Goal: Information Seeking & Learning: Learn about a topic

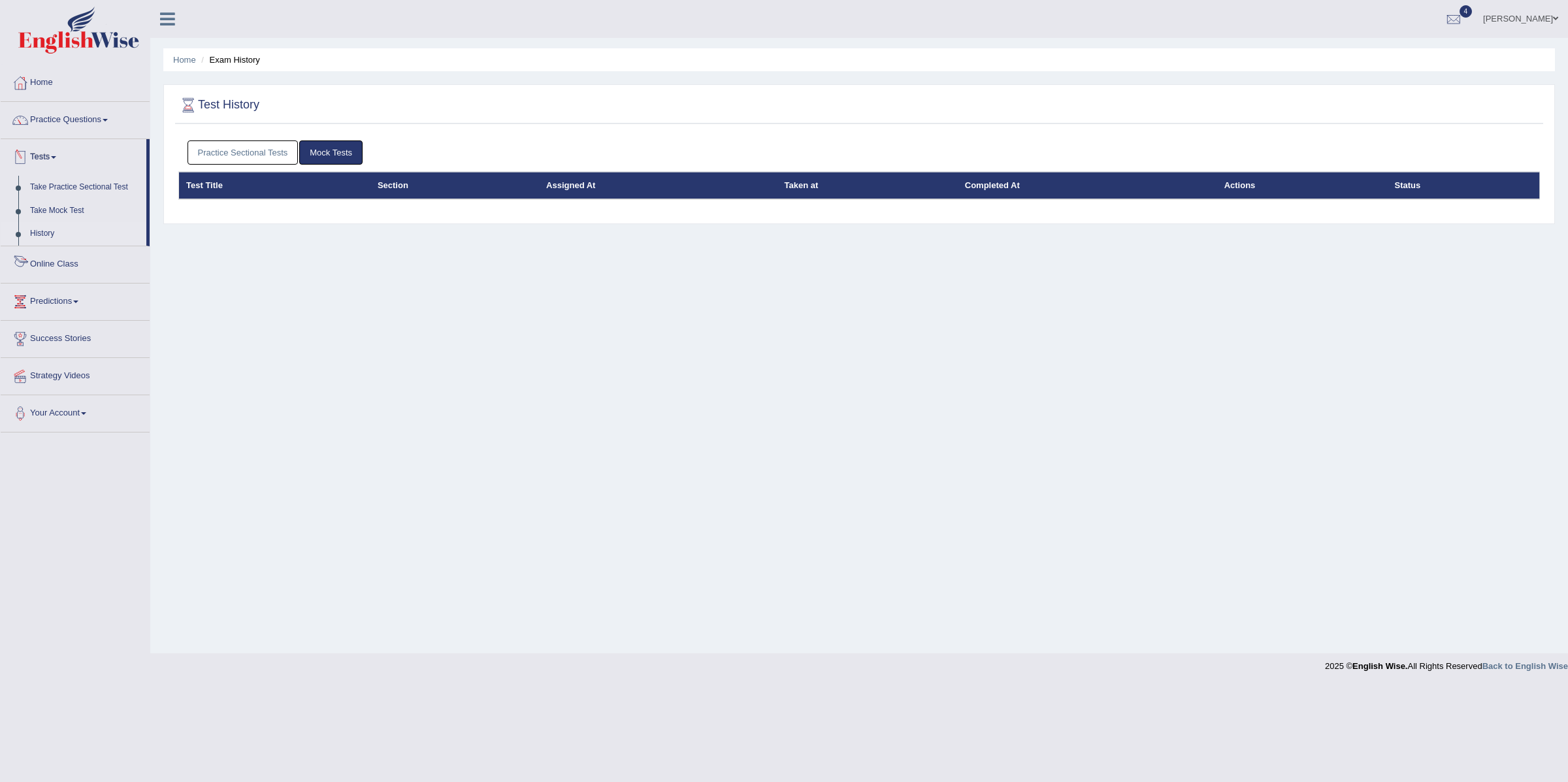
click at [40, 264] on link "Online Class" at bounding box center [75, 263] width 149 height 33
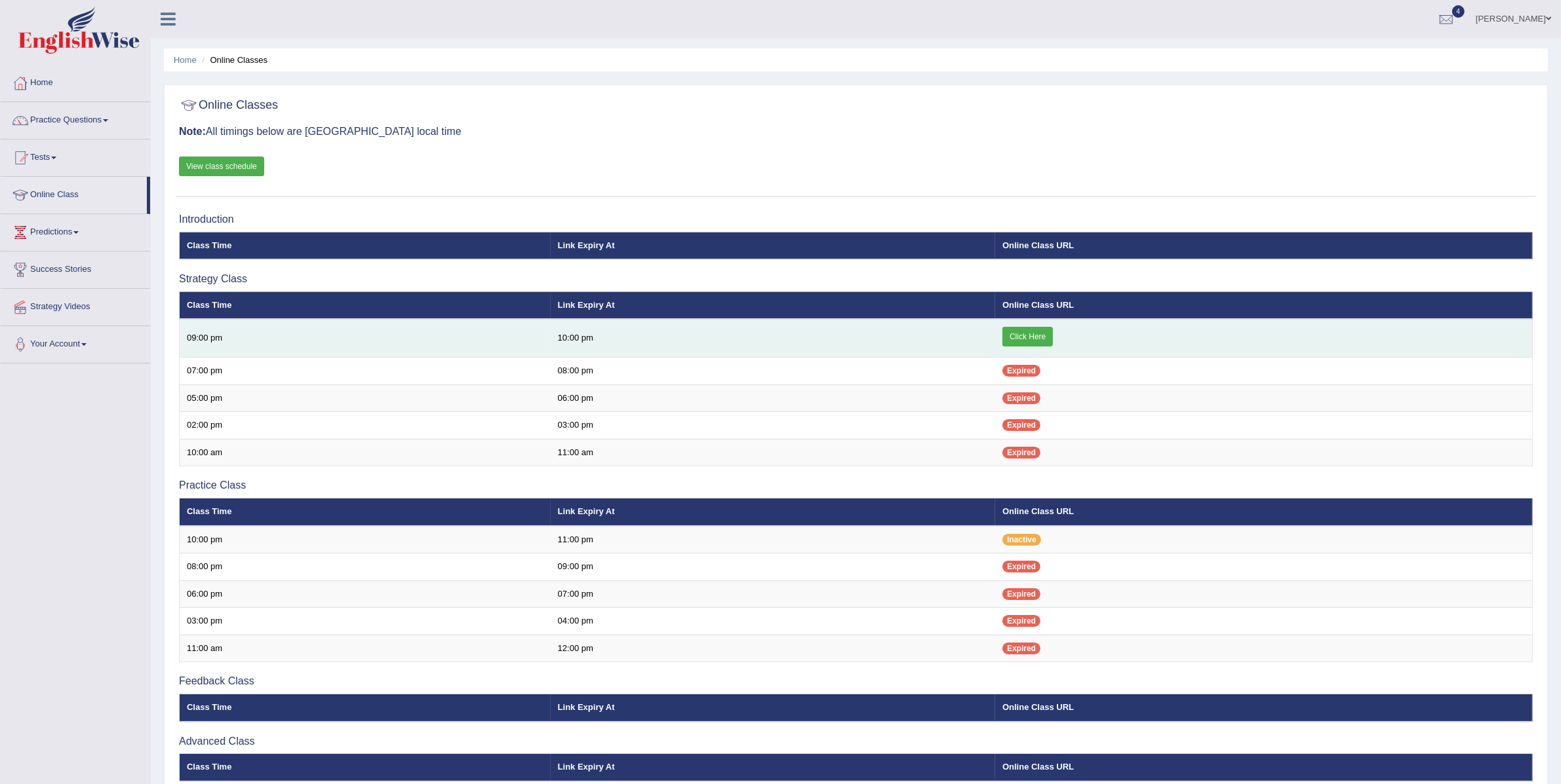
click at [1035, 339] on link "Click Here" at bounding box center [1028, 336] width 50 height 19
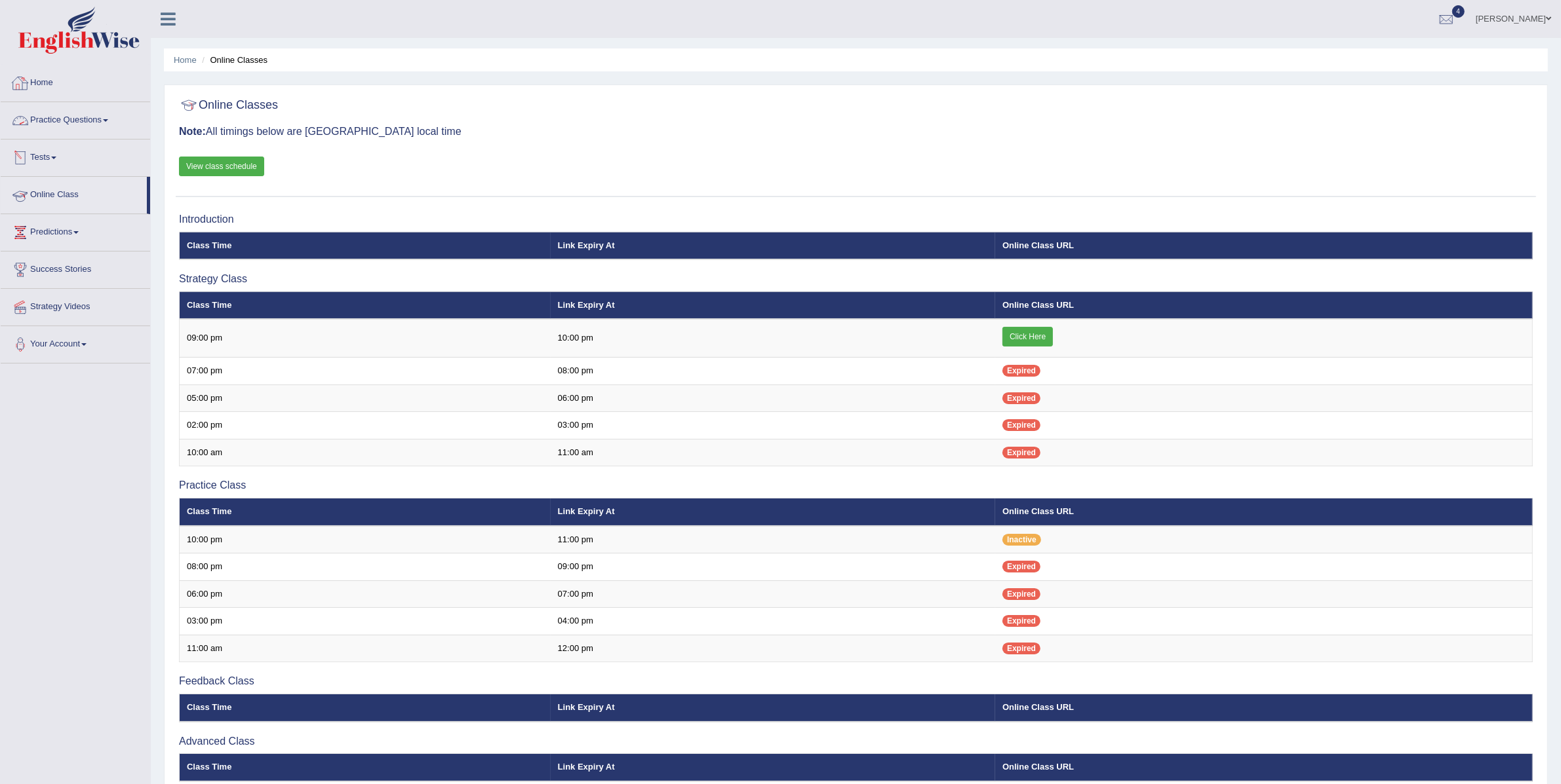
click at [60, 124] on link "Practice Questions" at bounding box center [76, 118] width 149 height 33
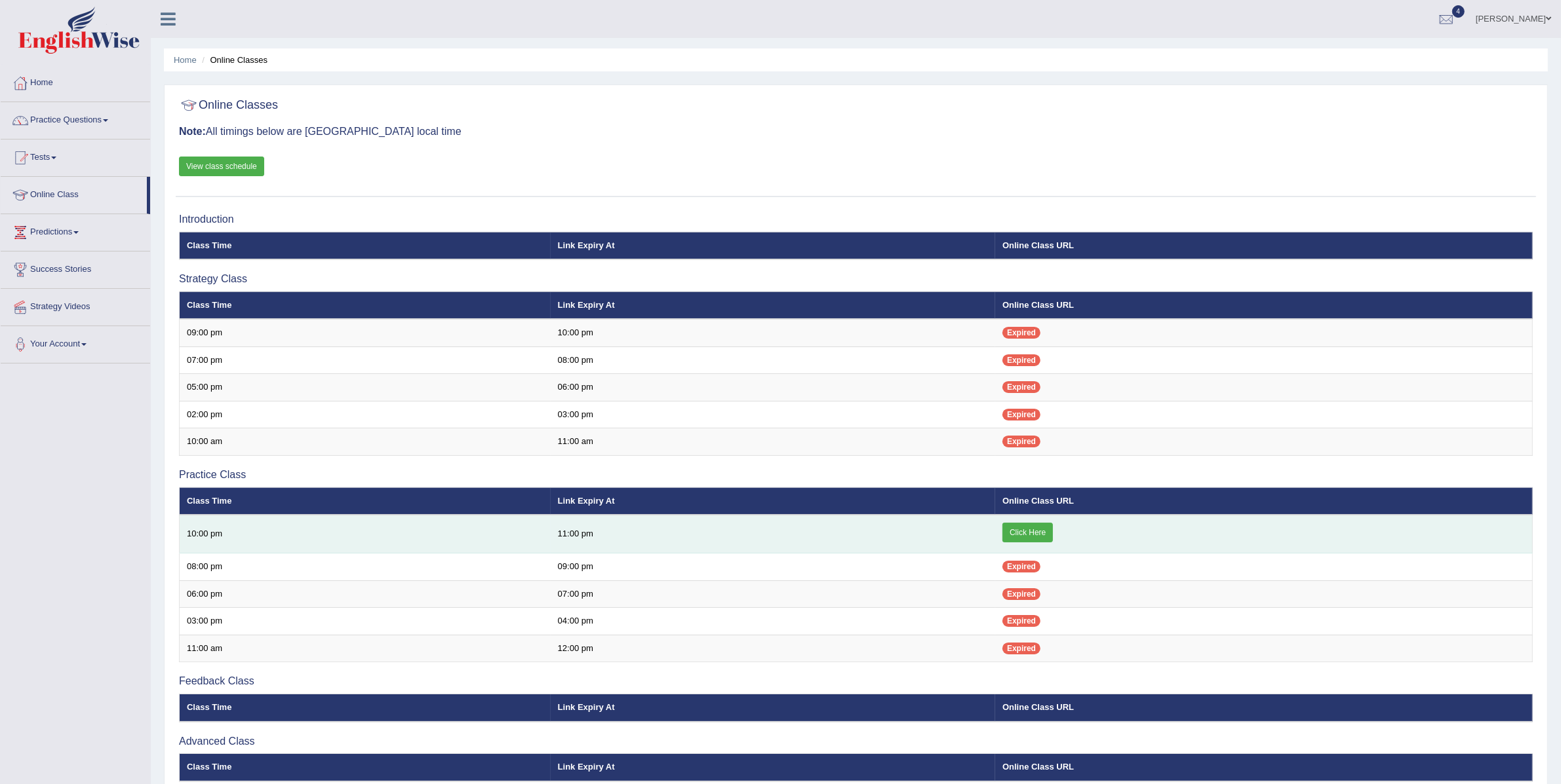
click at [1043, 535] on link "Click Here" at bounding box center [1028, 533] width 50 height 19
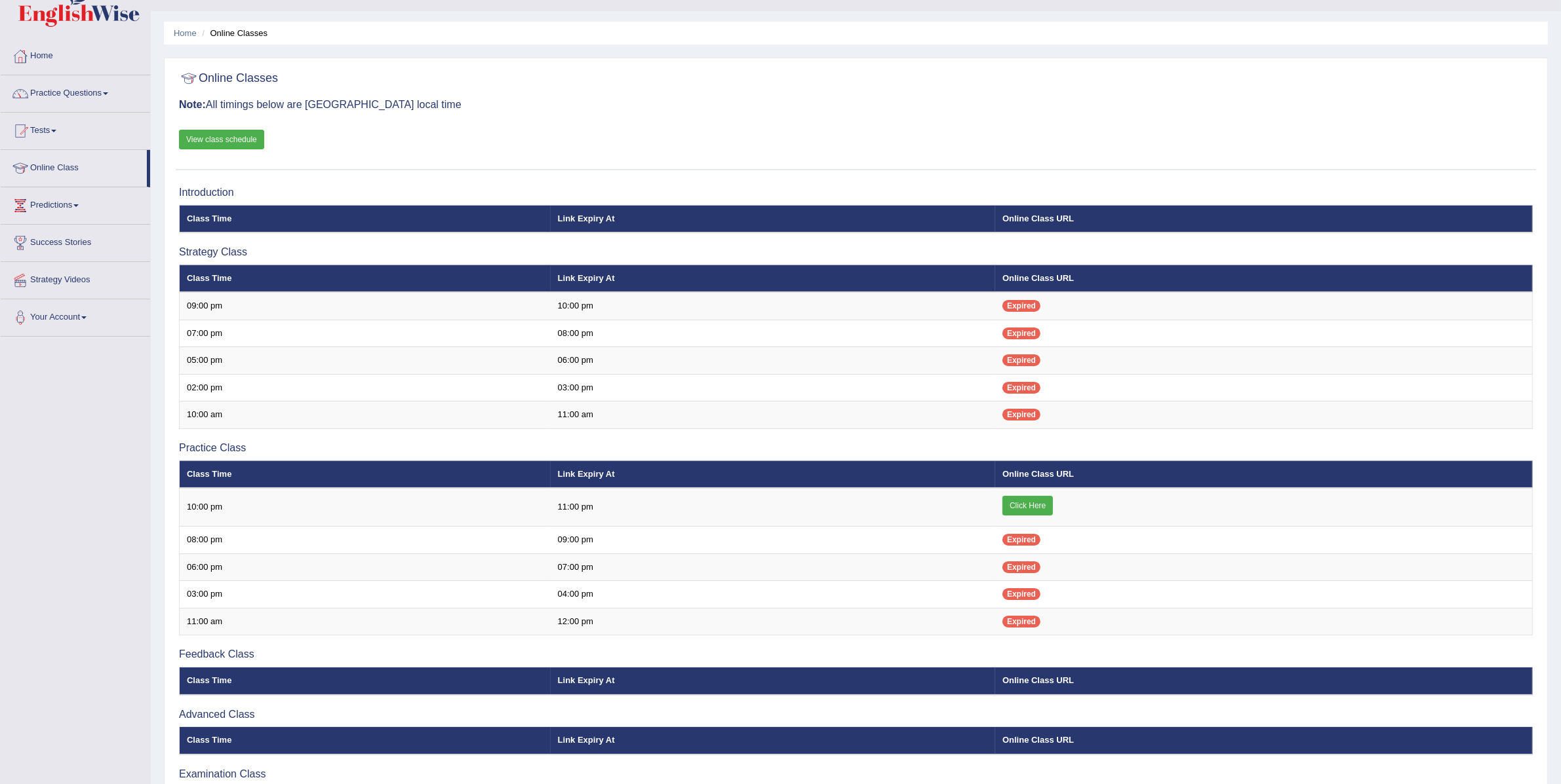
scroll to position [83, 0]
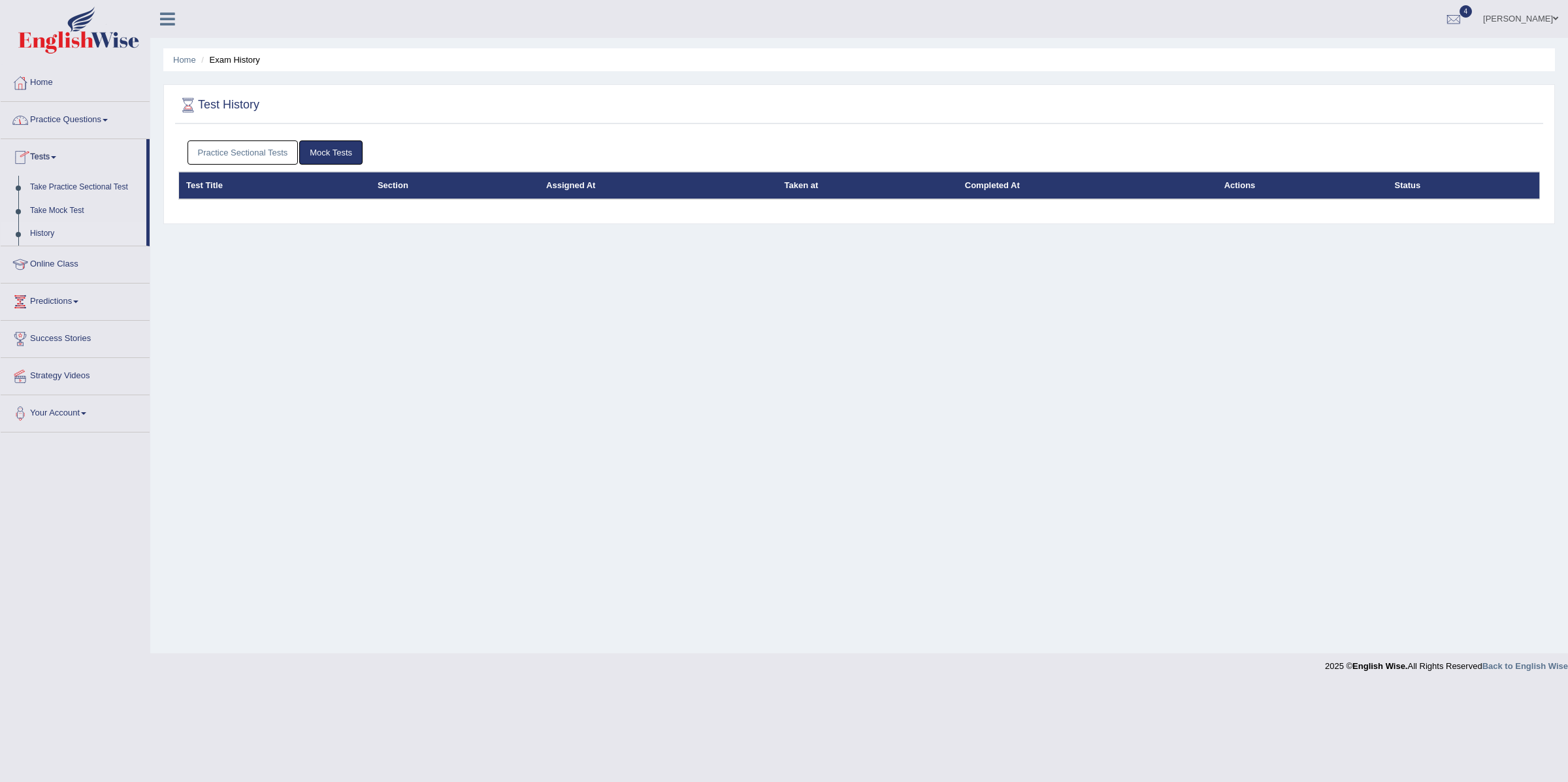
click at [66, 122] on link "Practice Questions" at bounding box center [75, 118] width 149 height 33
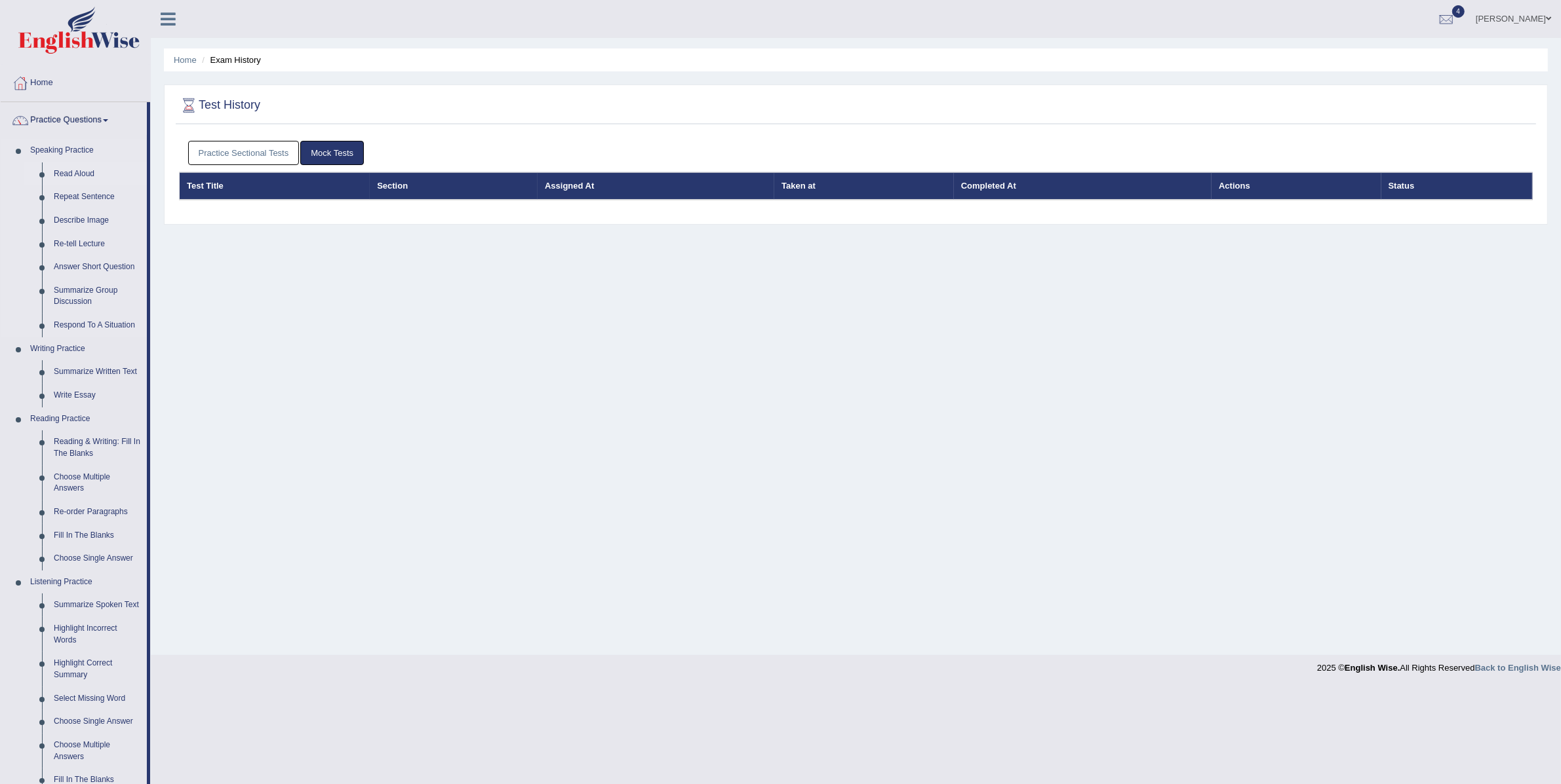
click at [86, 176] on link "Read Aloud" at bounding box center [97, 174] width 99 height 23
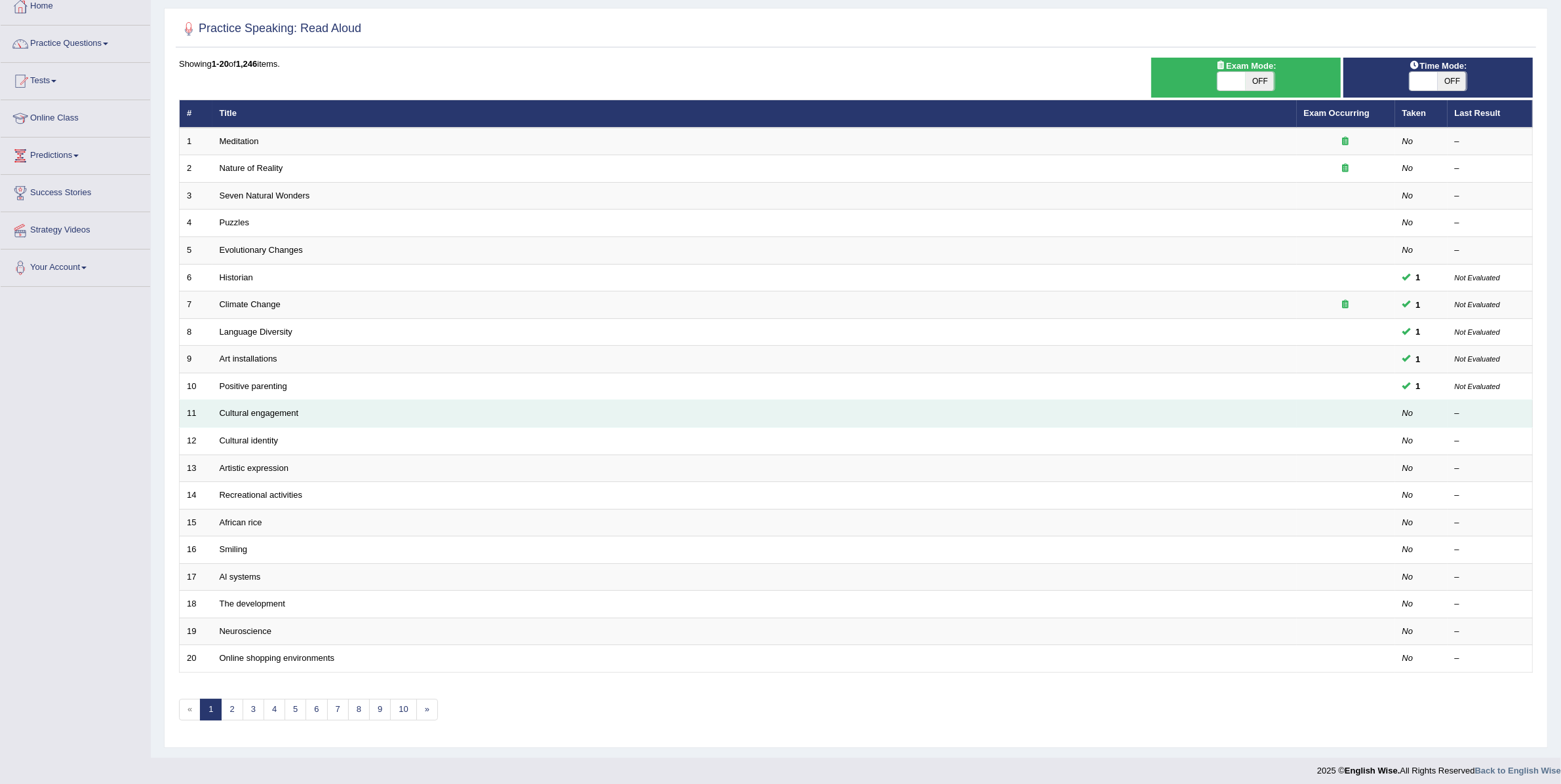
scroll to position [86, 0]
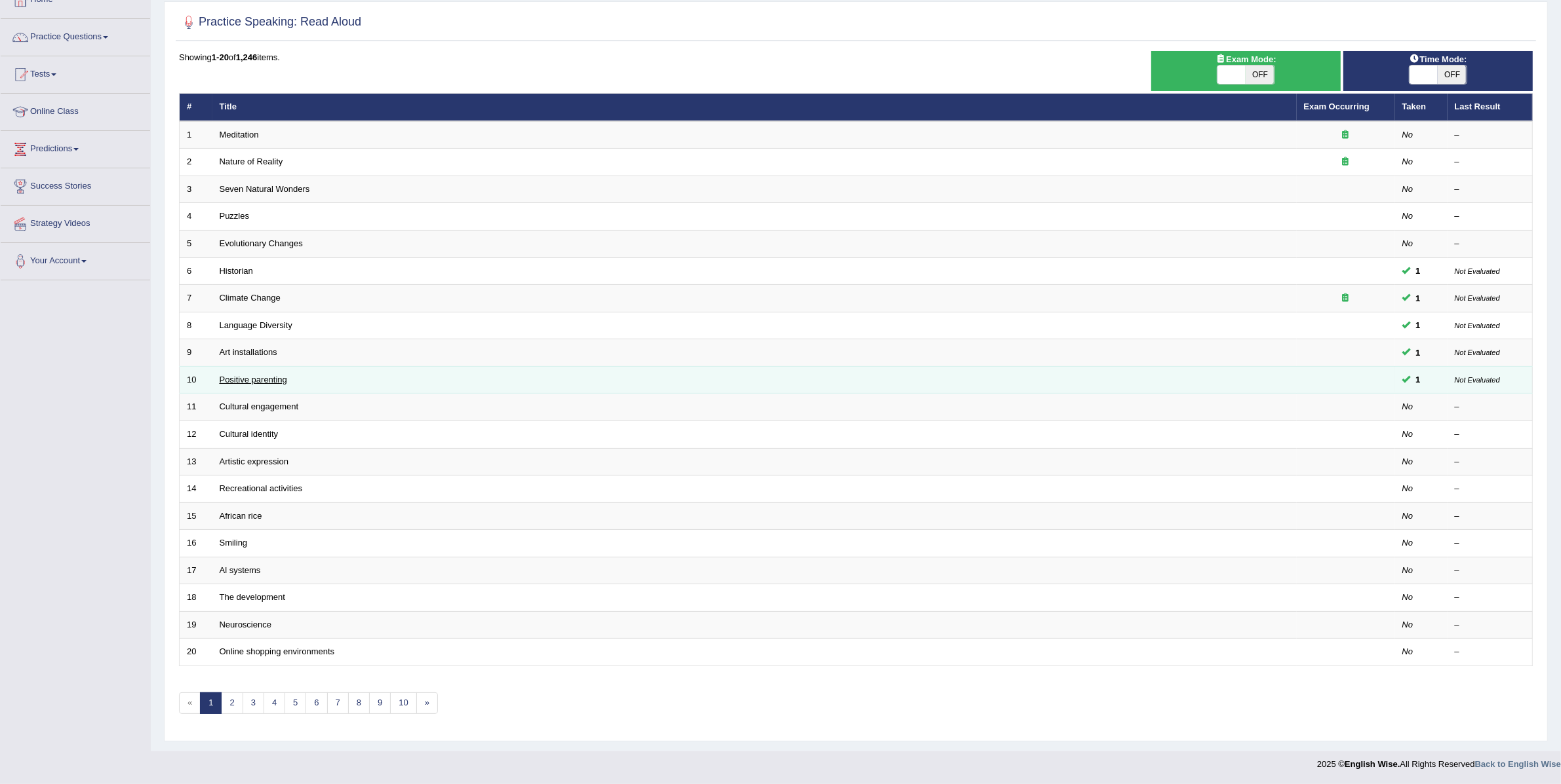
click at [264, 377] on link "Positive parenting" at bounding box center [253, 380] width 68 height 10
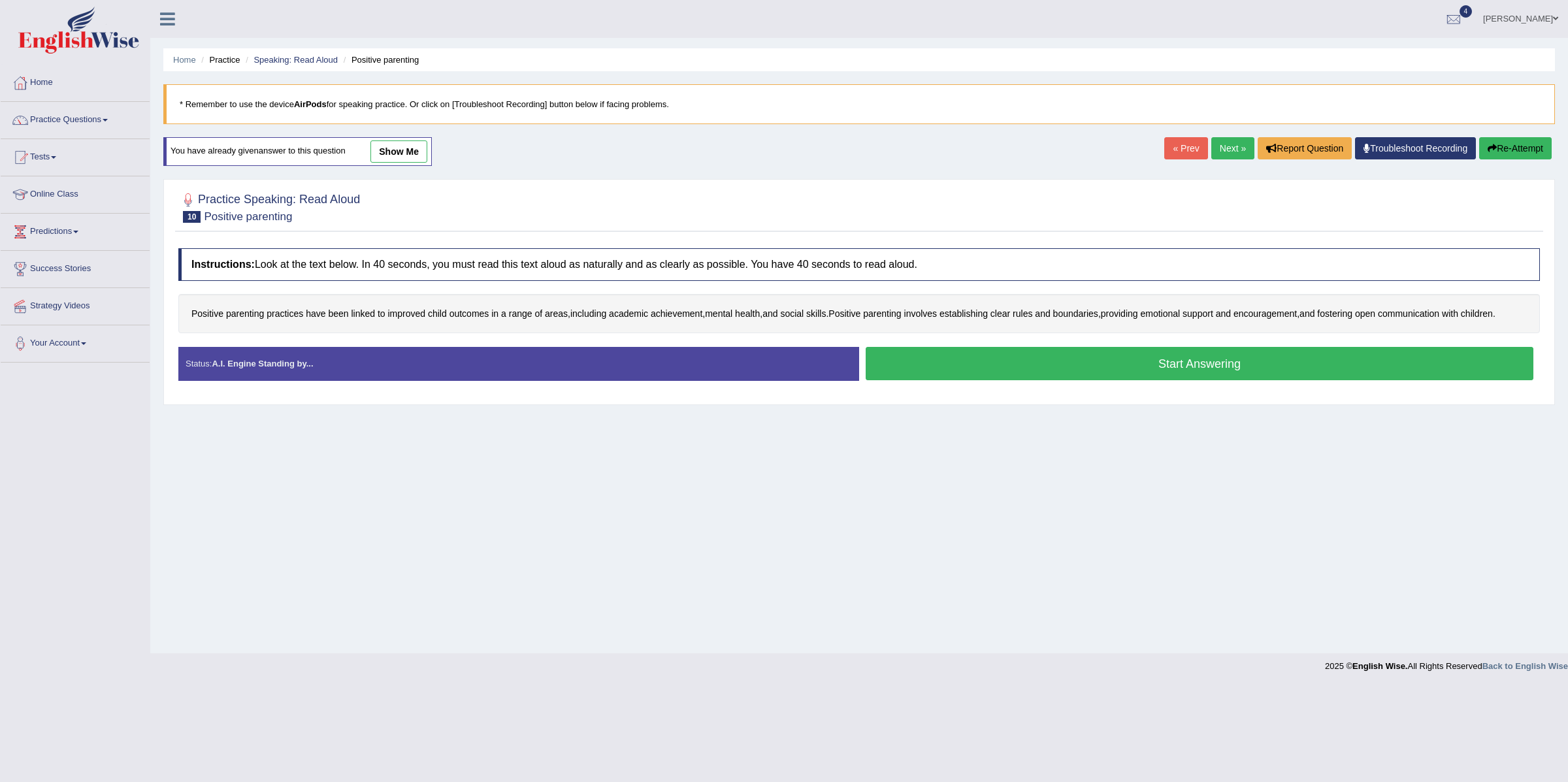
click at [1002, 364] on button "Start Answering" at bounding box center [1199, 363] width 668 height 33
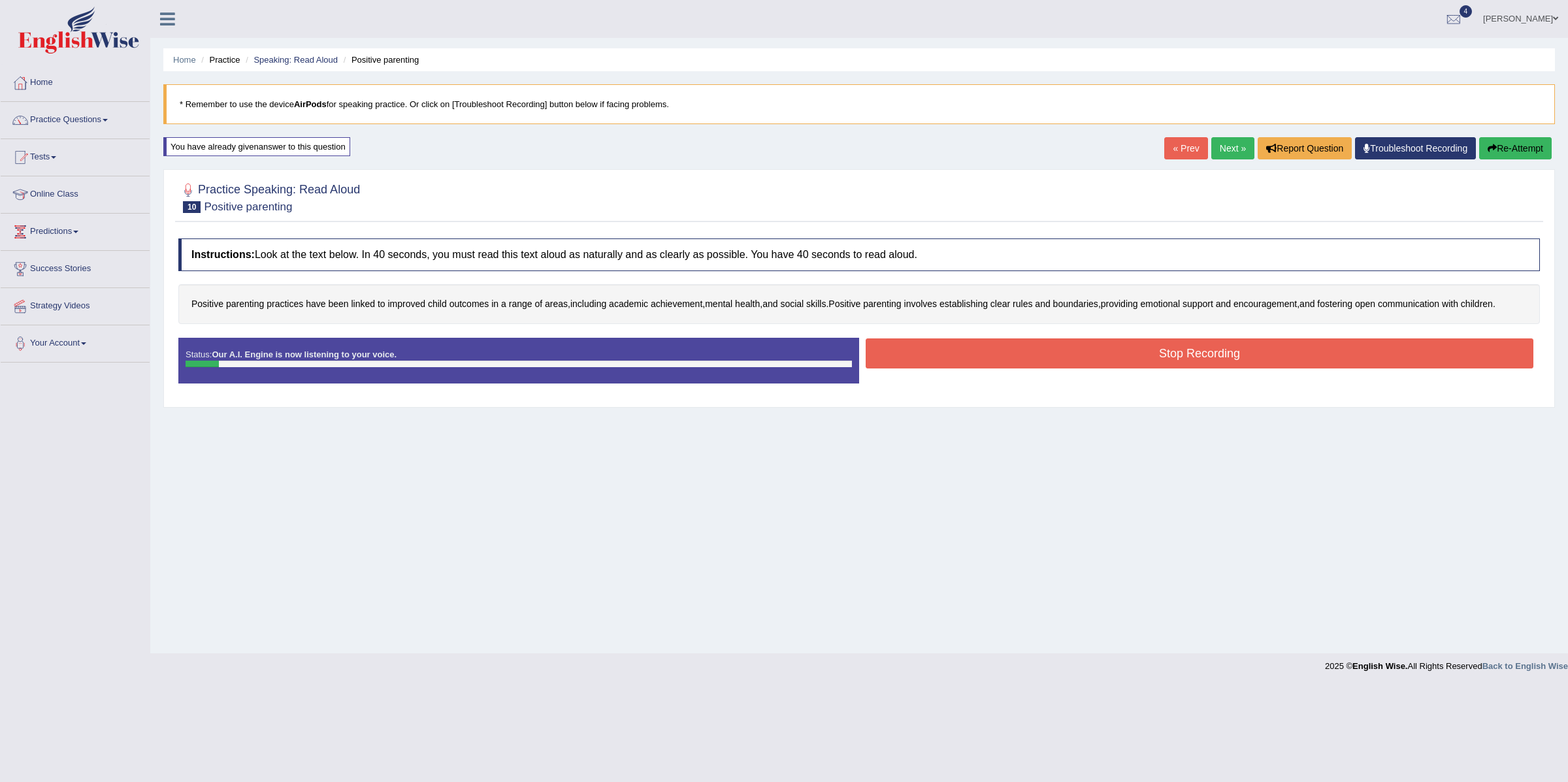
click at [1155, 348] on button "Stop Recording" at bounding box center [1199, 353] width 668 height 30
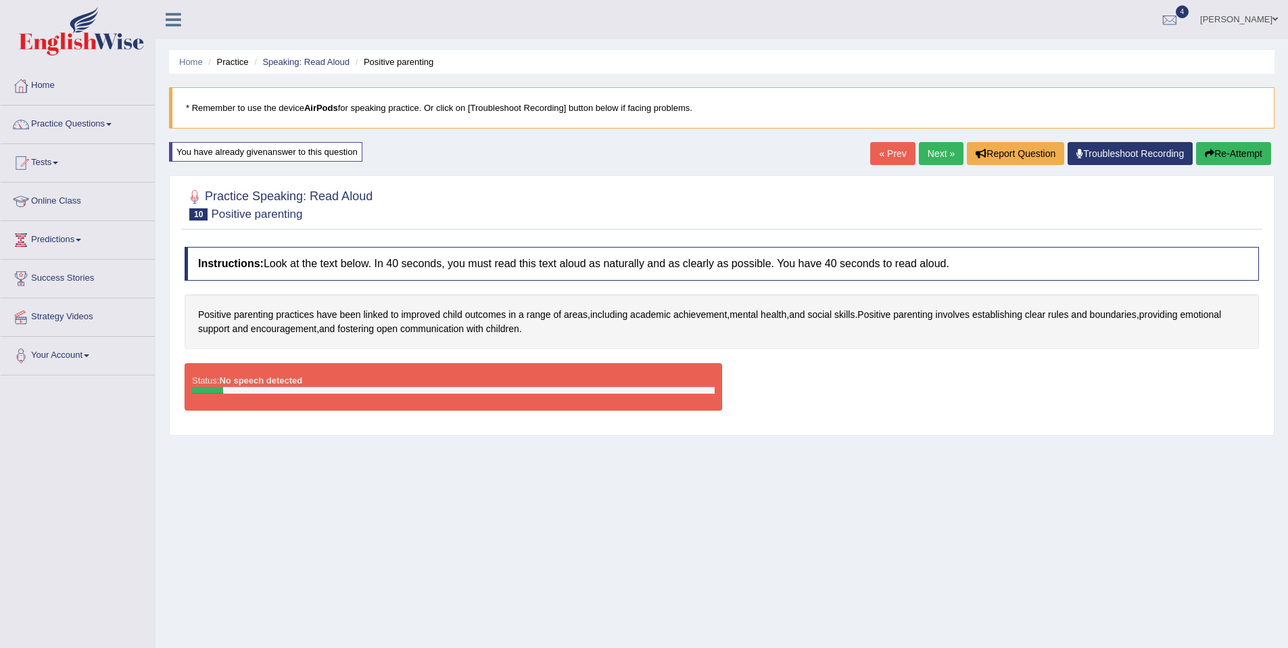
click at [1223, 153] on button "Re-Attempt" at bounding box center [1233, 153] width 75 height 23
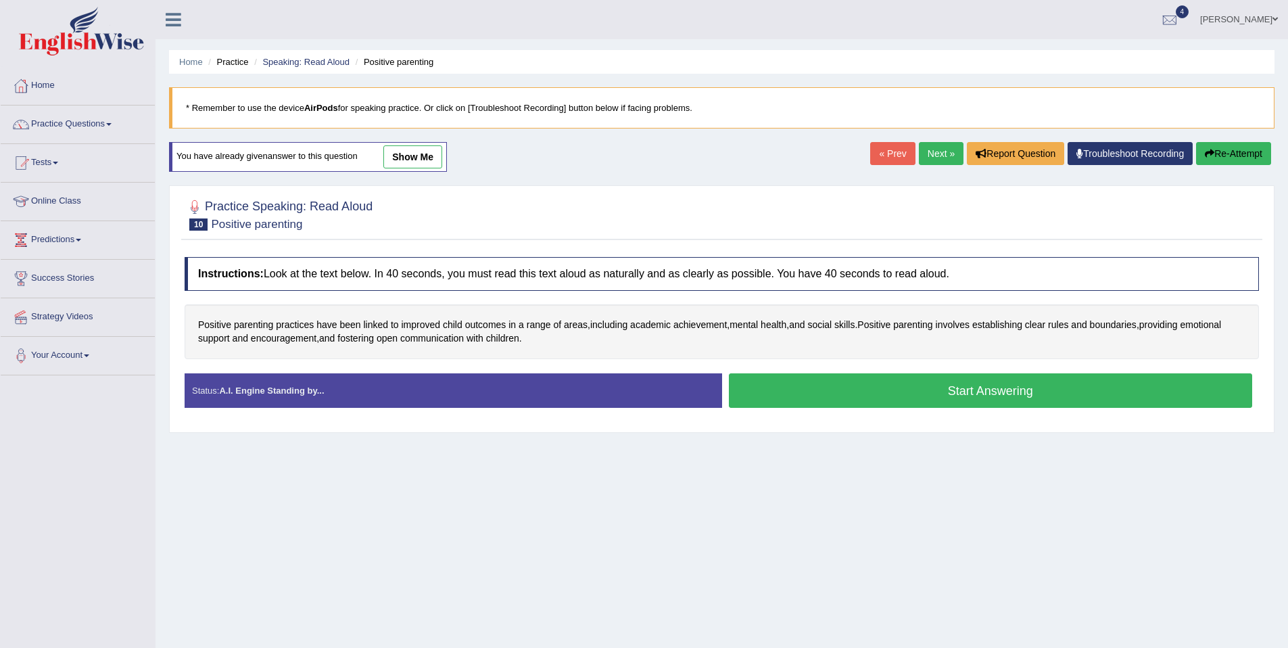
click at [854, 387] on button "Start Answering" at bounding box center [991, 390] width 524 height 34
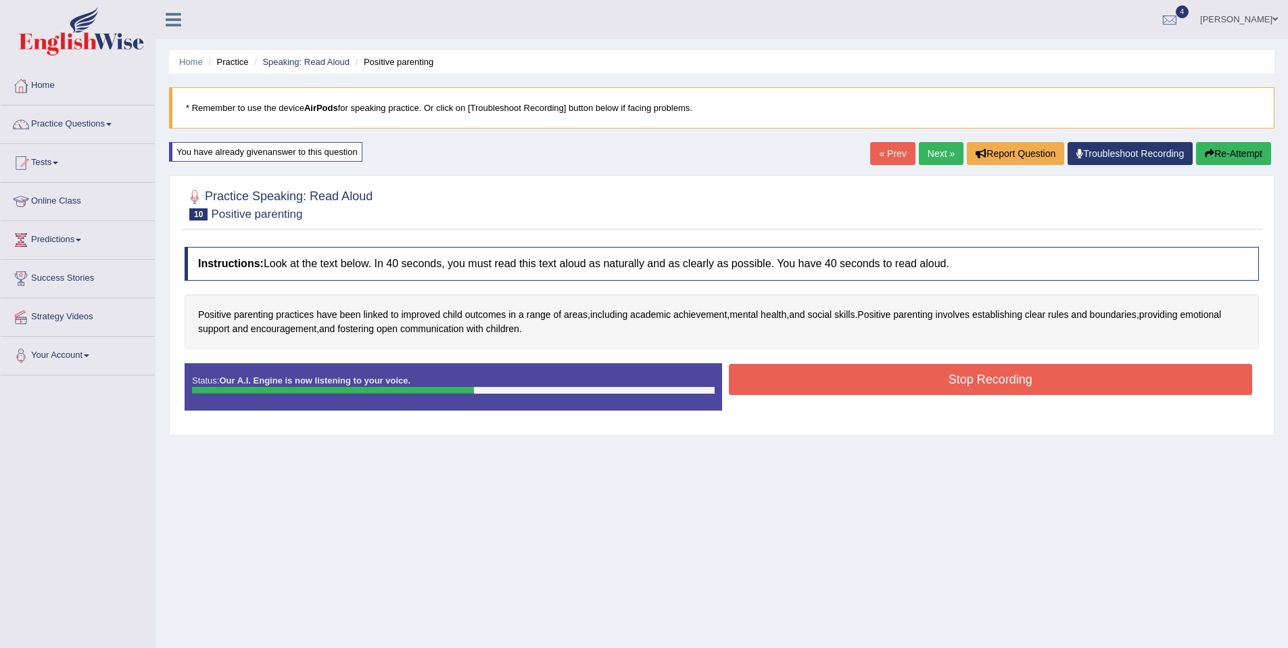
click at [968, 371] on button "Stop Recording" at bounding box center [991, 379] width 524 height 31
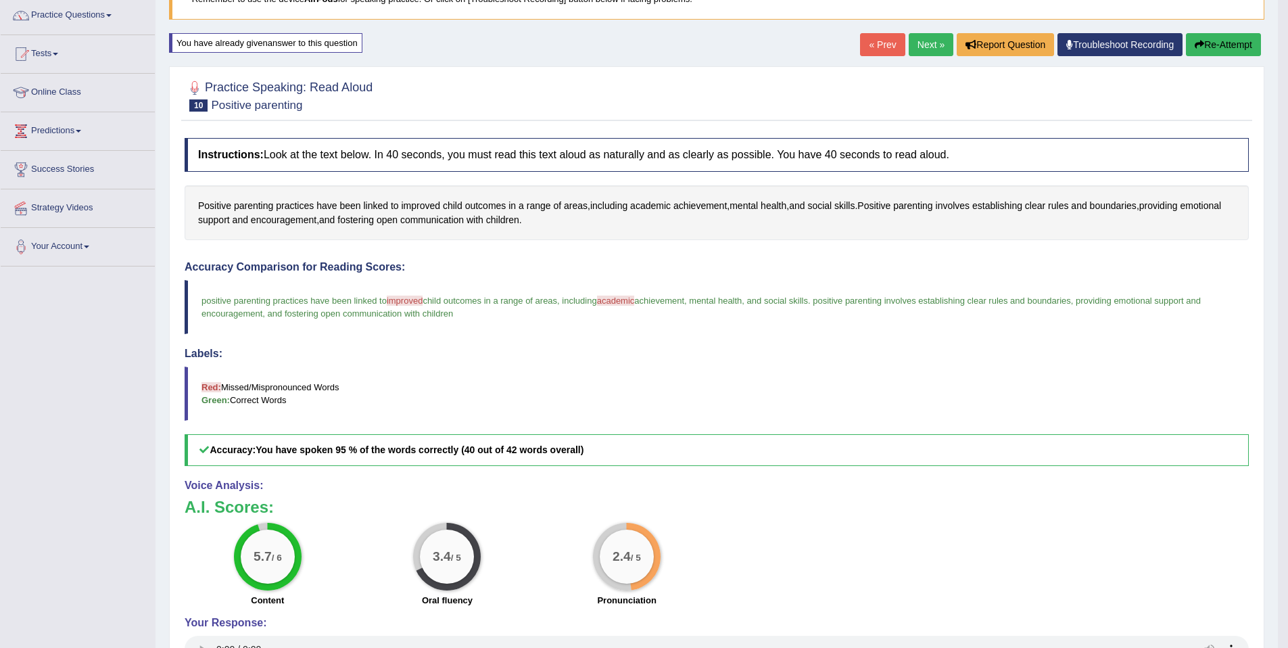
scroll to position [118, 0]
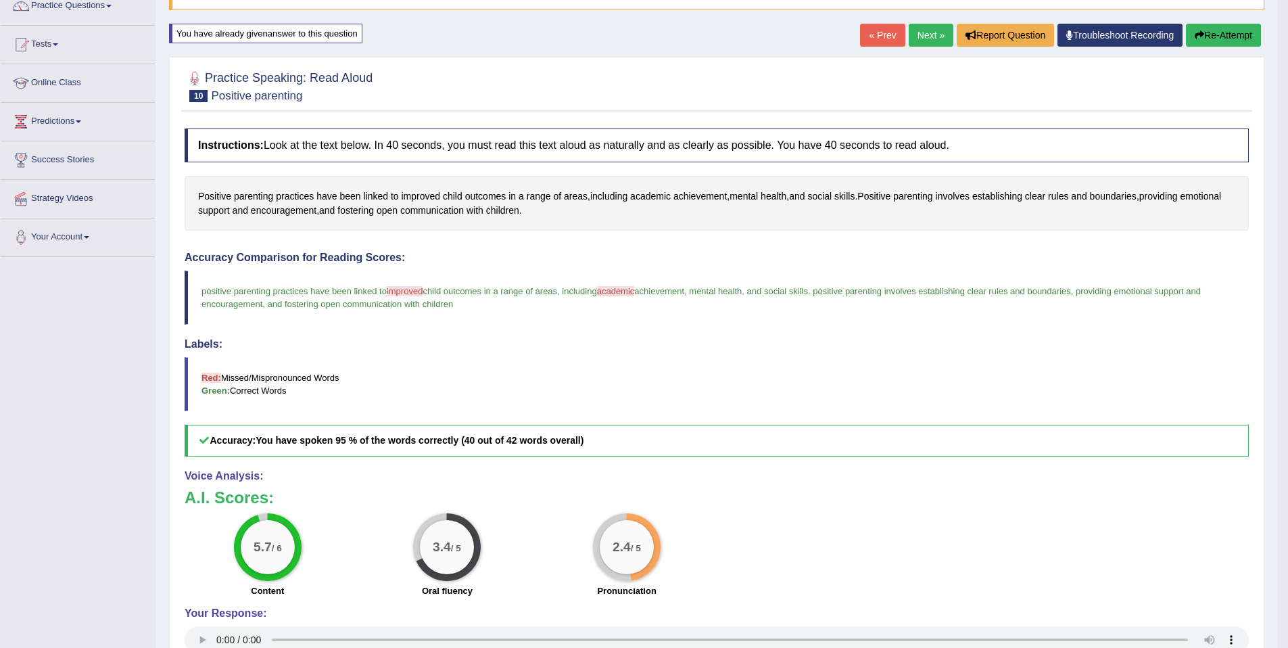
click at [1196, 39] on icon "button" at bounding box center [1199, 34] width 9 height 9
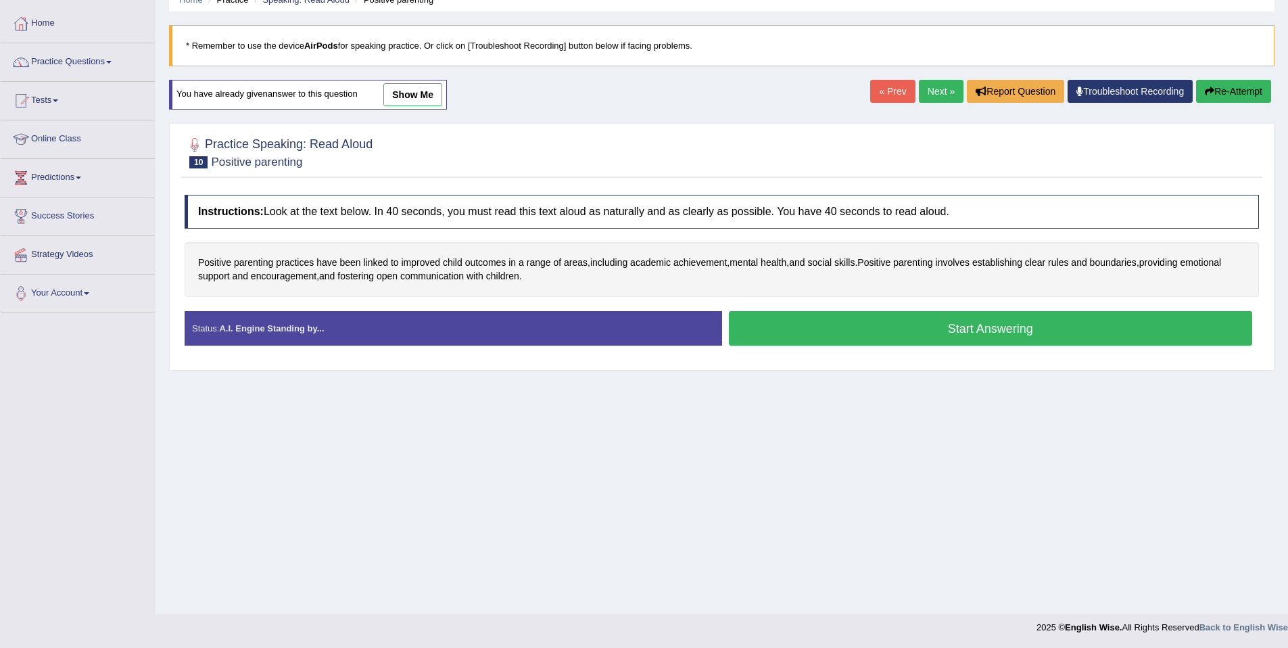
click at [907, 334] on button "Start Answering" at bounding box center [991, 328] width 524 height 34
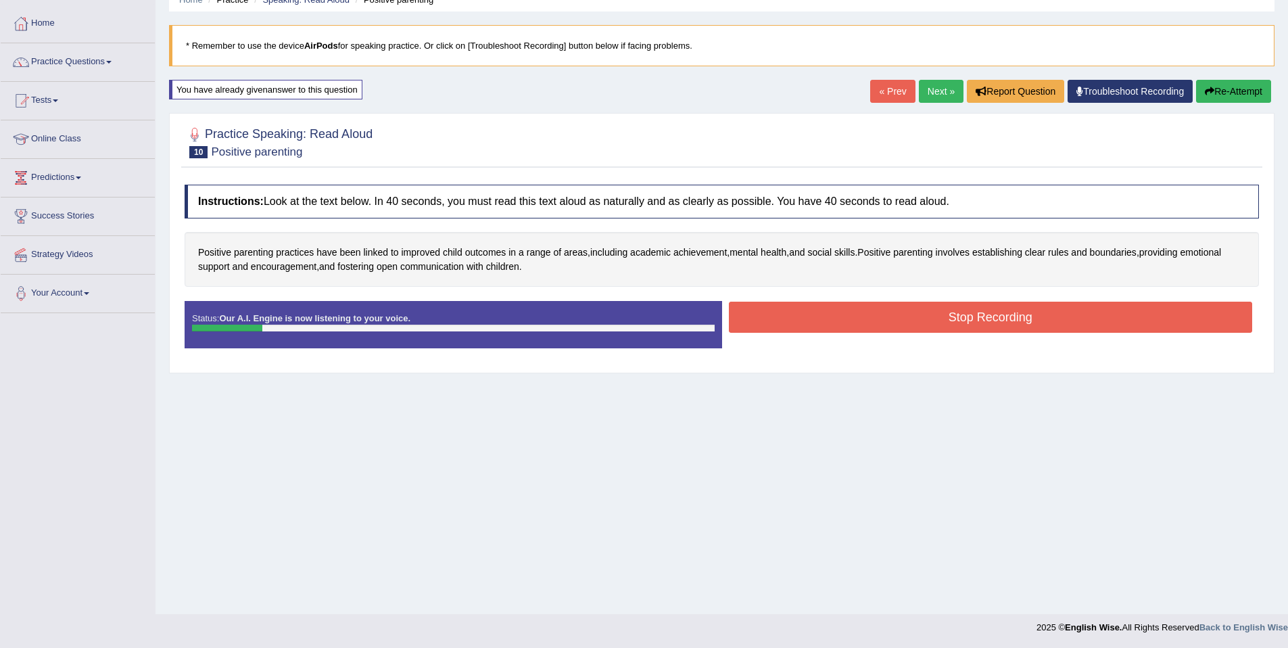
click at [1216, 88] on button "Re-Attempt" at bounding box center [1233, 91] width 75 height 23
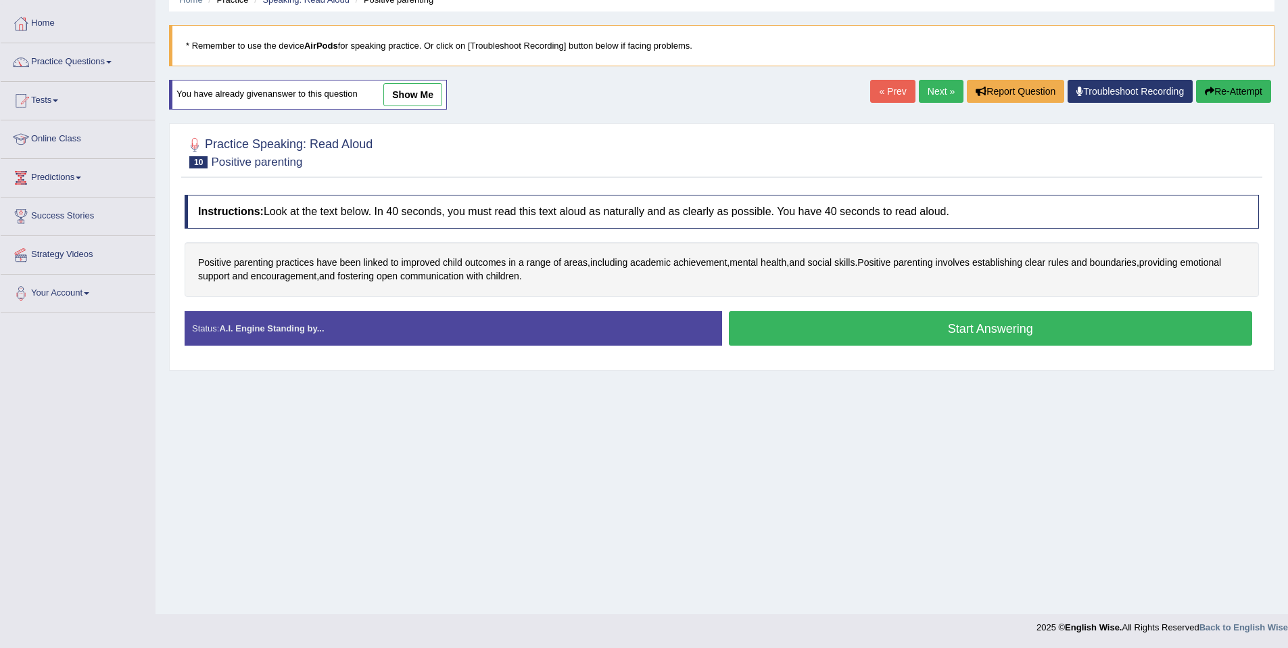
click at [977, 325] on button "Start Answering" at bounding box center [991, 328] width 524 height 34
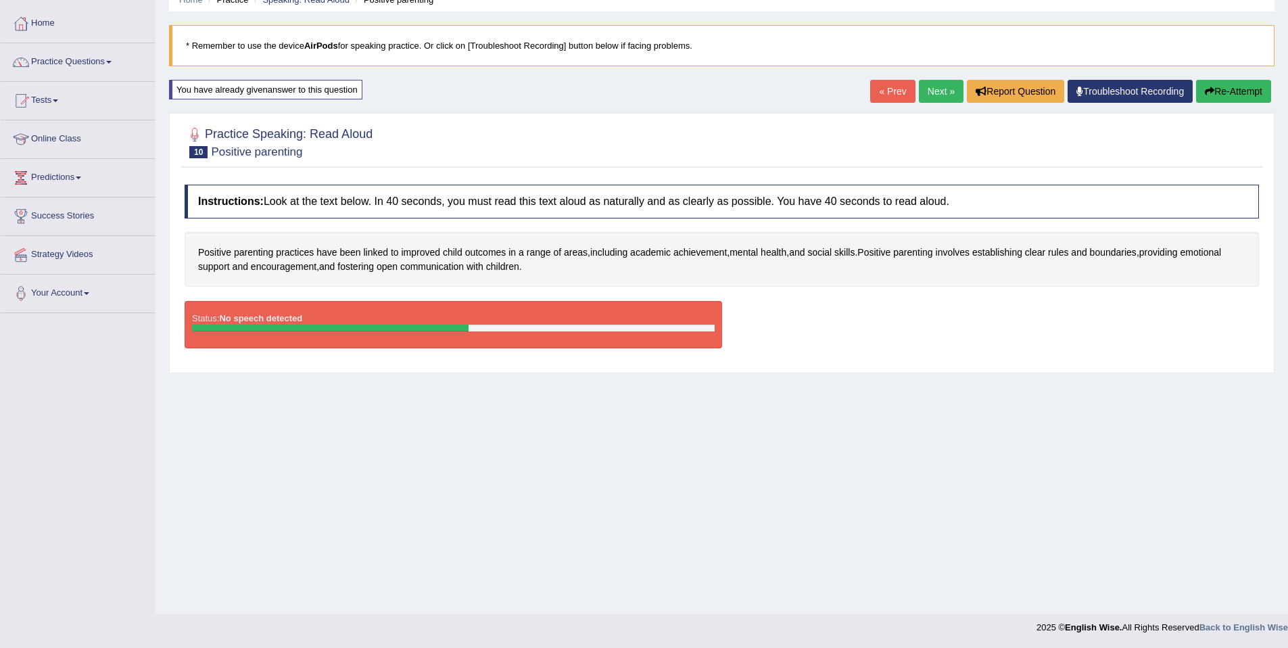
click at [1222, 94] on button "Re-Attempt" at bounding box center [1233, 91] width 75 height 23
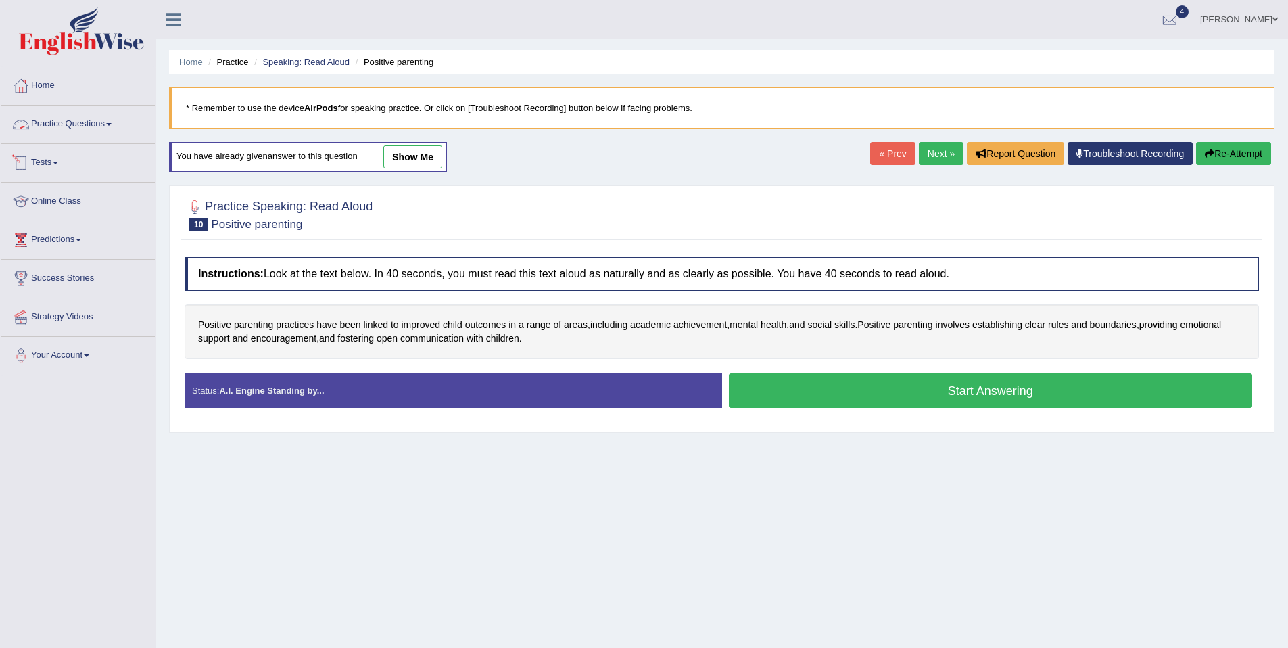
click at [66, 123] on link "Practice Questions" at bounding box center [78, 122] width 154 height 34
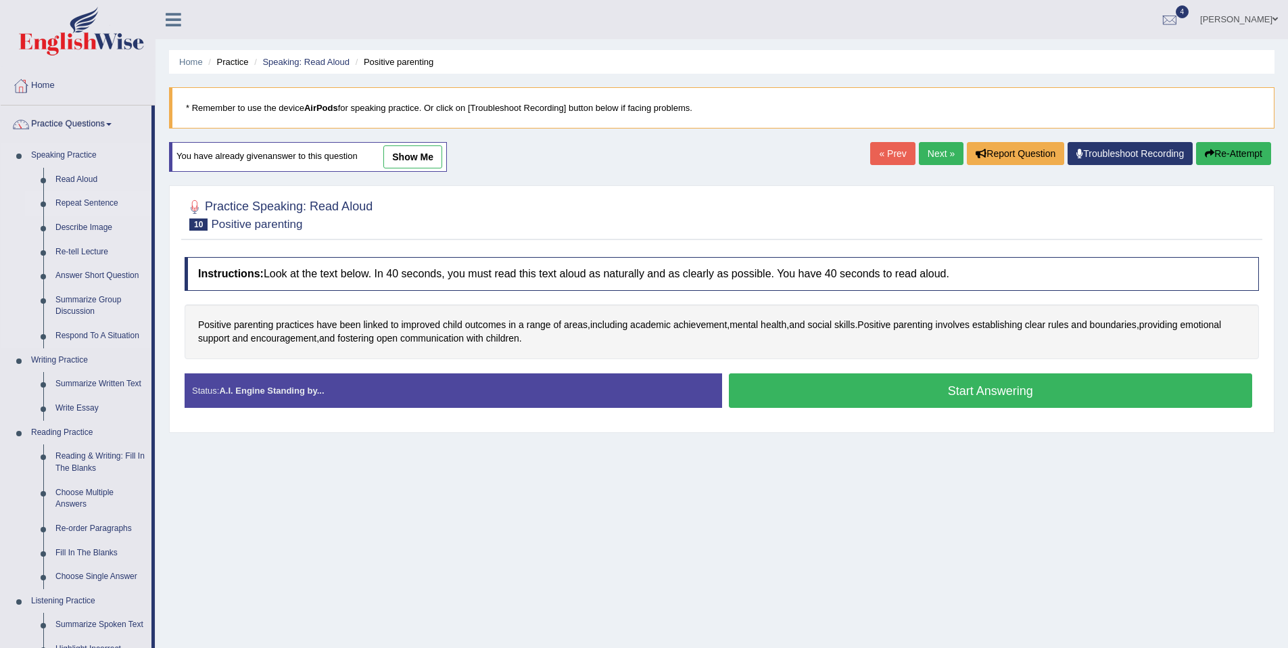
click at [85, 204] on link "Repeat Sentence" at bounding box center [100, 203] width 102 height 24
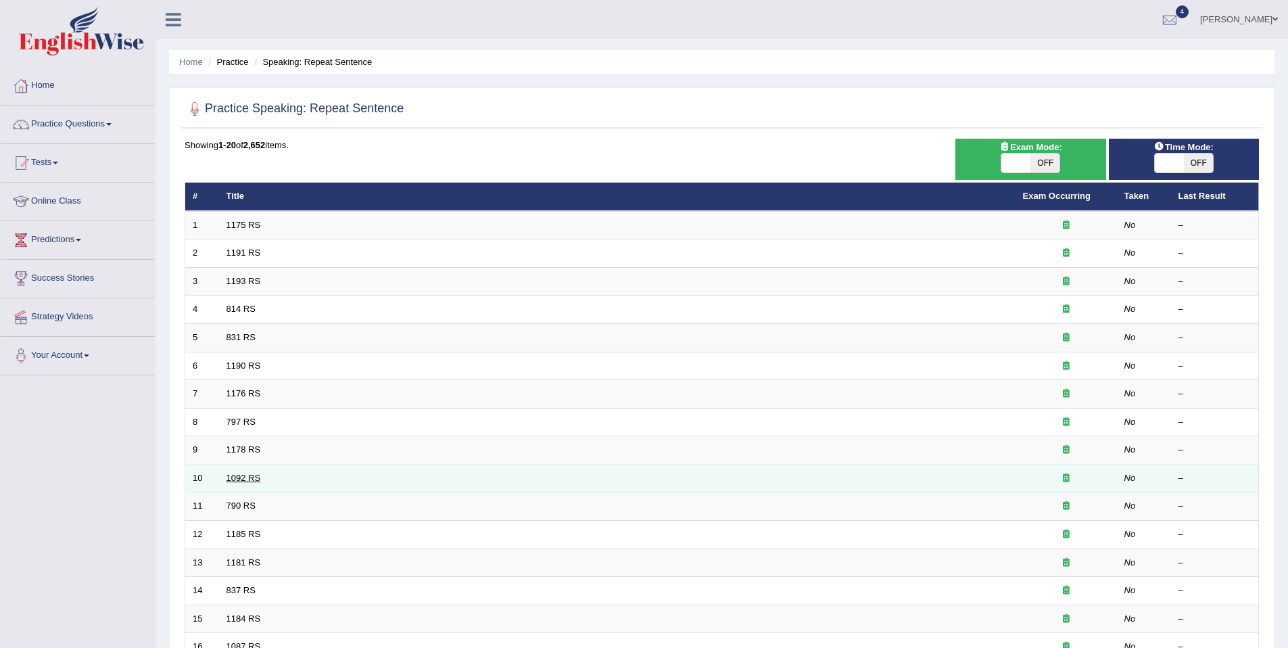
click at [242, 474] on link "1092 RS" at bounding box center [243, 478] width 34 height 10
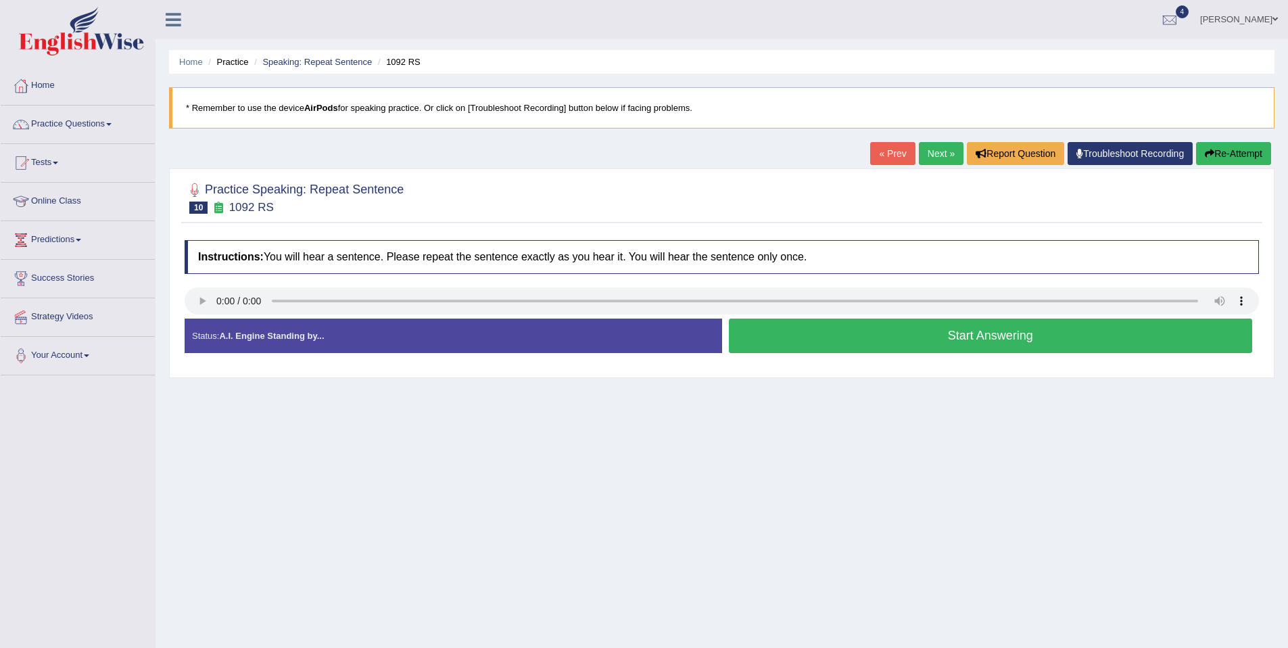
click at [803, 336] on button "Start Answering" at bounding box center [991, 335] width 524 height 34
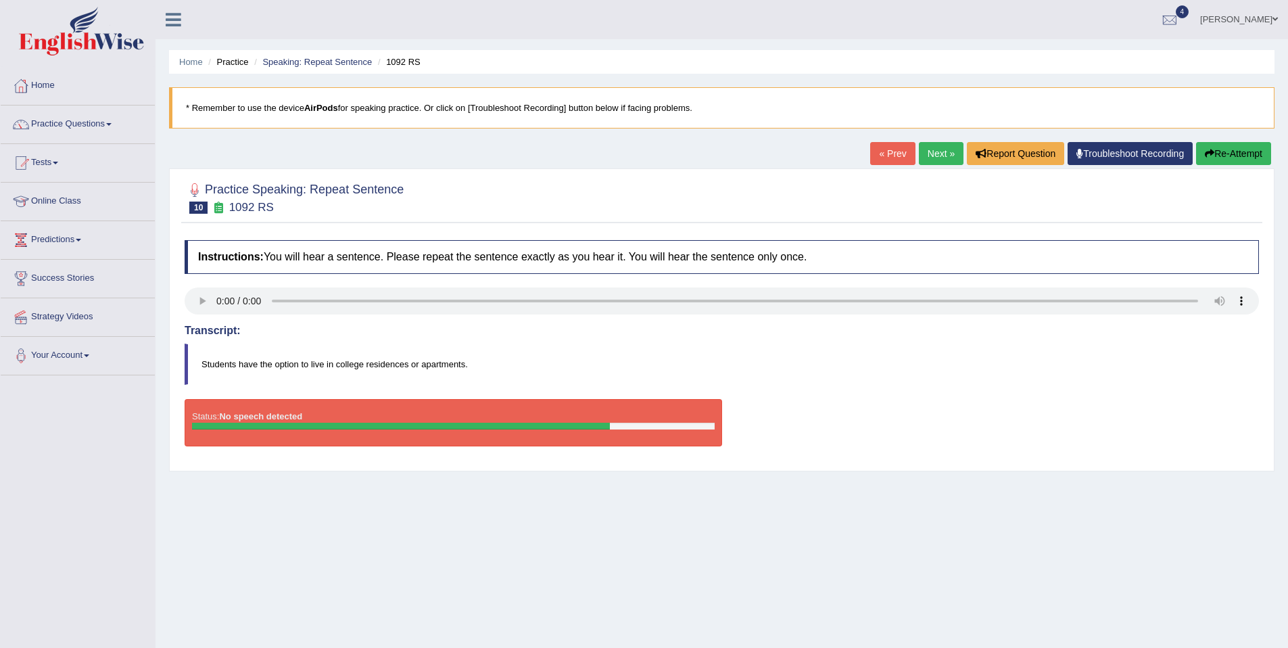
click at [1208, 151] on icon "button" at bounding box center [1209, 153] width 9 height 9
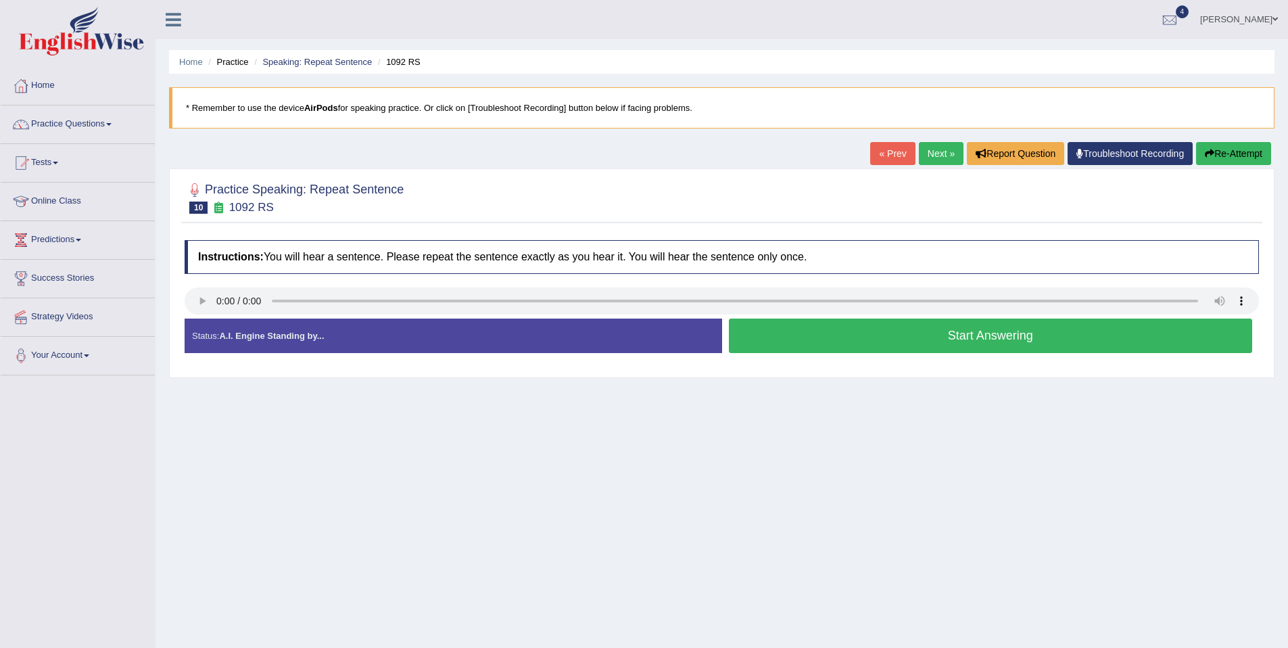
click at [924, 343] on button "Start Answering" at bounding box center [991, 335] width 524 height 34
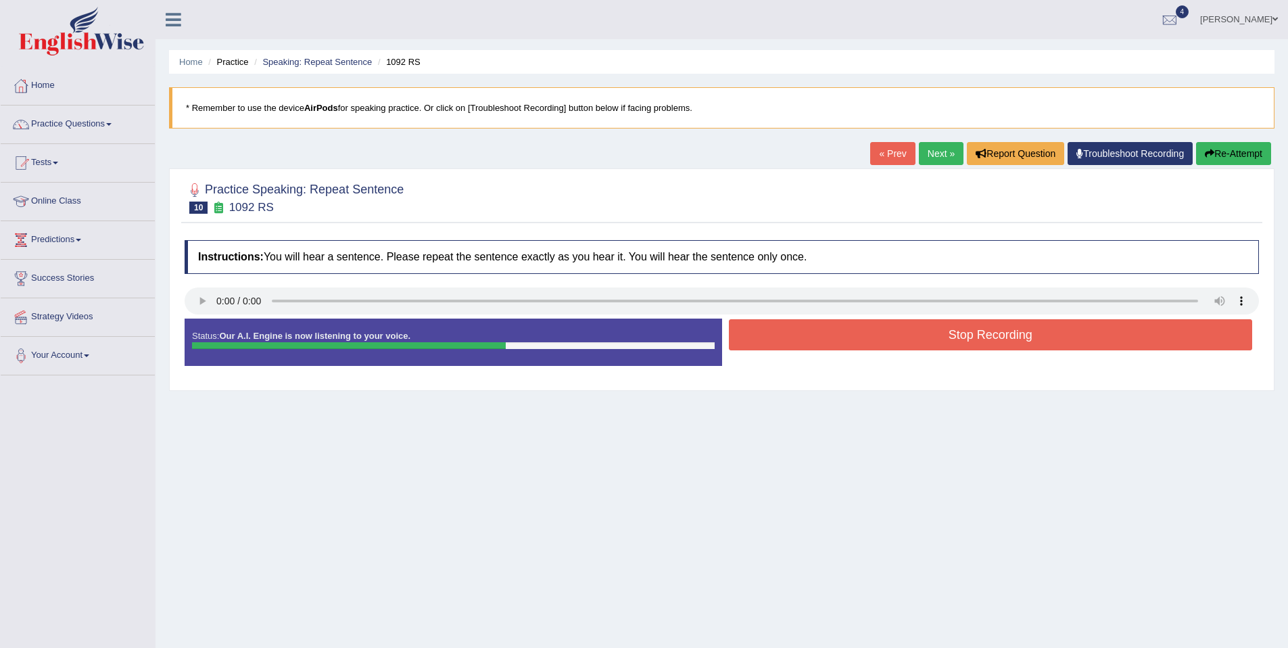
click at [894, 332] on button "Stop Recording" at bounding box center [991, 334] width 524 height 31
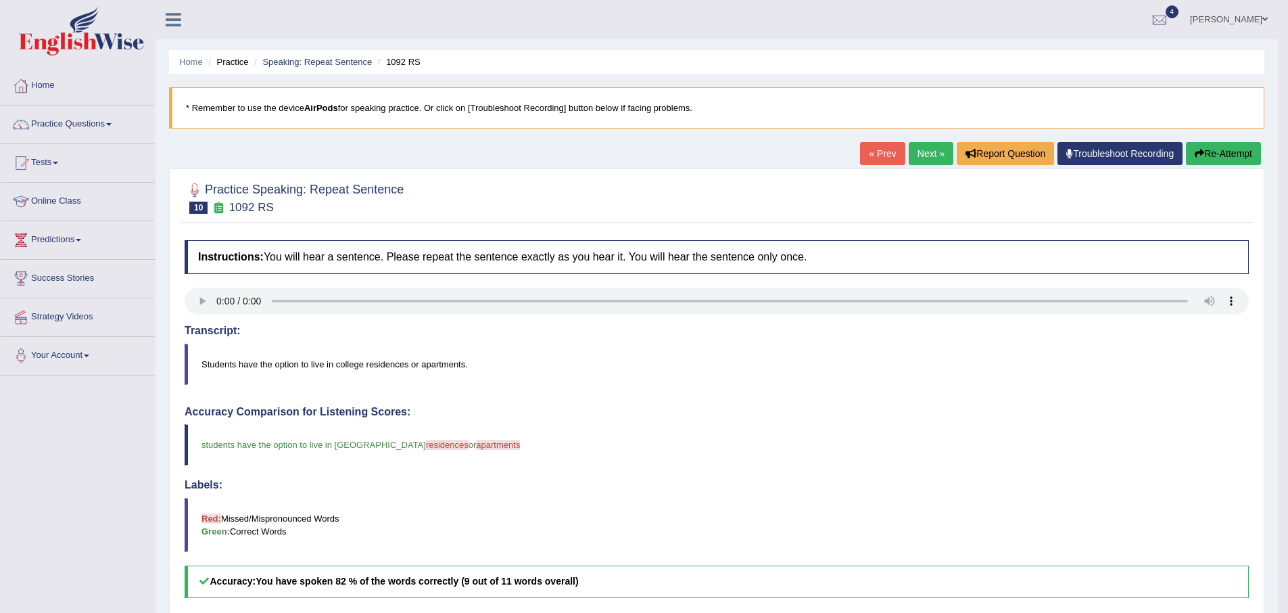
click at [938, 153] on link "Next »" at bounding box center [931, 153] width 45 height 23
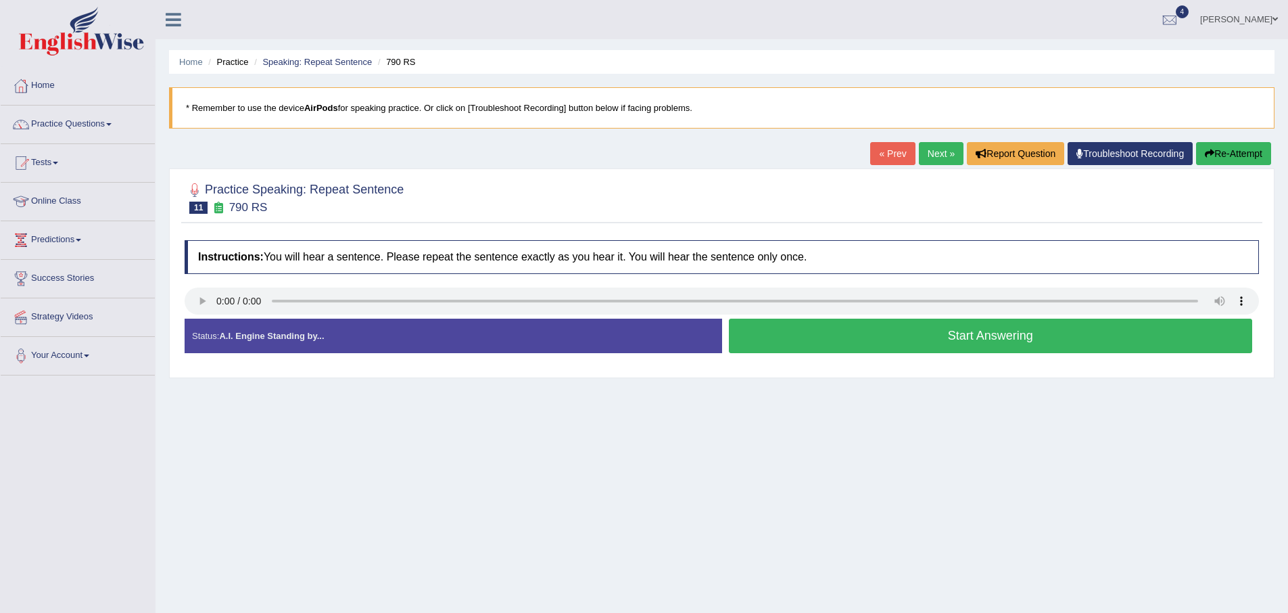
click at [856, 345] on button "Start Answering" at bounding box center [991, 335] width 524 height 34
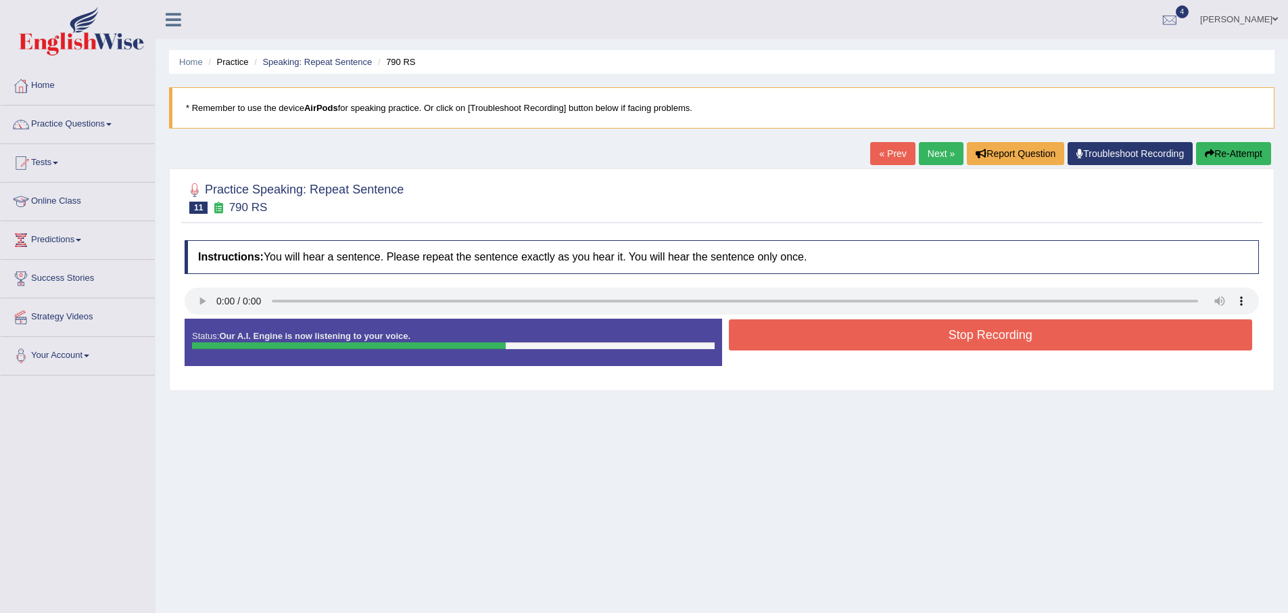
click at [851, 328] on button "Stop Recording" at bounding box center [991, 334] width 524 height 31
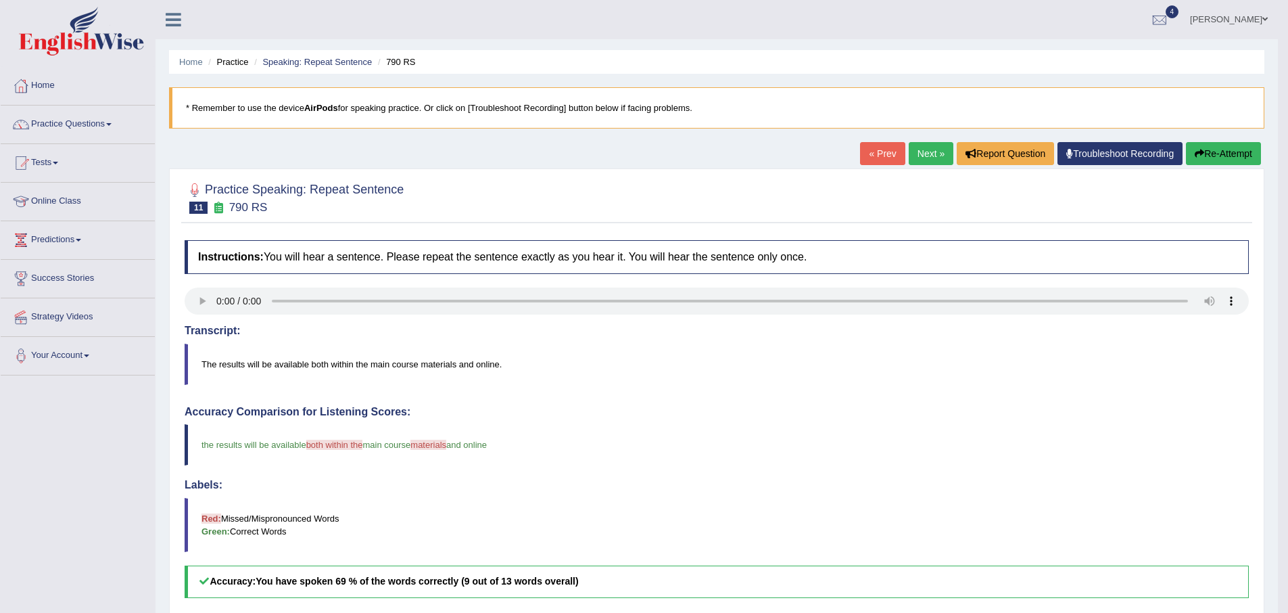
click at [932, 149] on link "Next »" at bounding box center [931, 153] width 45 height 23
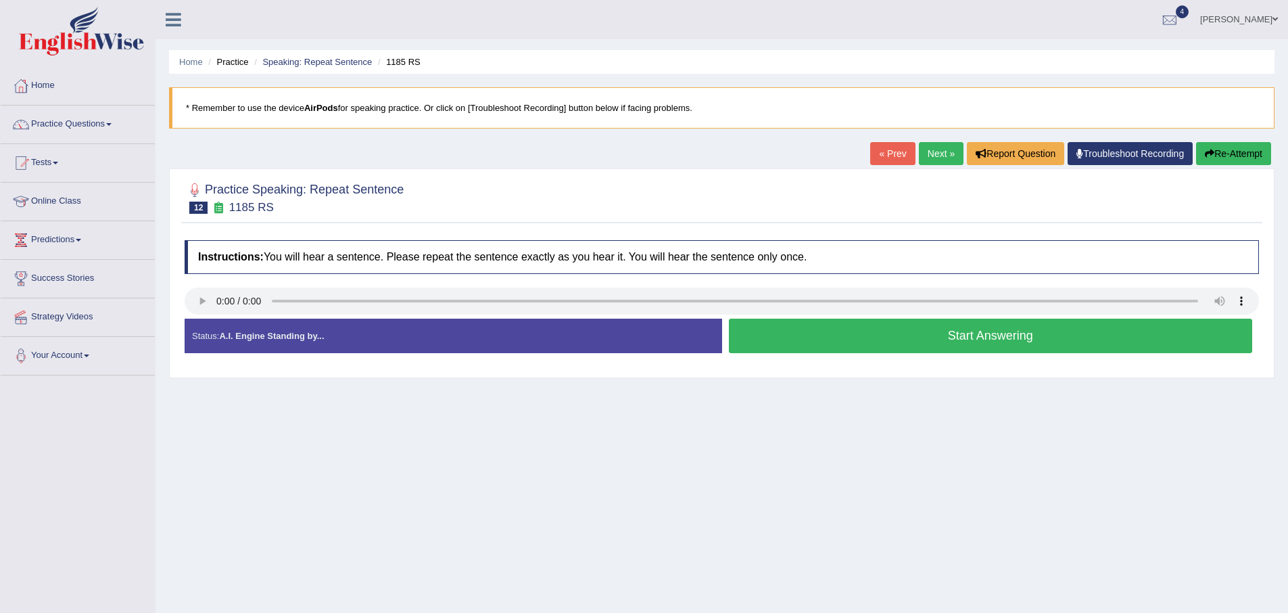
drag, startPoint x: 0, startPoint y: 0, endPoint x: 1217, endPoint y: 156, distance: 1226.9
click at [1217, 156] on button "Re-Attempt" at bounding box center [1233, 153] width 75 height 23
click at [776, 344] on button "Start Answering" at bounding box center [991, 335] width 524 height 34
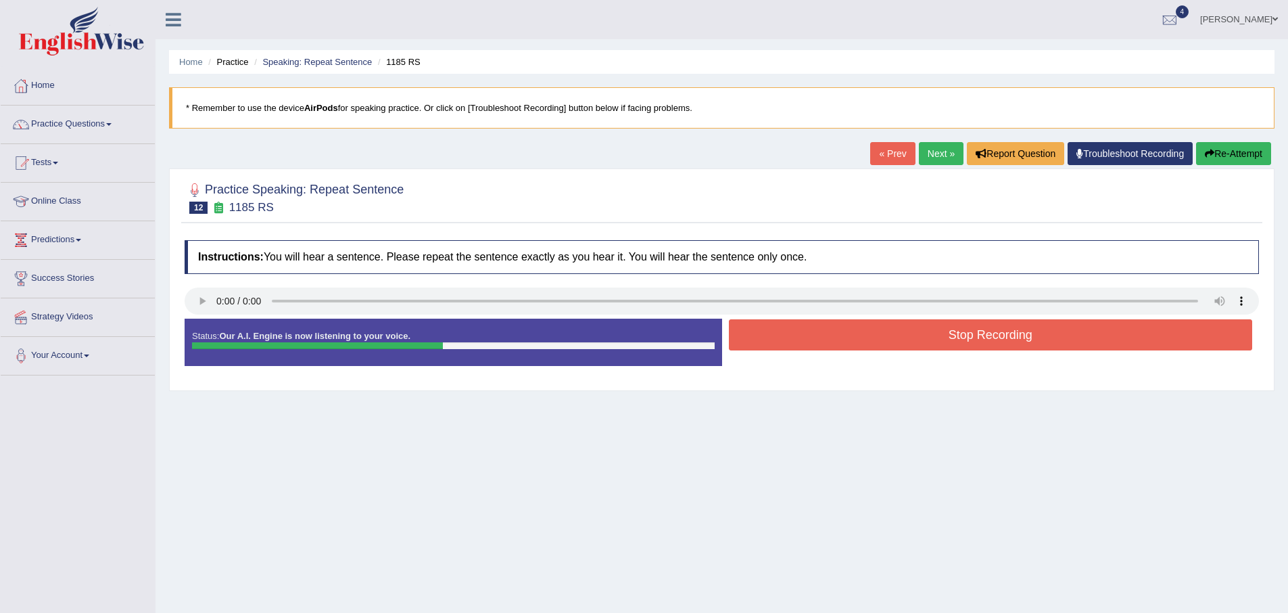
click at [776, 344] on button "Stop Recording" at bounding box center [991, 334] width 524 height 31
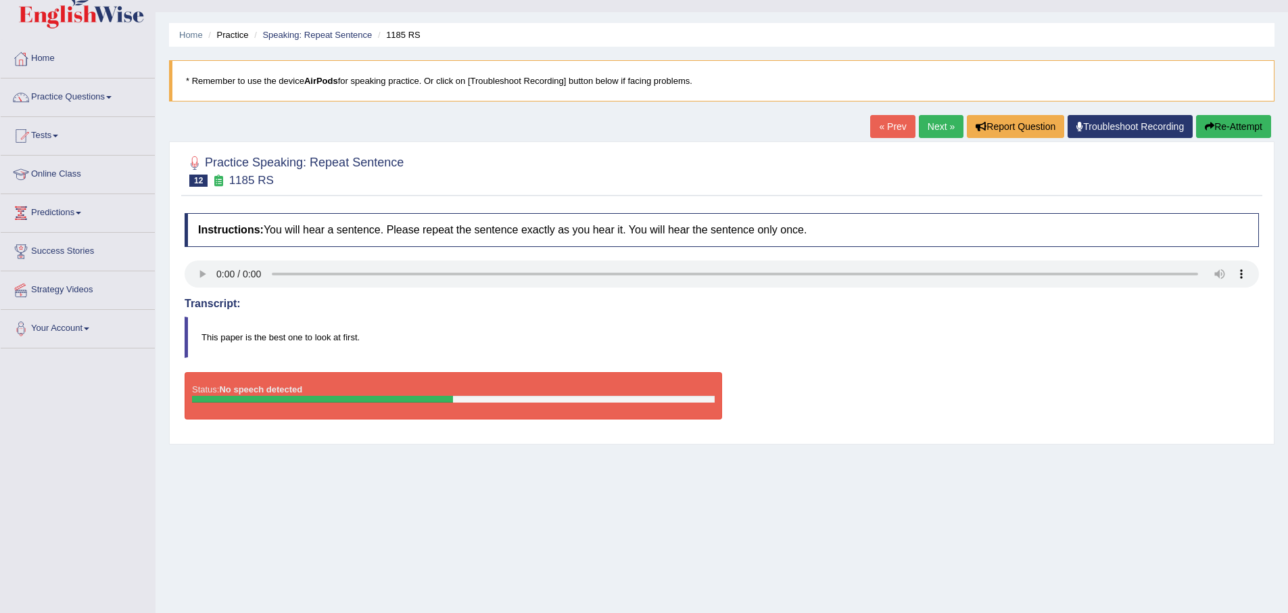
scroll to position [25, 0]
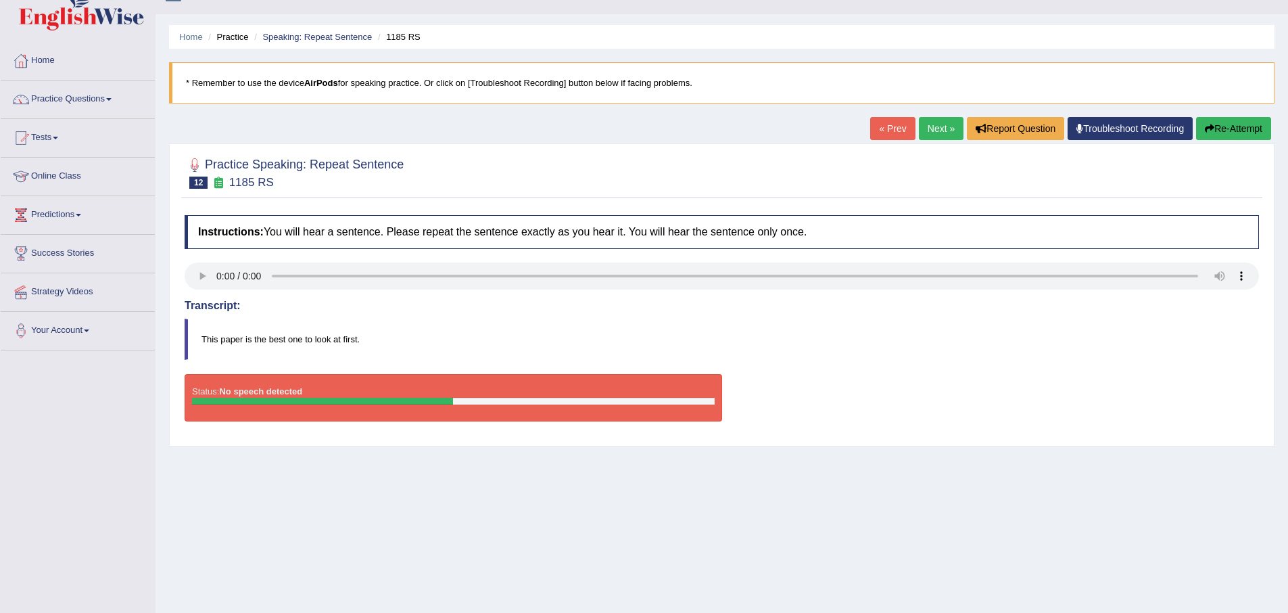
click at [935, 131] on link "Next »" at bounding box center [941, 128] width 45 height 23
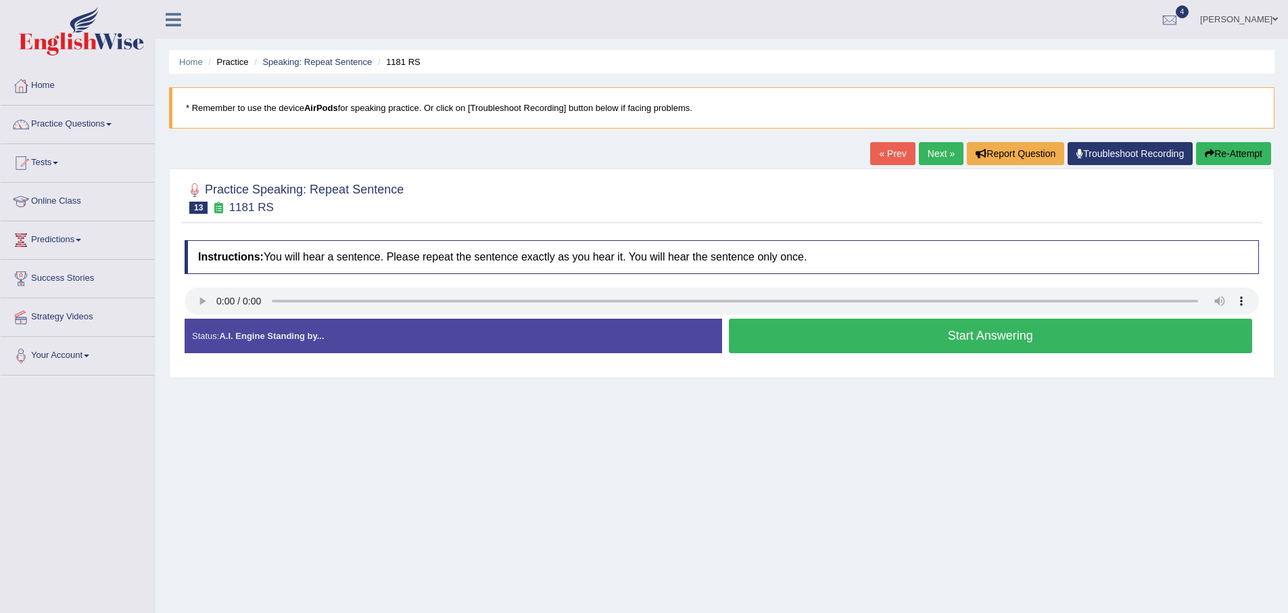
click at [787, 330] on button "Start Answering" at bounding box center [991, 335] width 524 height 34
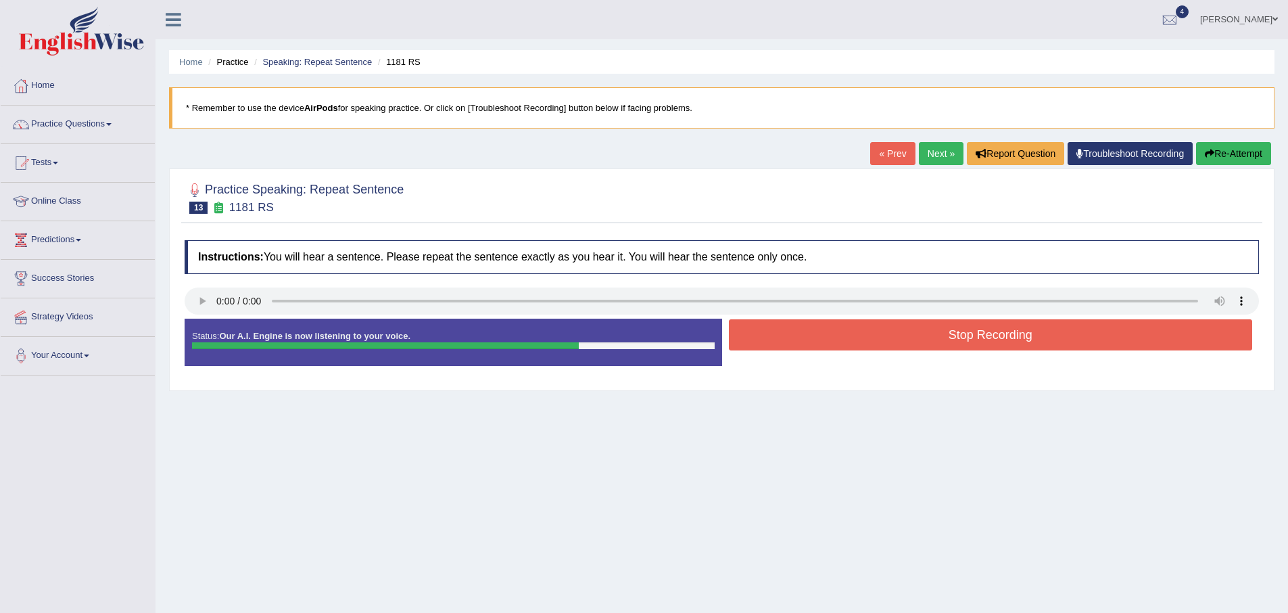
click at [787, 330] on button "Stop Recording" at bounding box center [991, 334] width 524 height 31
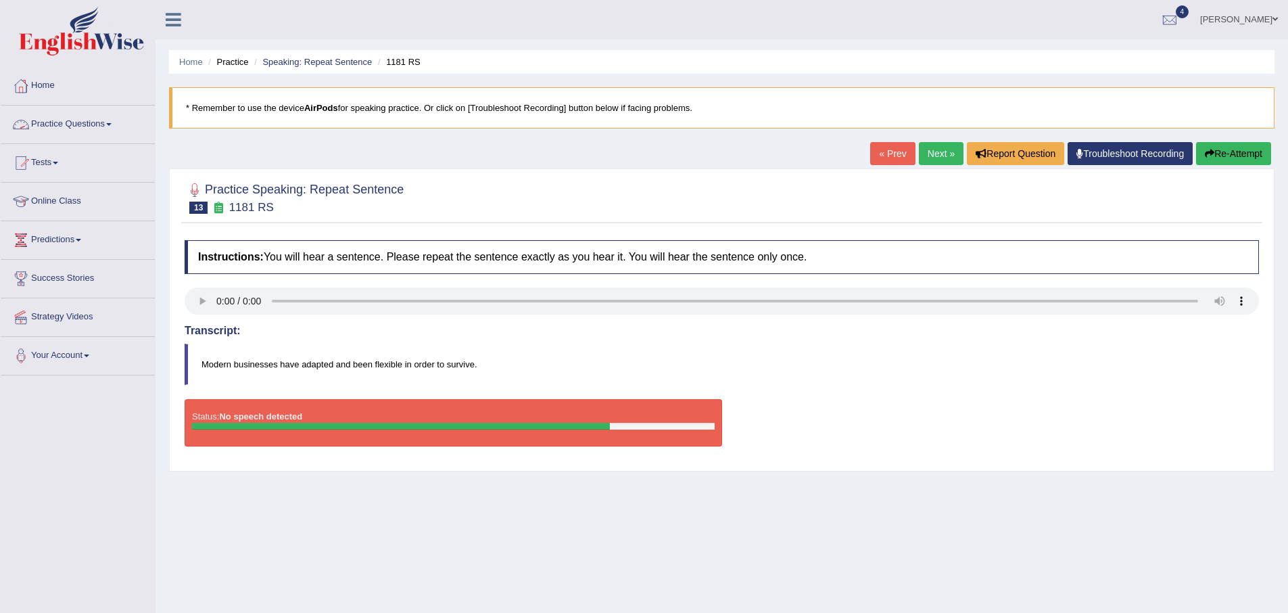
click at [69, 124] on link "Practice Questions" at bounding box center [78, 122] width 154 height 34
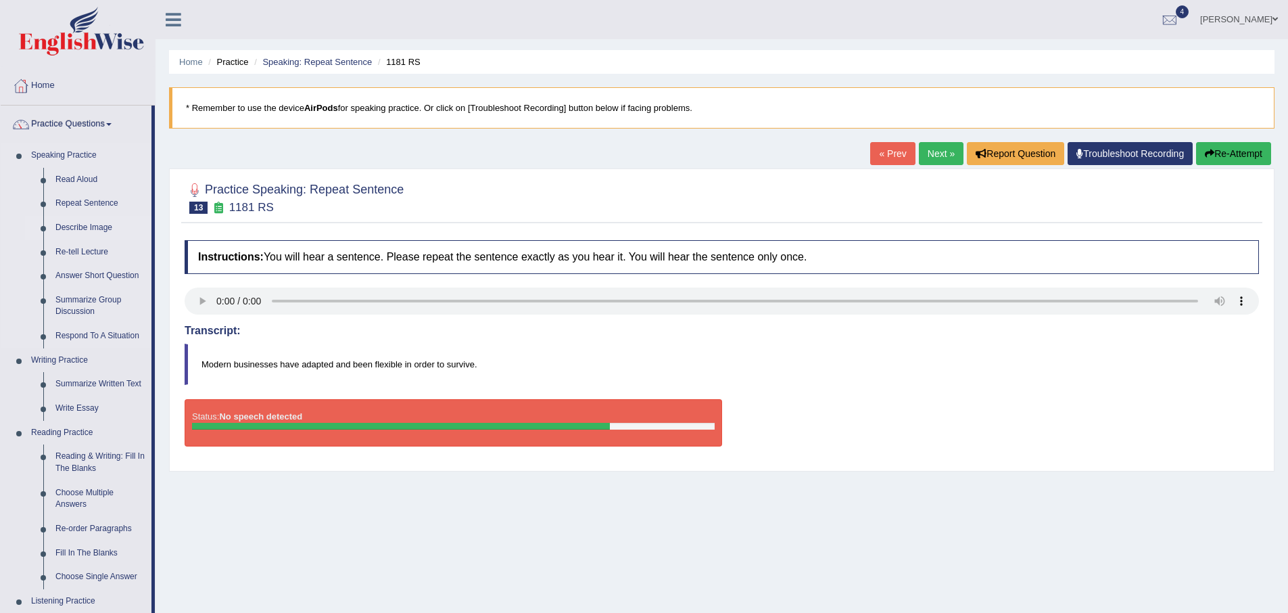
click at [99, 231] on link "Describe Image" at bounding box center [100, 228] width 102 height 24
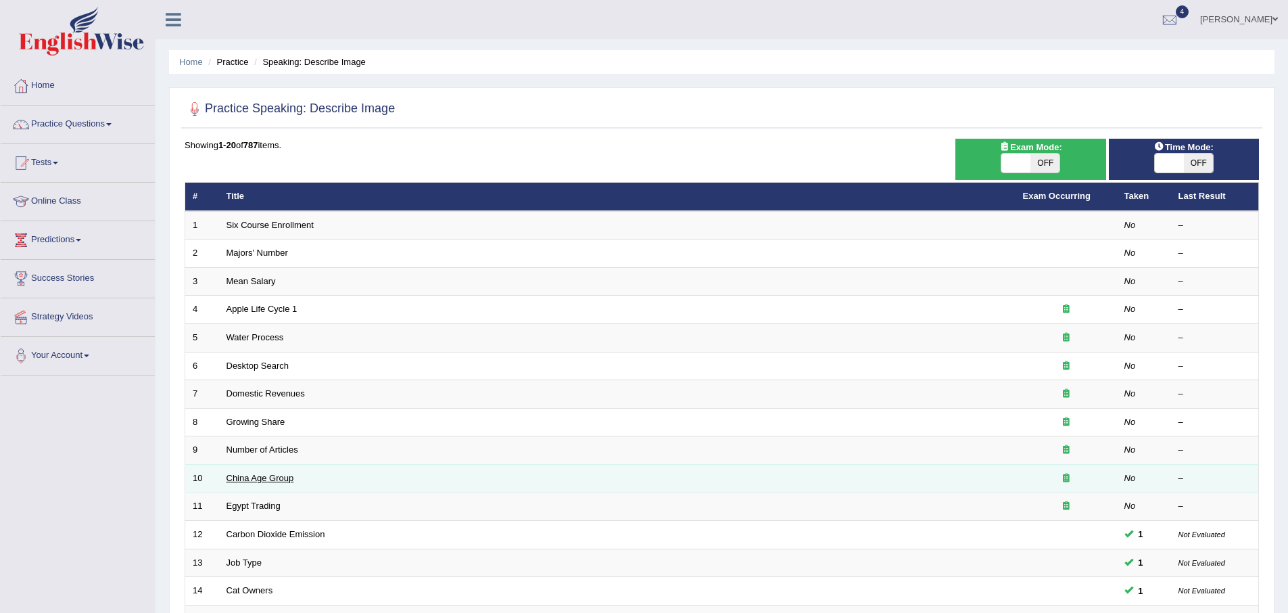
click at [255, 478] on link "China Age Group" at bounding box center [260, 478] width 68 height 10
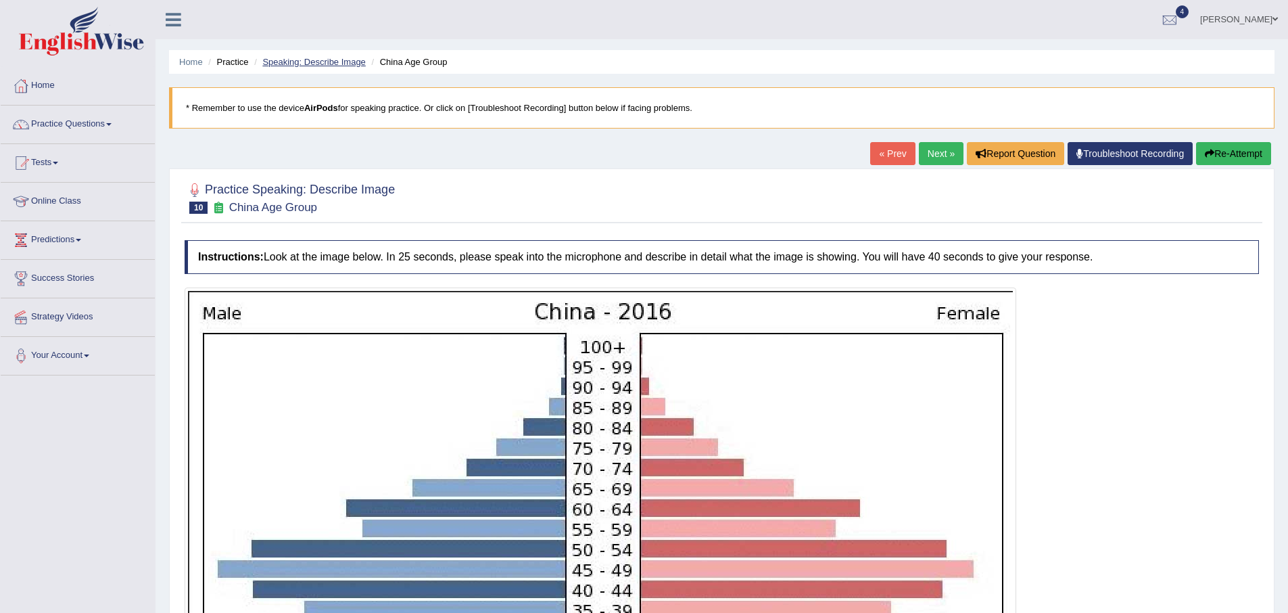
click at [312, 62] on link "Speaking: Describe Image" at bounding box center [313, 62] width 103 height 10
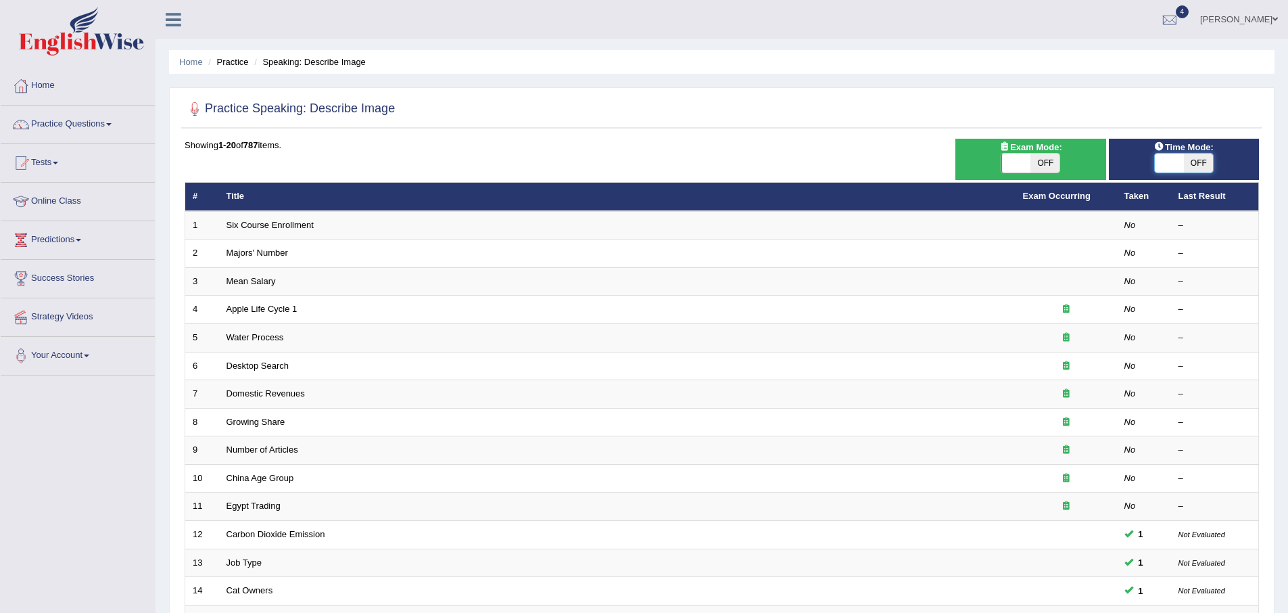
click at [1179, 161] on span at bounding box center [1169, 162] width 29 height 19
checkbox input "true"
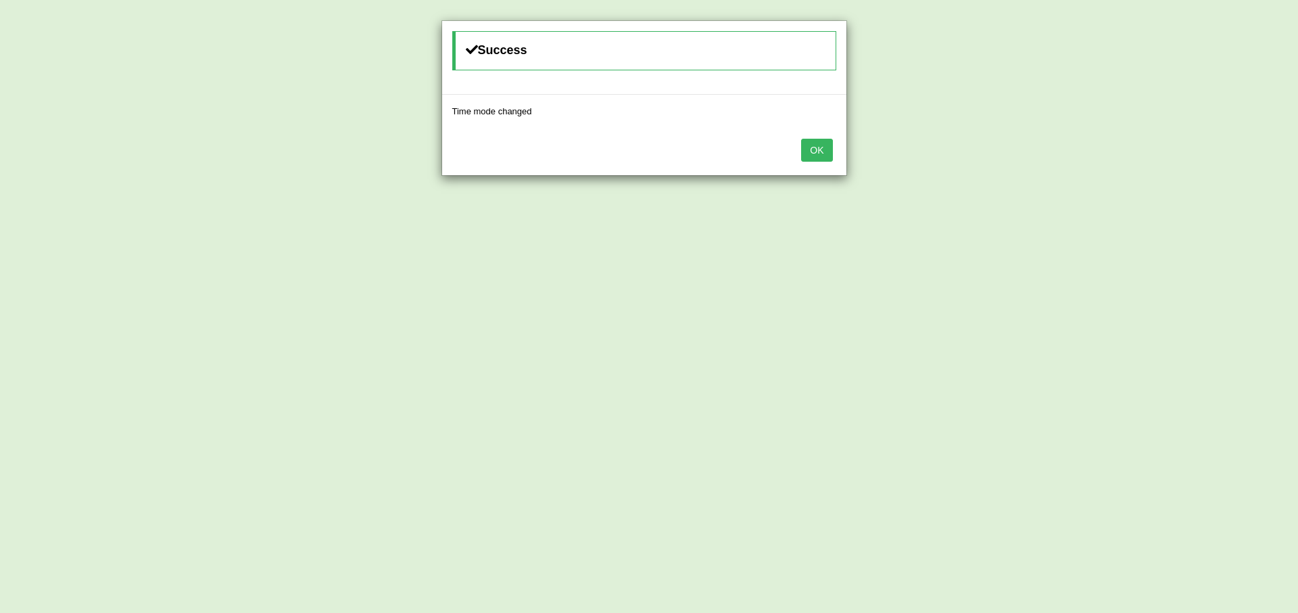
click at [811, 154] on button "OK" at bounding box center [816, 150] width 31 height 23
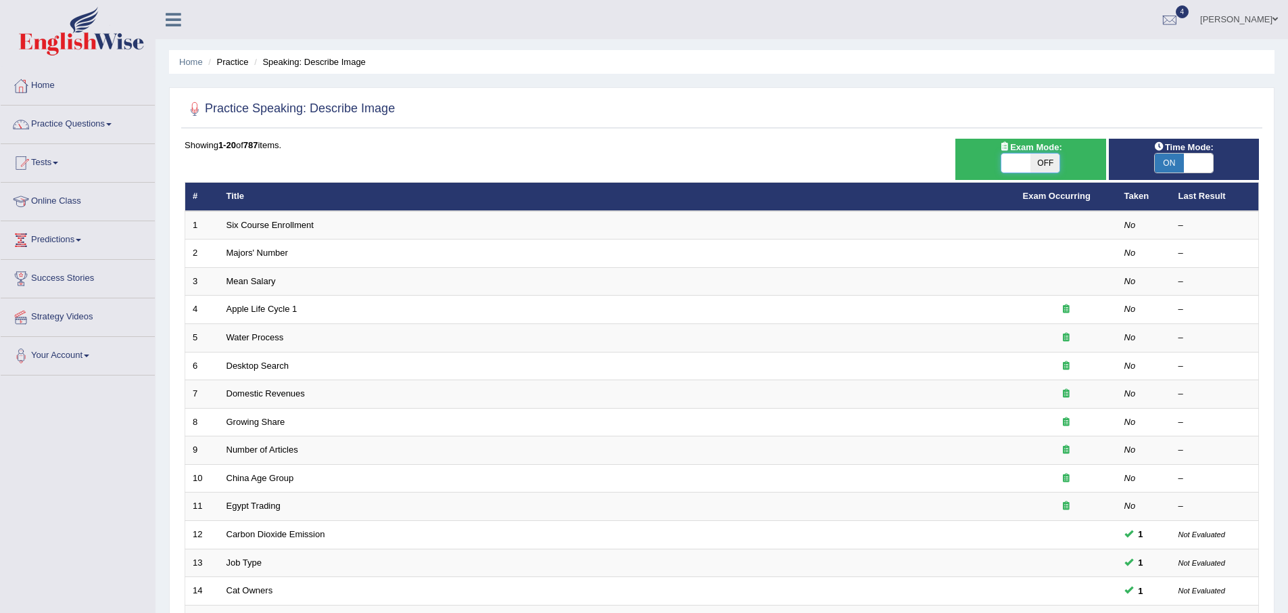
click at [1024, 160] on span at bounding box center [1015, 162] width 29 height 19
checkbox input "true"
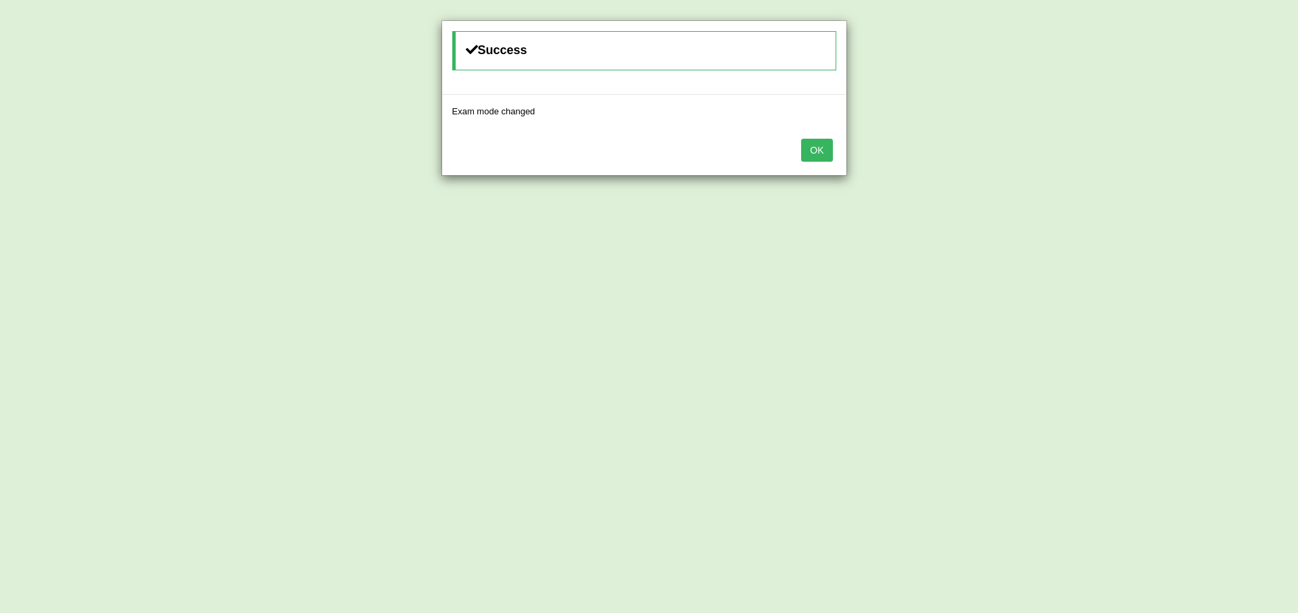
click at [811, 158] on button "OK" at bounding box center [816, 150] width 31 height 23
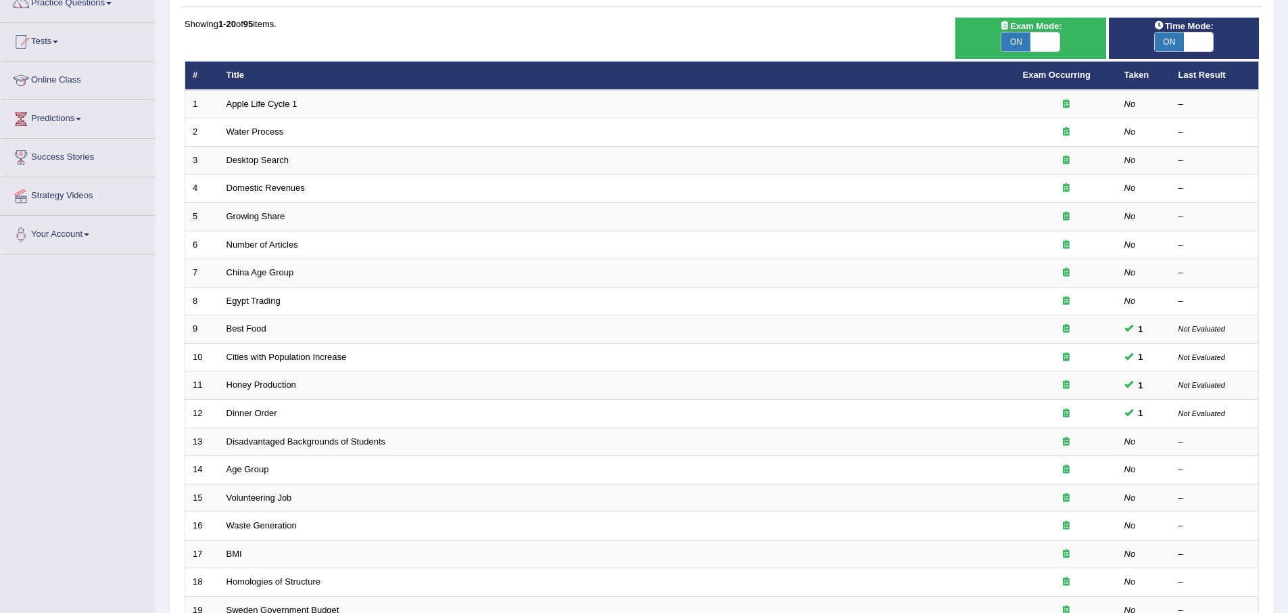
scroll to position [122, 0]
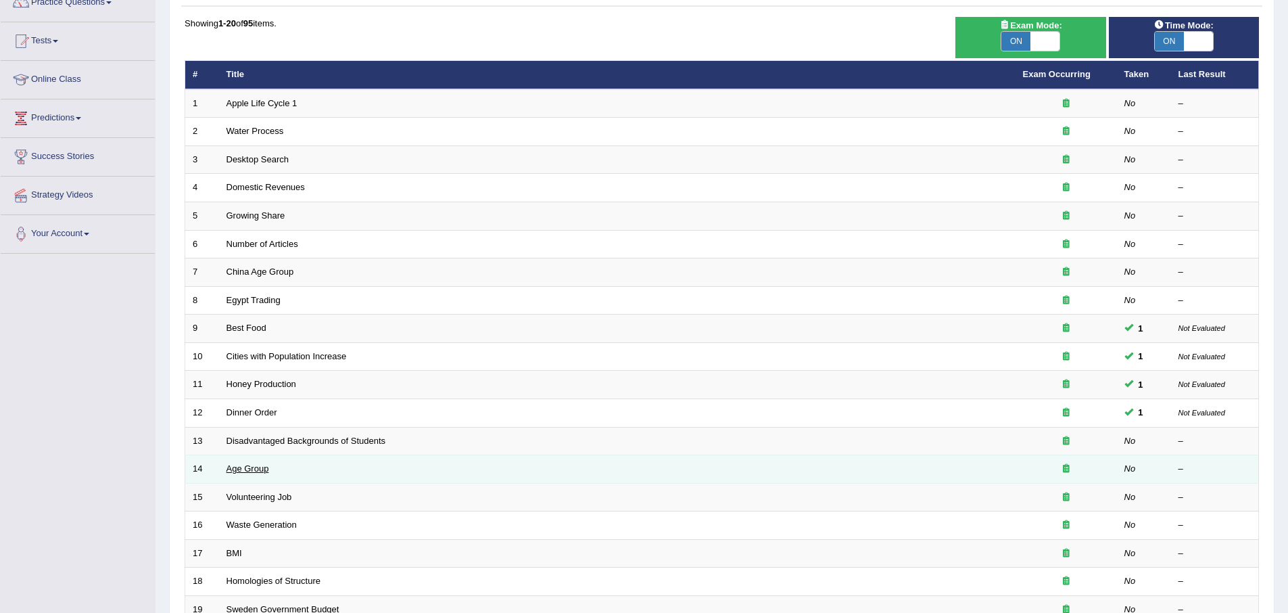
click at [249, 471] on link "Age Group" at bounding box center [247, 468] width 43 height 10
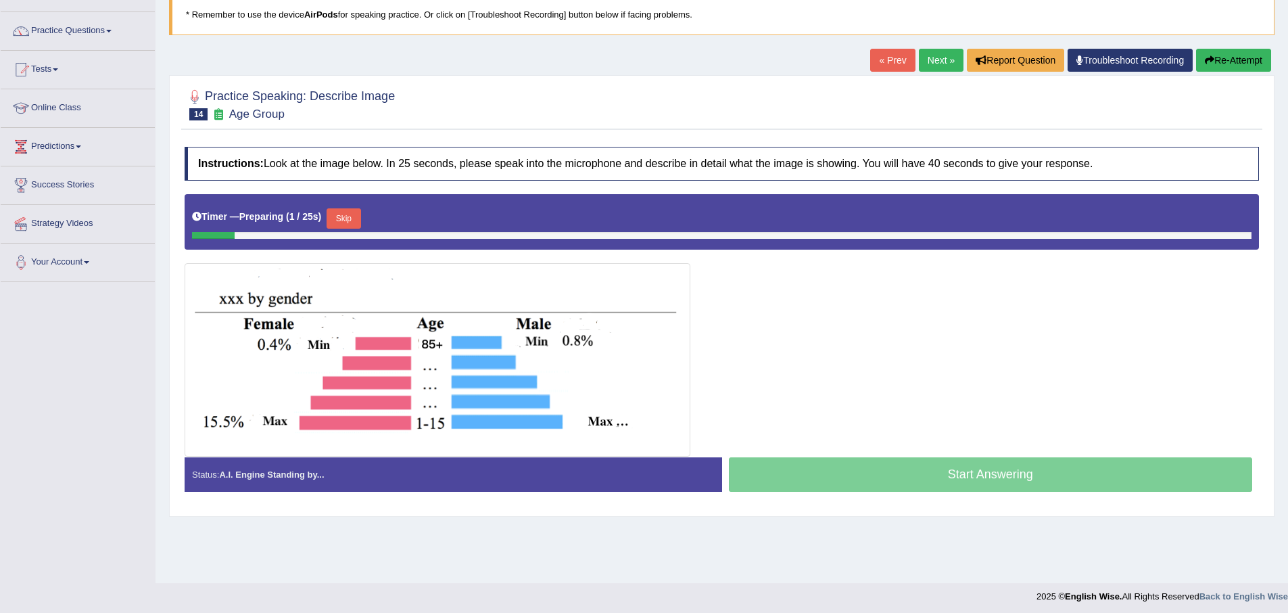
scroll to position [97, 0]
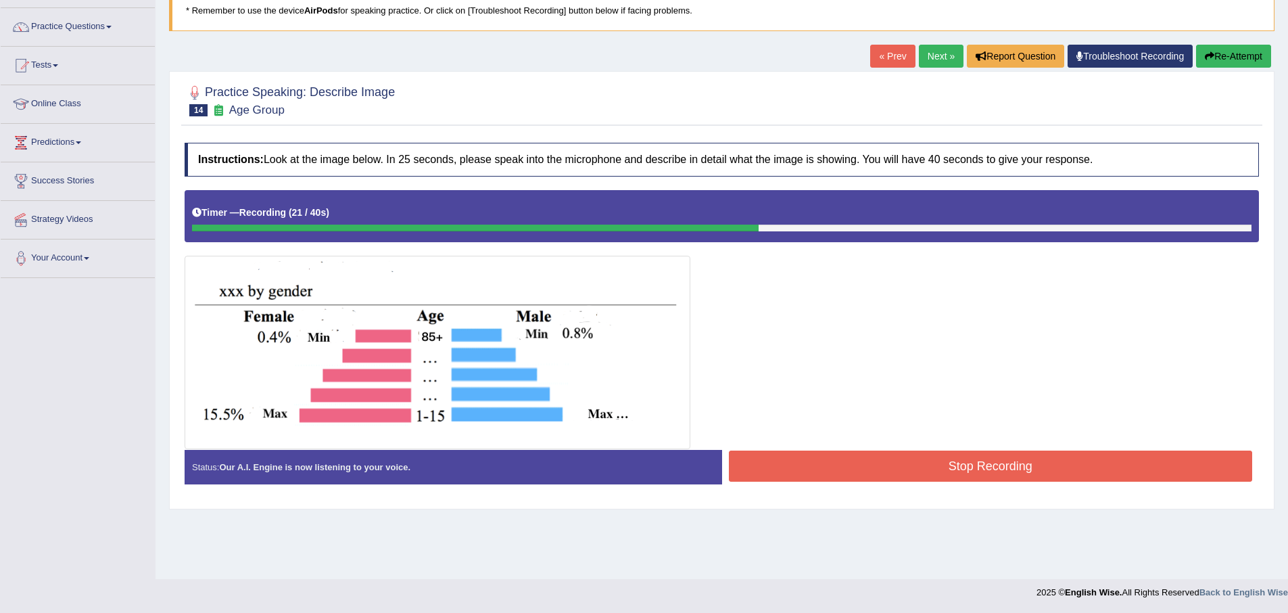
click at [1220, 57] on button "Re-Attempt" at bounding box center [1233, 56] width 75 height 23
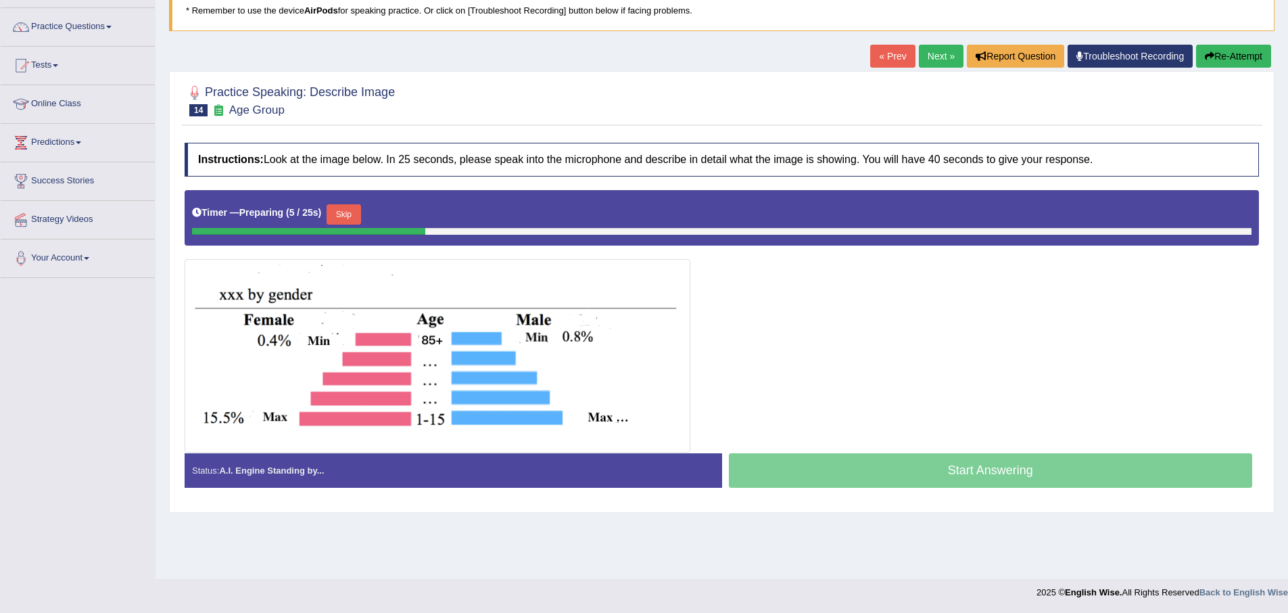
click at [345, 214] on button "Skip" at bounding box center [344, 214] width 34 height 20
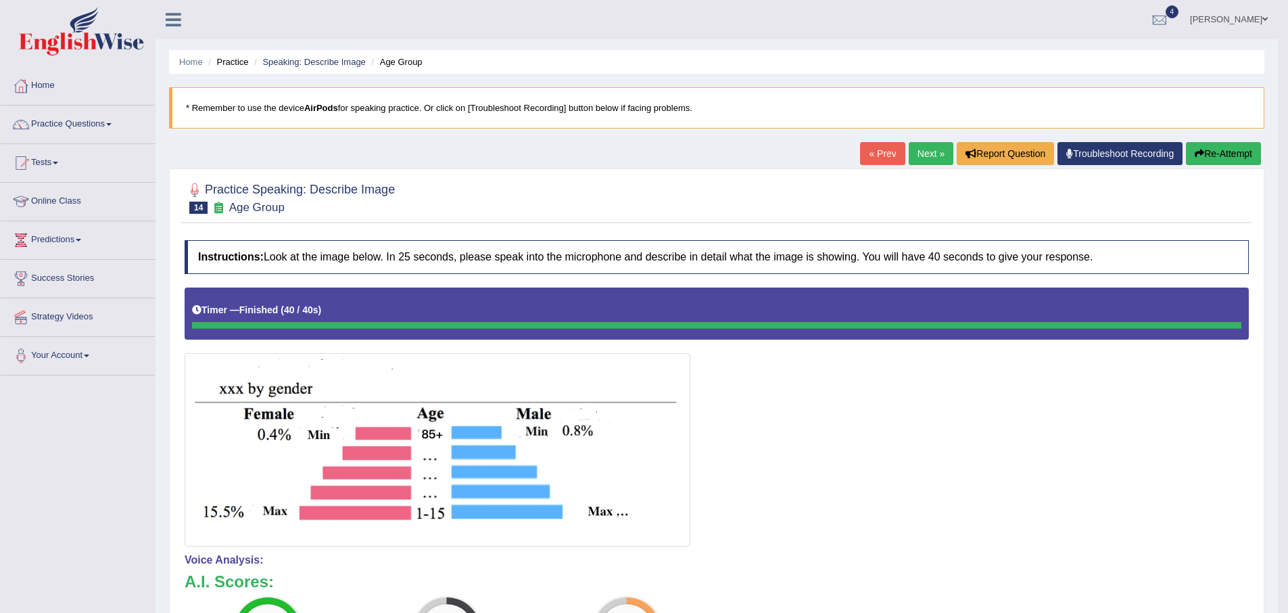
click at [919, 151] on link "Next »" at bounding box center [931, 153] width 45 height 23
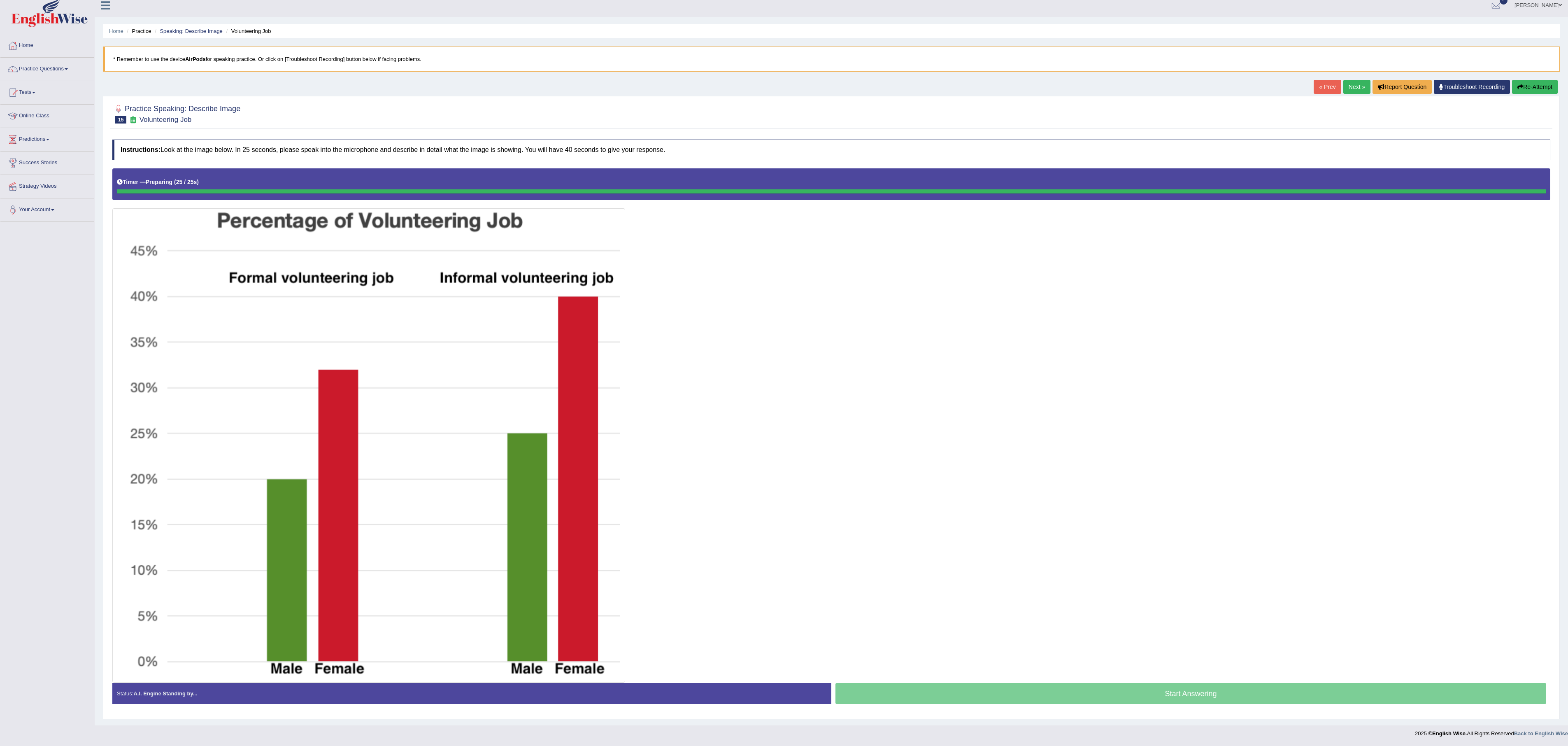
scroll to position [13, 0]
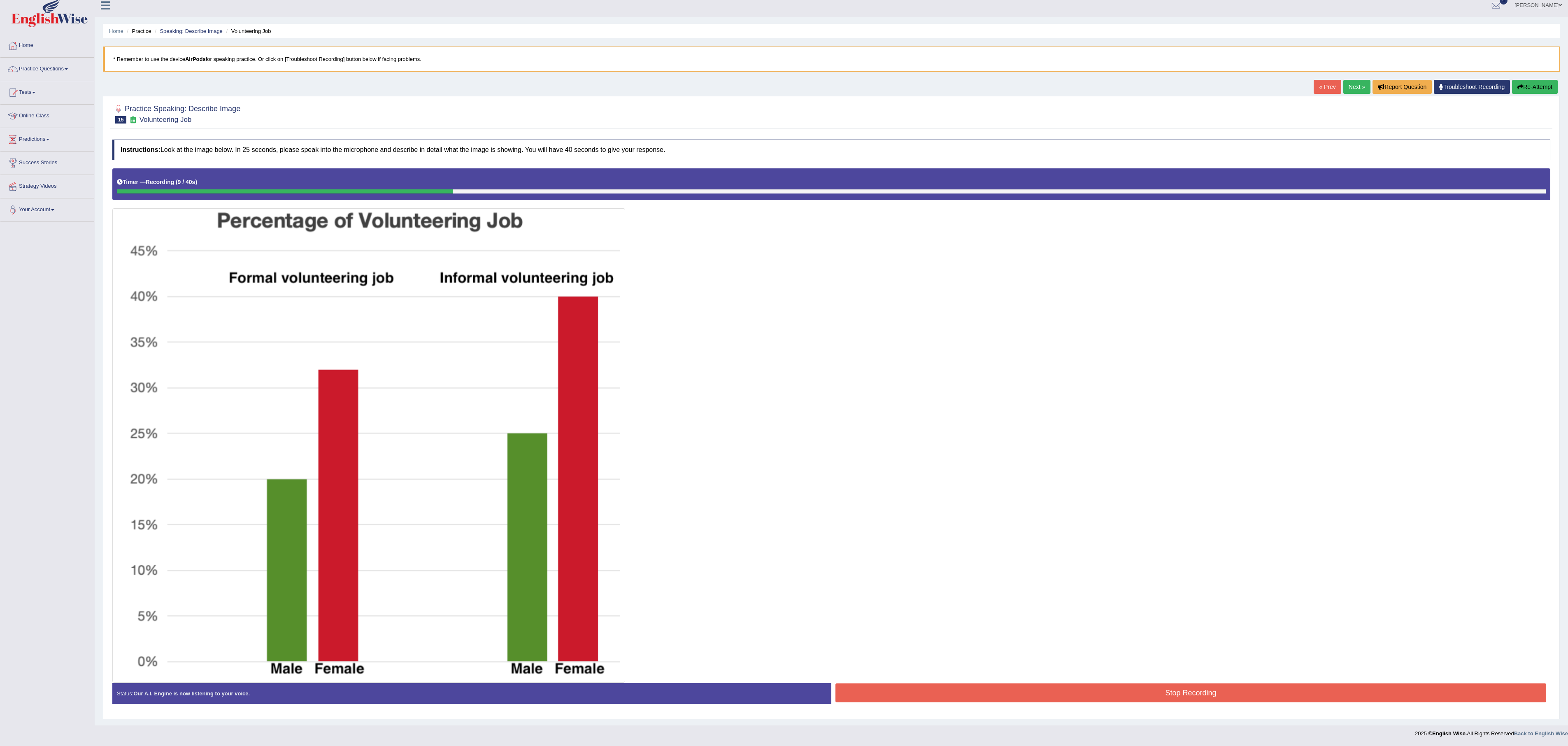
click at [789, 82] on button "Re-Attempt" at bounding box center [1535, 86] width 46 height 14
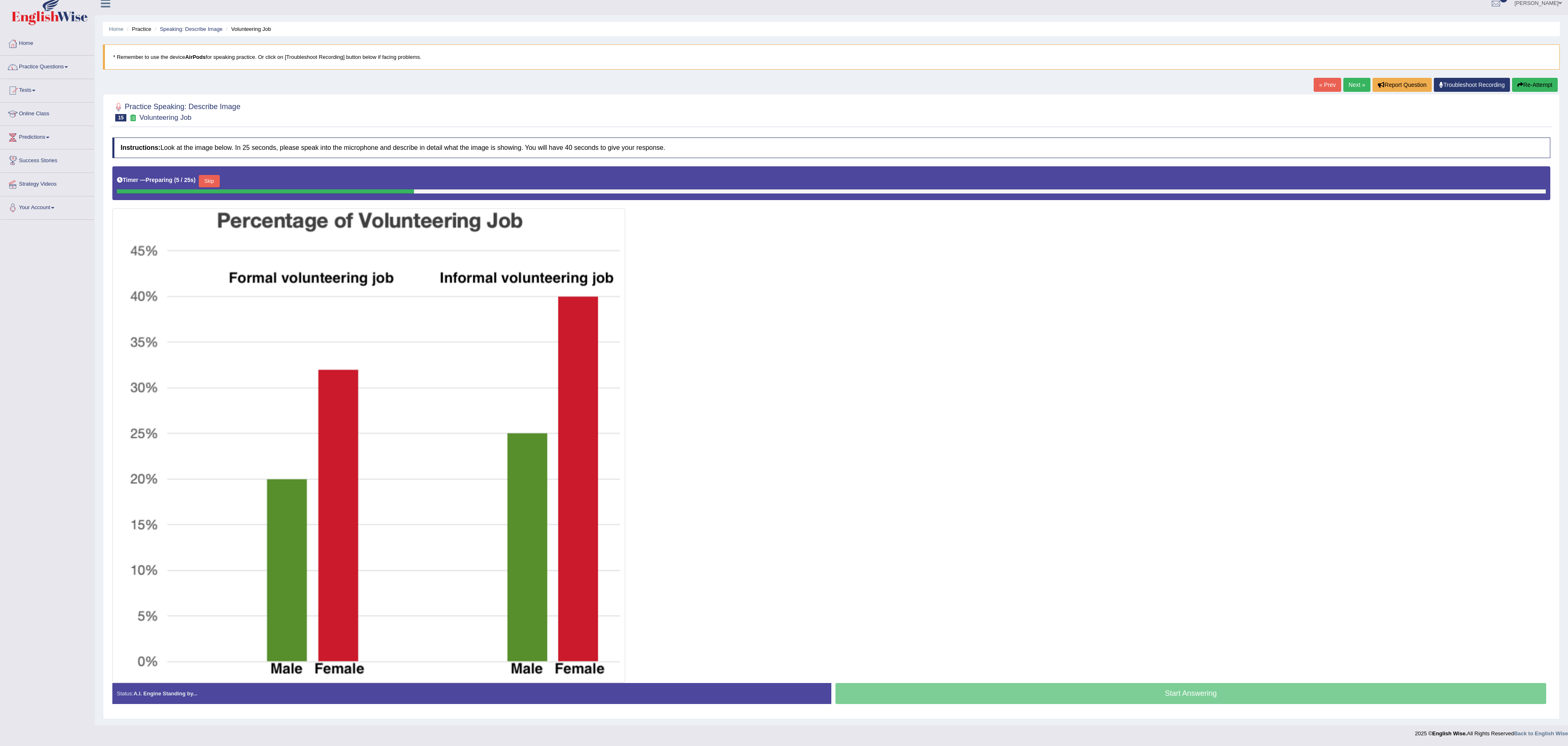
click at [974, 694] on div "Start Answering" at bounding box center [1191, 695] width 719 height 23
click at [1050, 691] on div "Start Answering" at bounding box center [1191, 695] width 719 height 23
click at [215, 178] on button "Skip" at bounding box center [209, 181] width 21 height 12
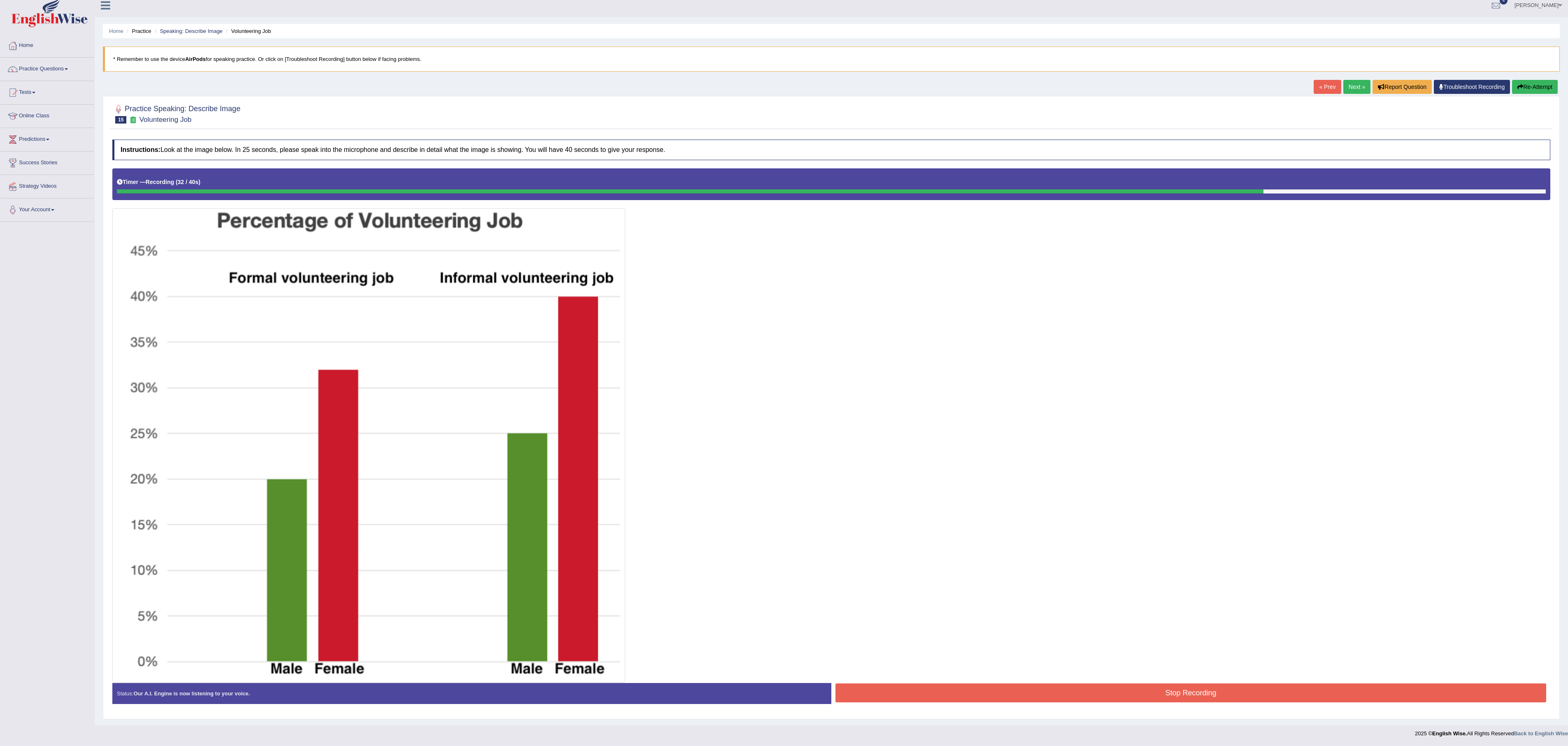
click at [1031, 698] on button "Stop Recording" at bounding box center [1191, 692] width 711 height 19
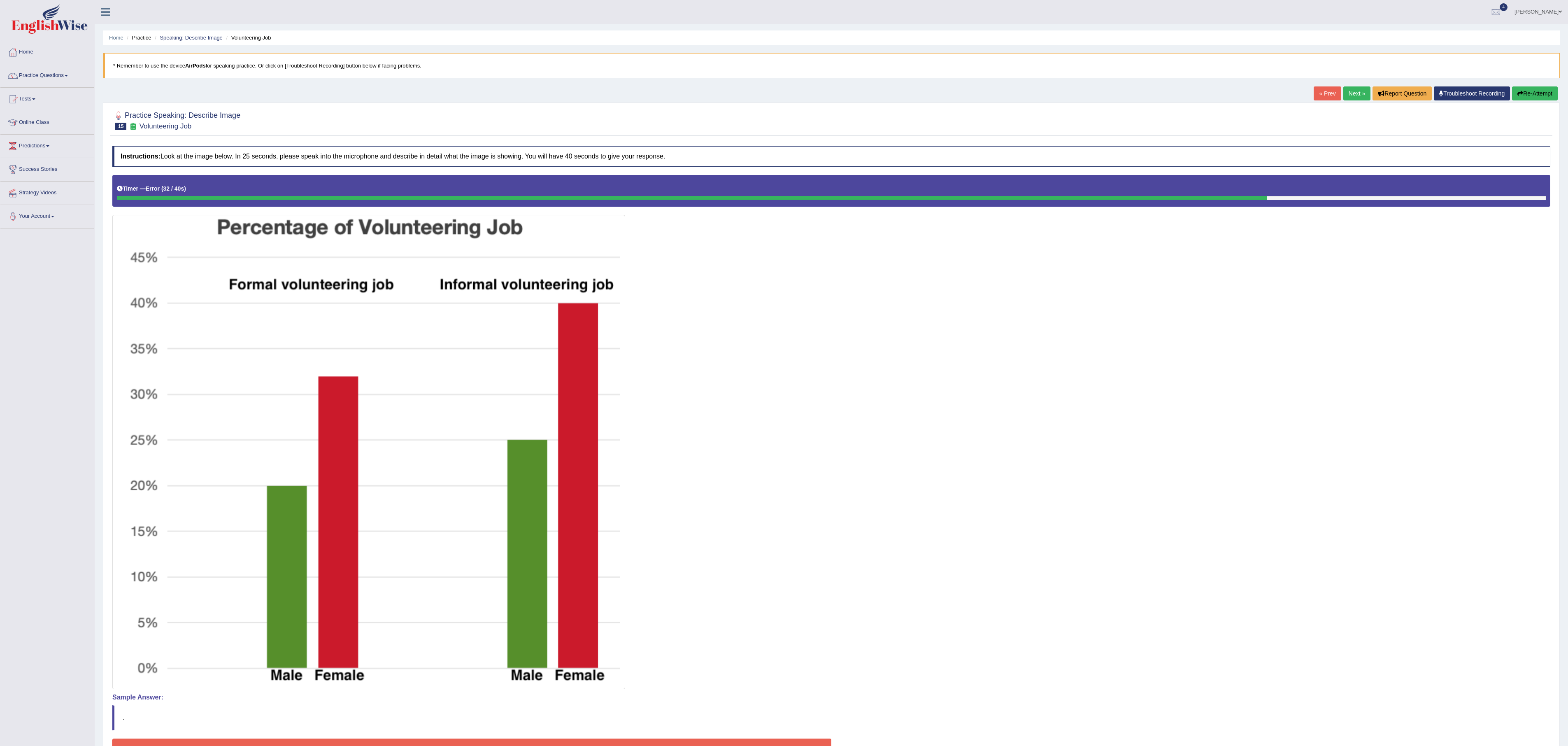
click at [1354, 96] on link "Next »" at bounding box center [1357, 93] width 27 height 14
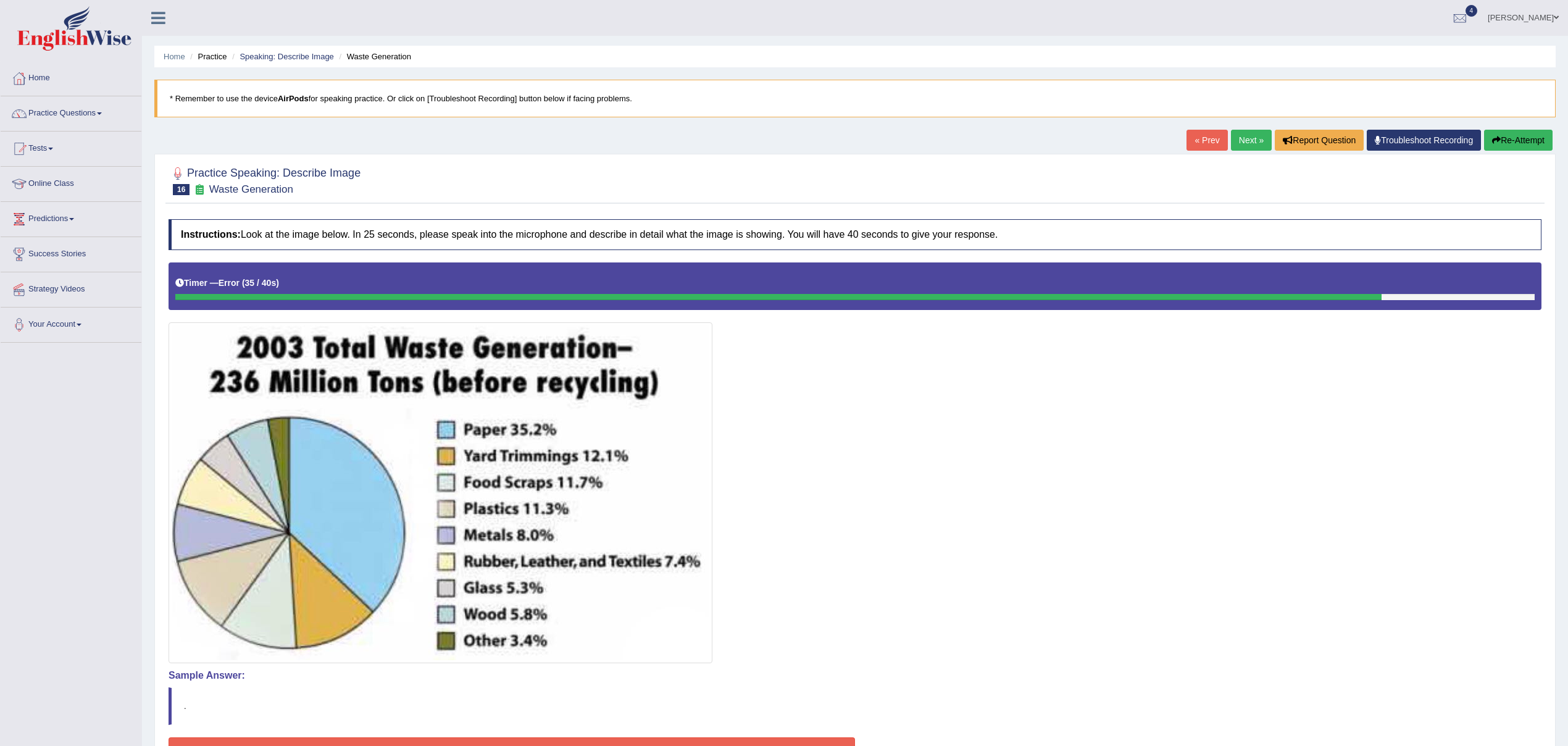
click at [90, 111] on link "Practice Questions" at bounding box center [71, 111] width 141 height 31
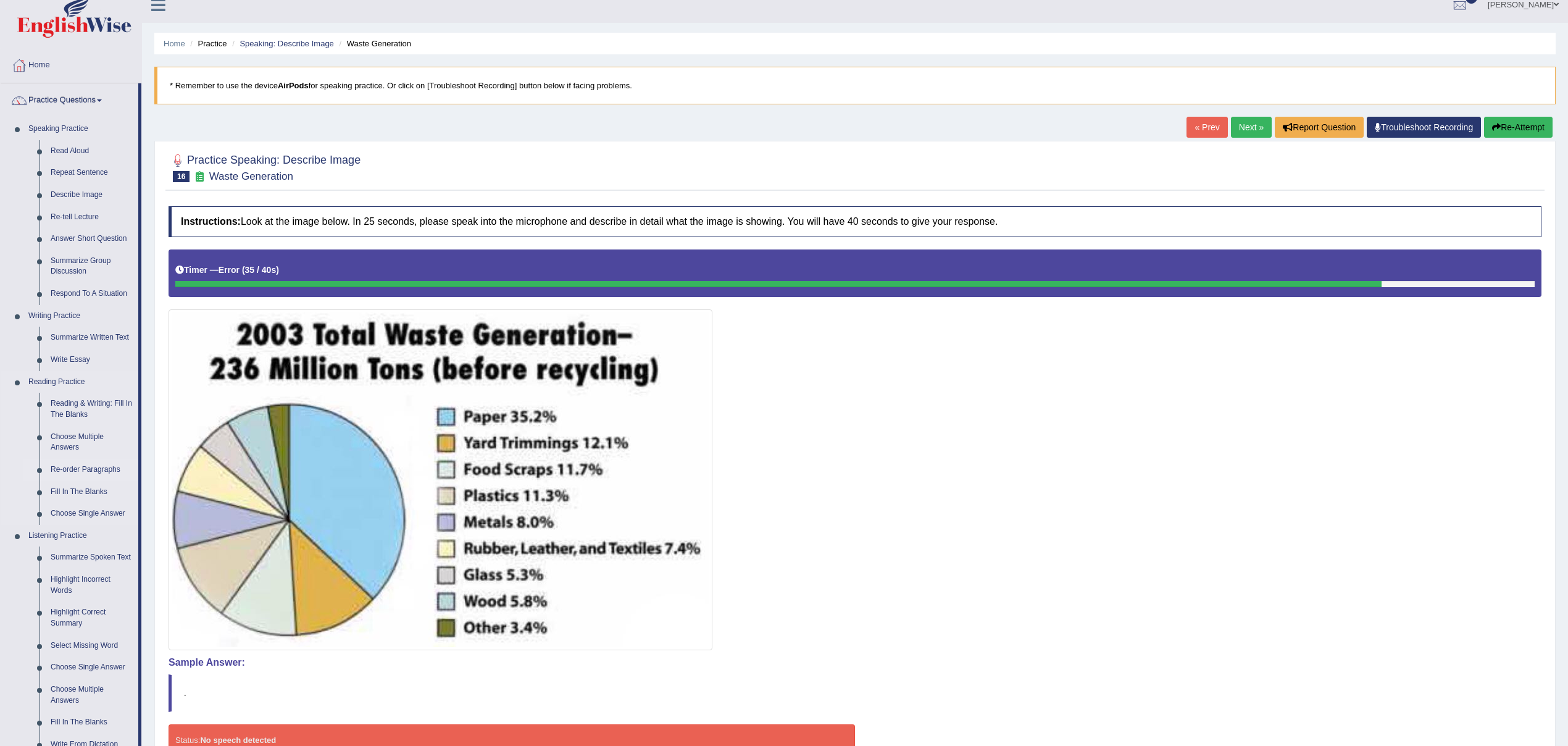
scroll to position [31, 0]
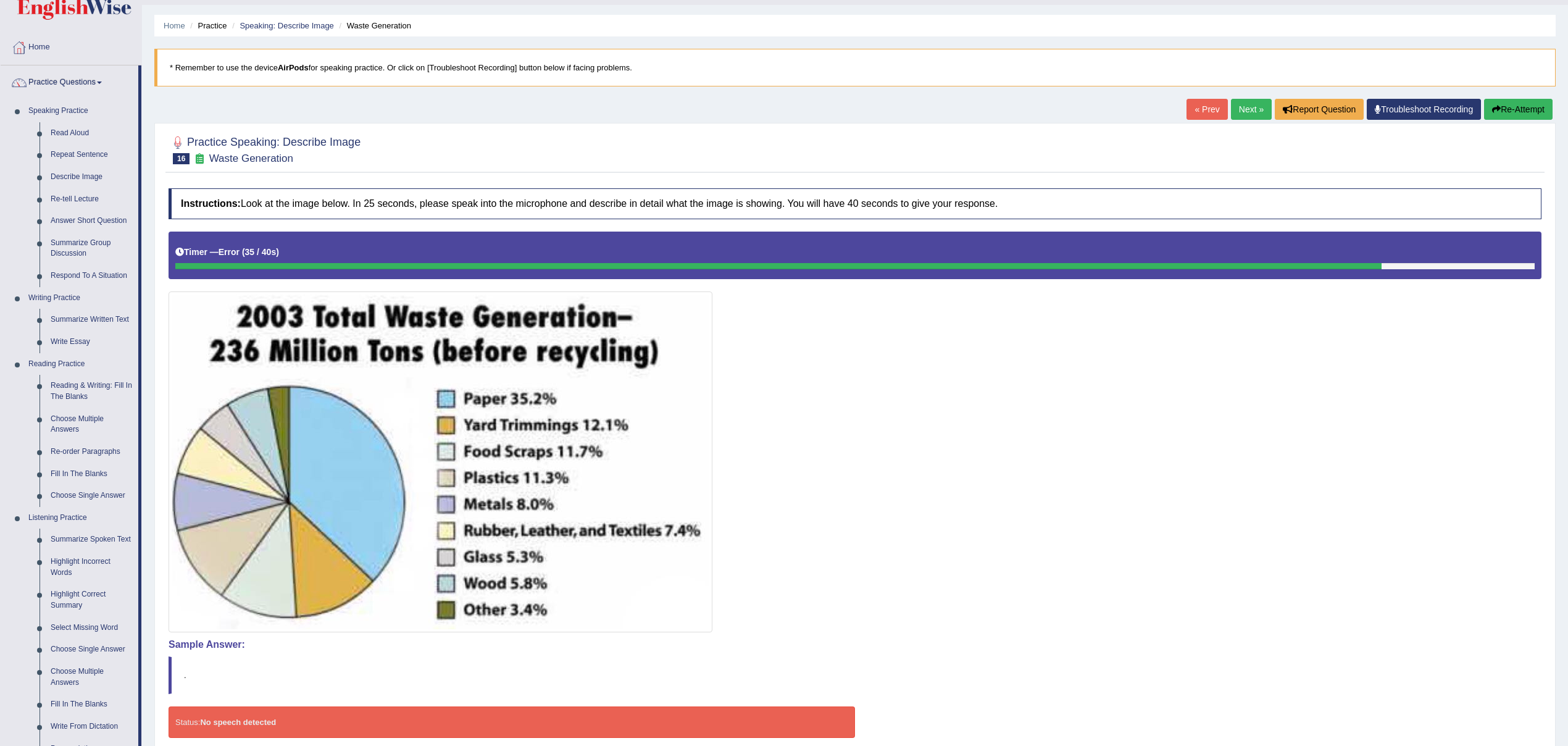
click at [1235, 110] on link "Next »" at bounding box center [1251, 109] width 41 height 21
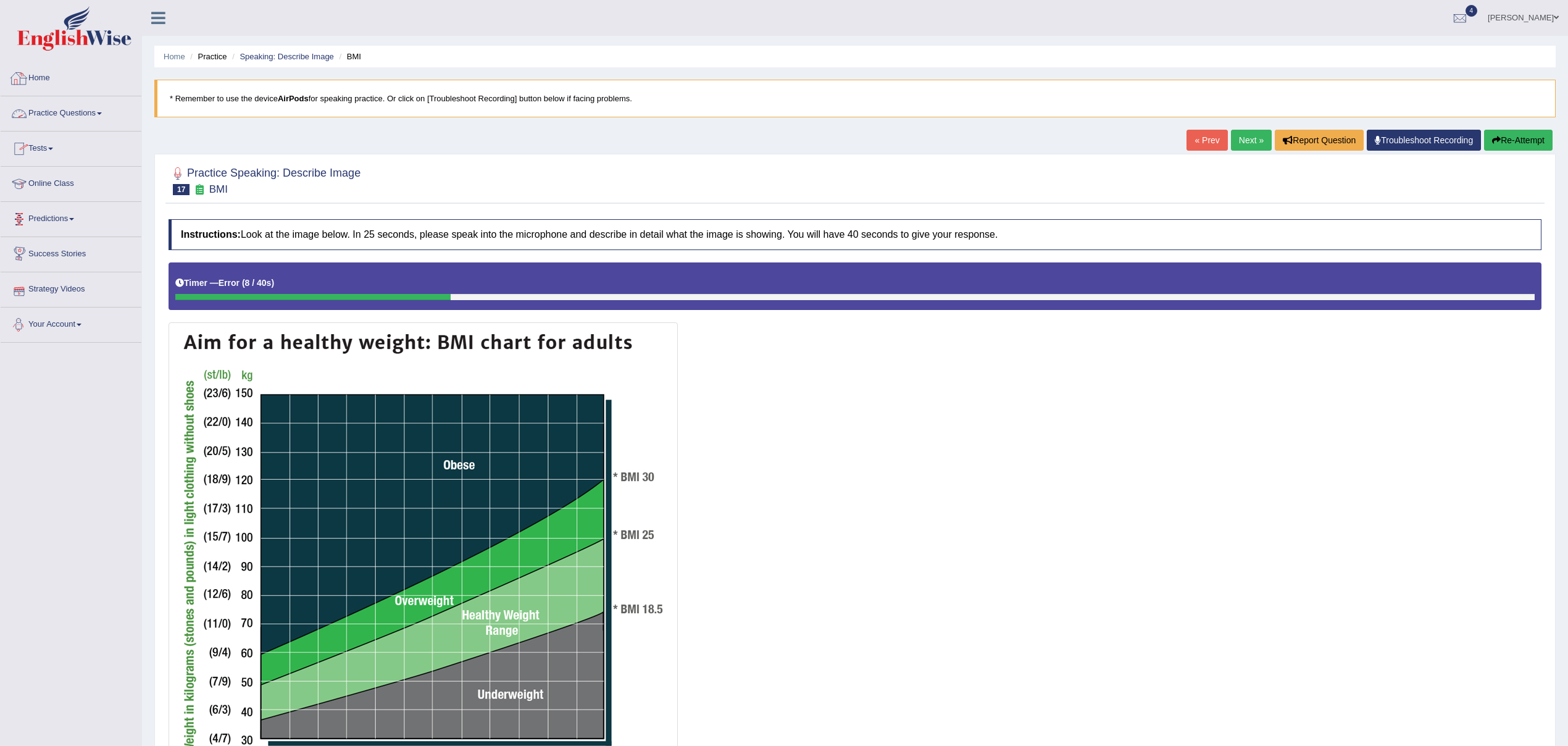
click at [68, 116] on link "Practice Questions" at bounding box center [71, 111] width 141 height 31
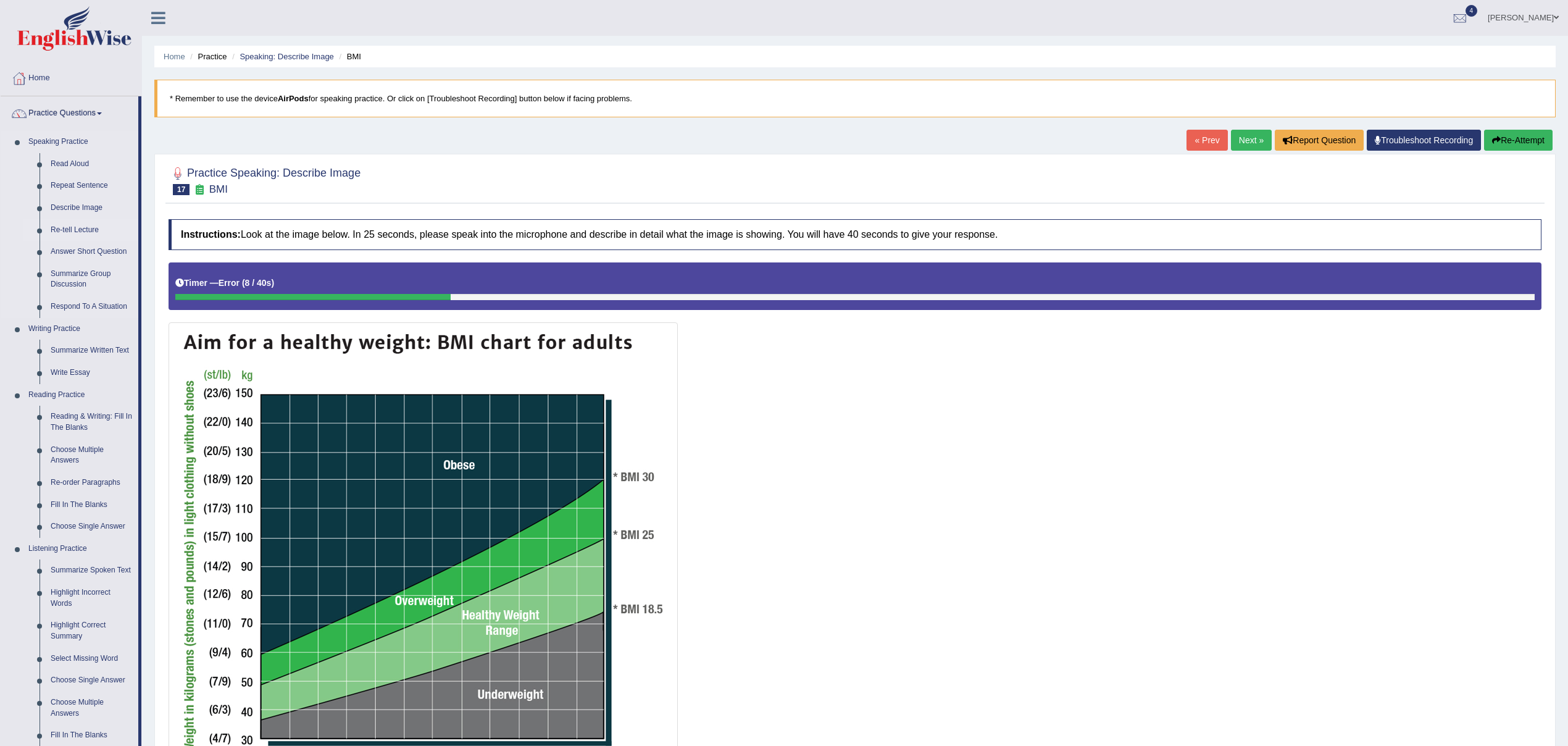
click at [75, 228] on link "Re-tell Lecture" at bounding box center [91, 230] width 93 height 22
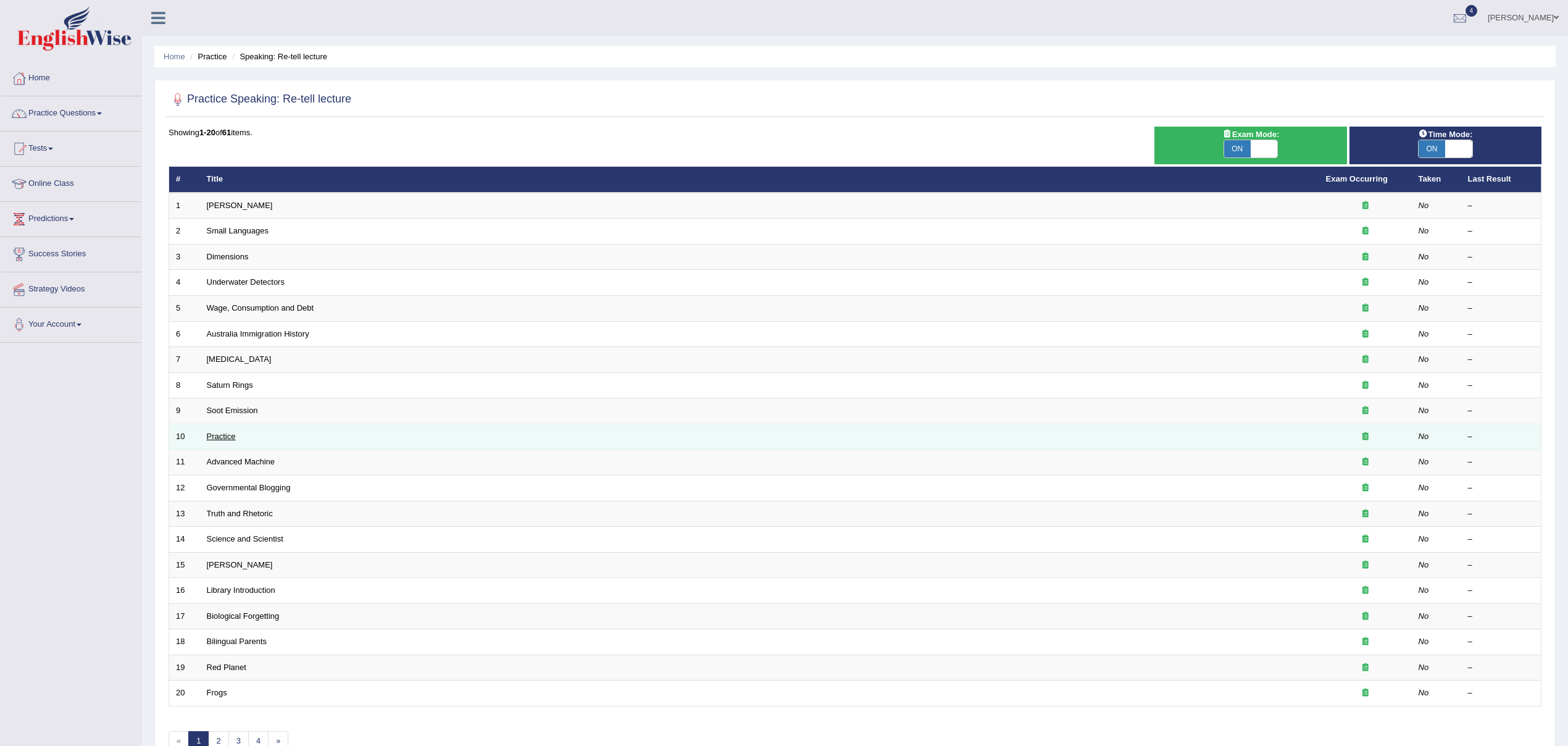
click at [223, 437] on link "Practice" at bounding box center [221, 436] width 29 height 9
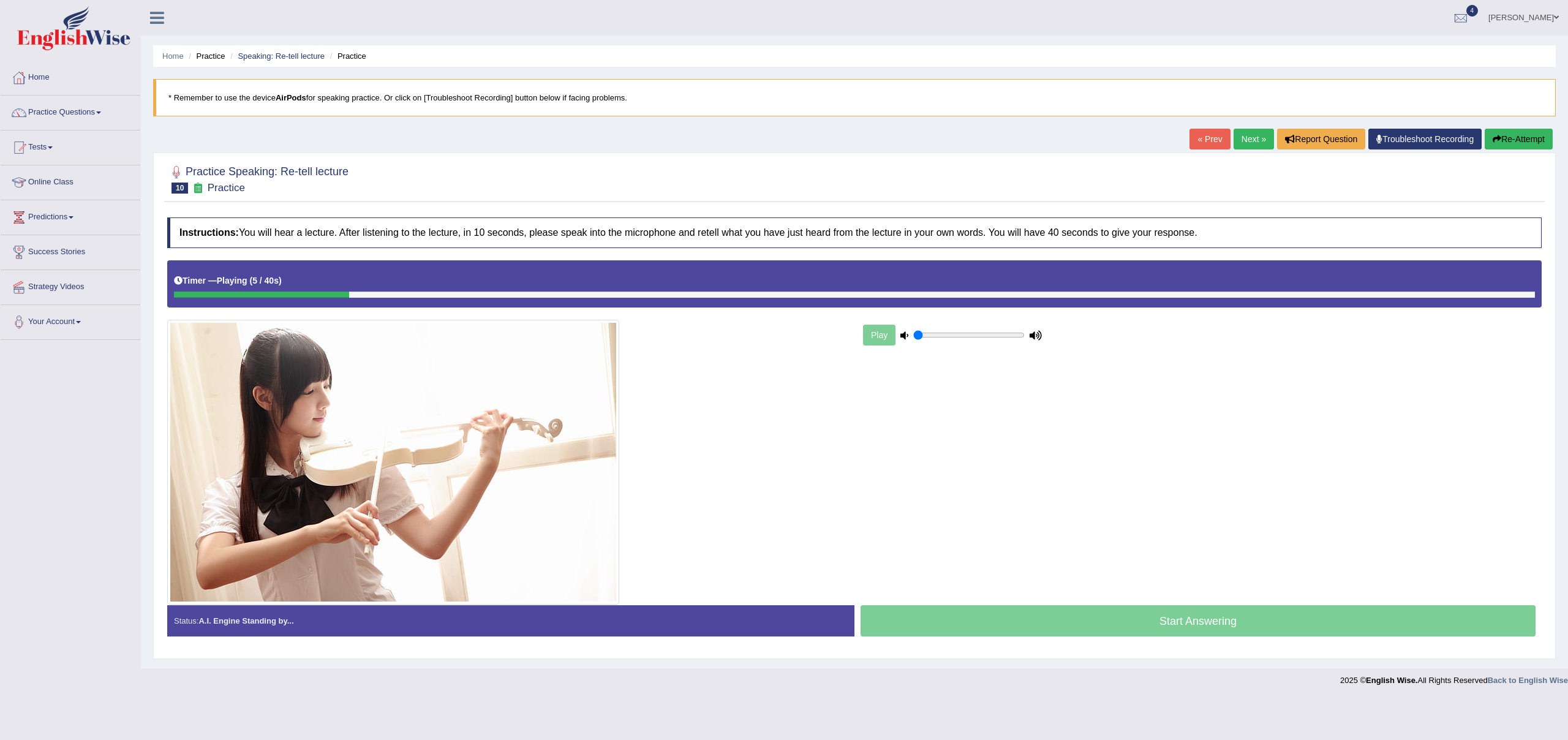
click at [1503, 141] on button "Re-Attempt" at bounding box center [1518, 139] width 68 height 21
click at [1201, 139] on link "« Prev" at bounding box center [1209, 139] width 41 height 21
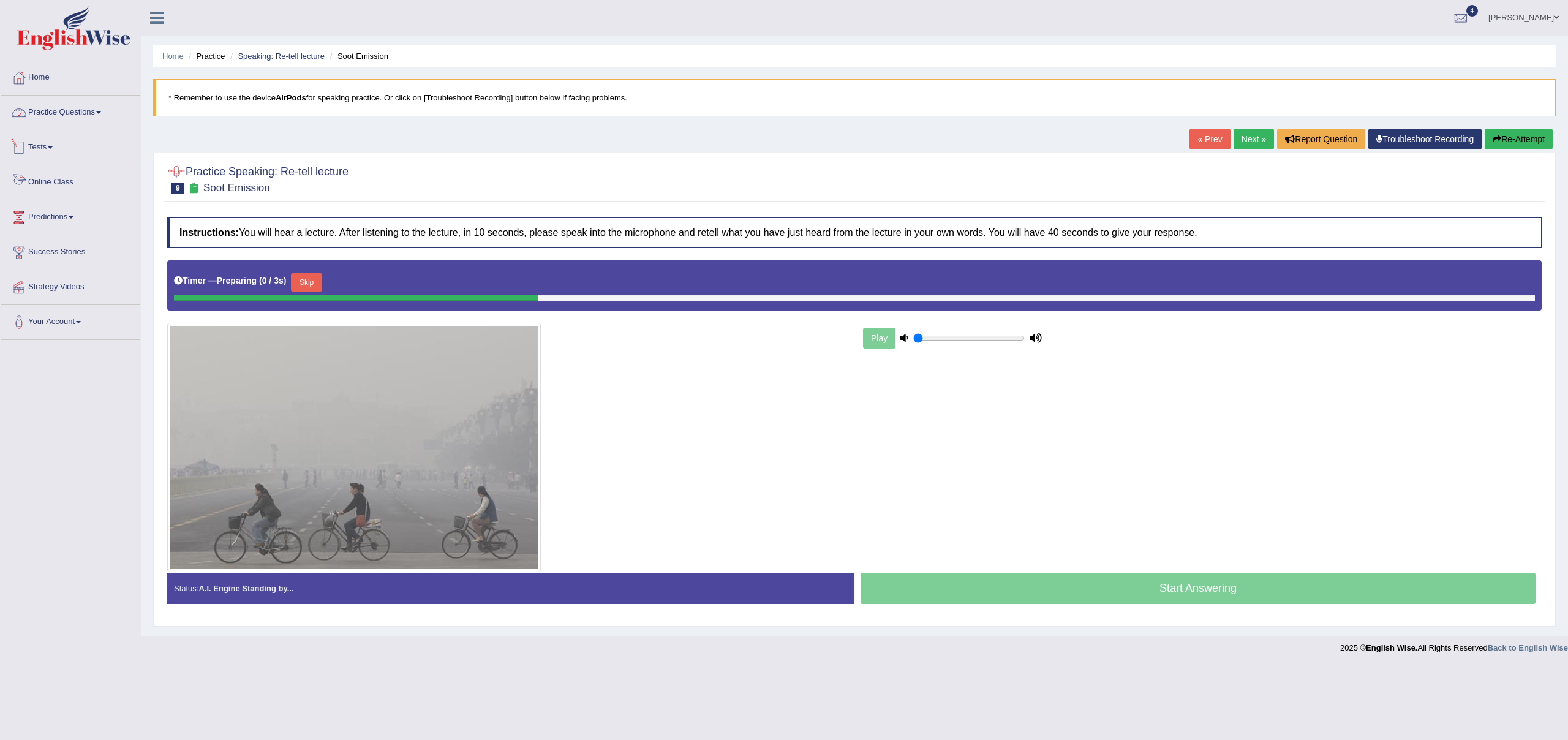
click at [71, 117] on link "Practice Questions" at bounding box center [71, 111] width 139 height 31
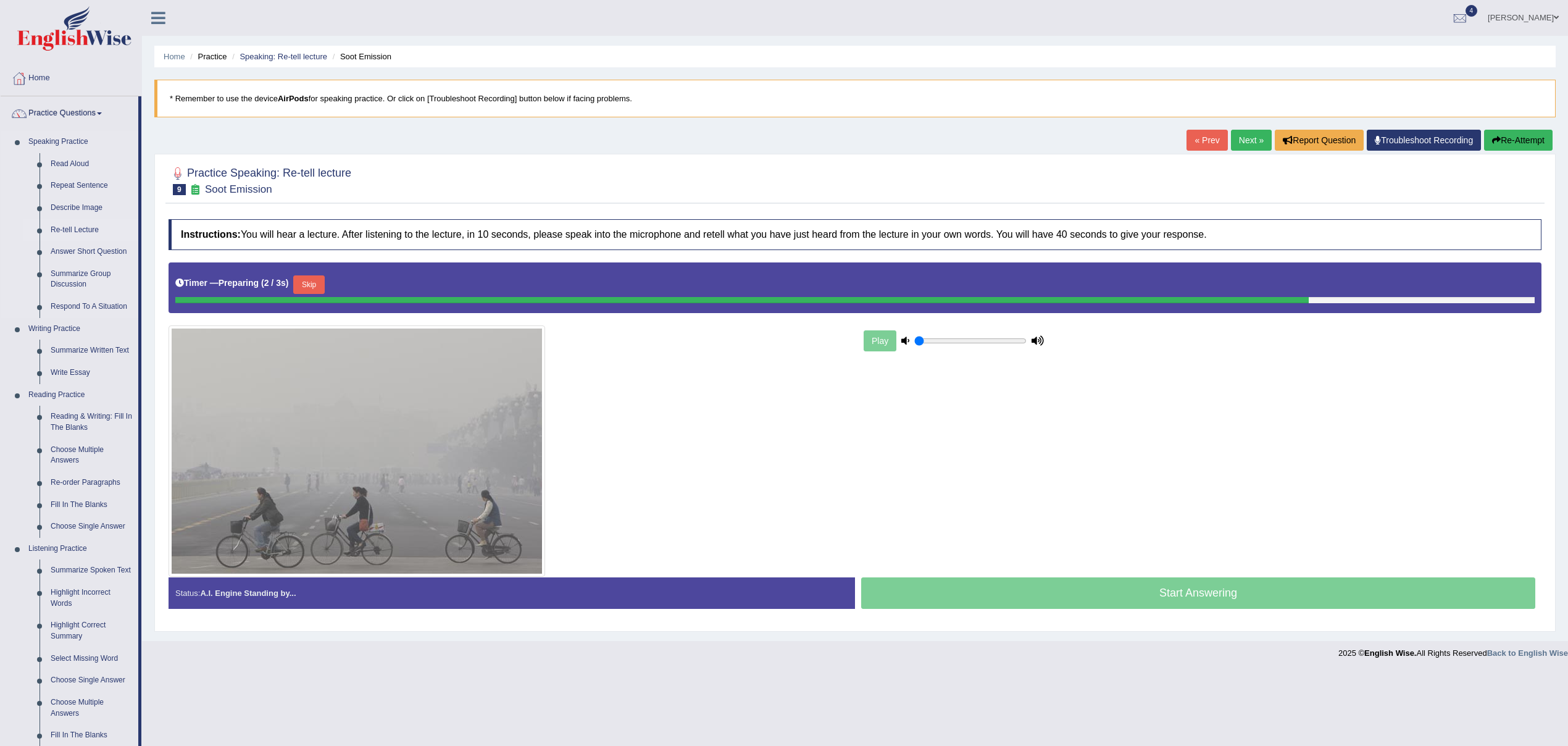
click at [73, 229] on link "Re-tell Lecture" at bounding box center [91, 230] width 93 height 22
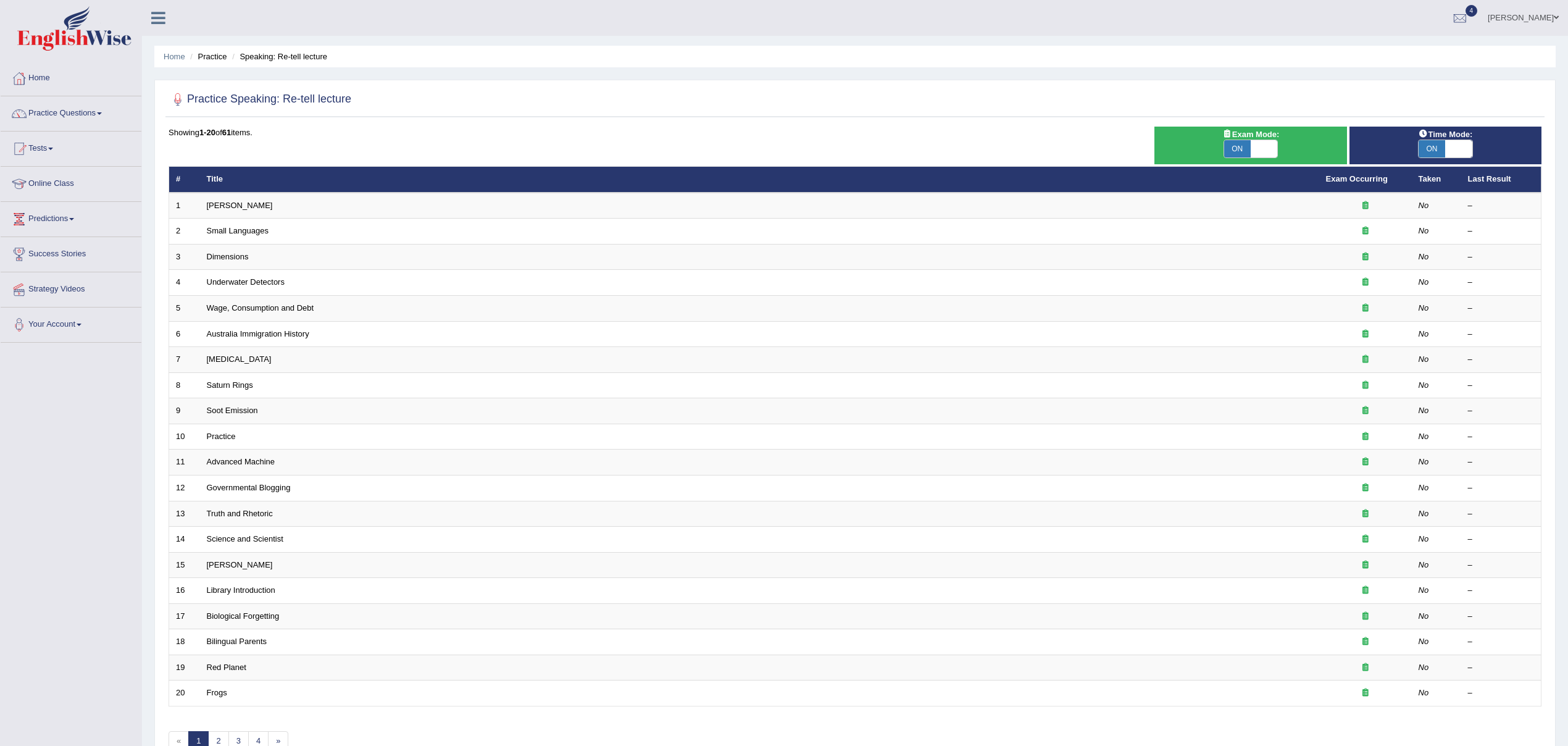
drag, startPoint x: 1452, startPoint y: 143, endPoint x: 1367, endPoint y: 152, distance: 85.5
click at [1453, 143] on span at bounding box center [1458, 148] width 26 height 17
checkbox input "false"
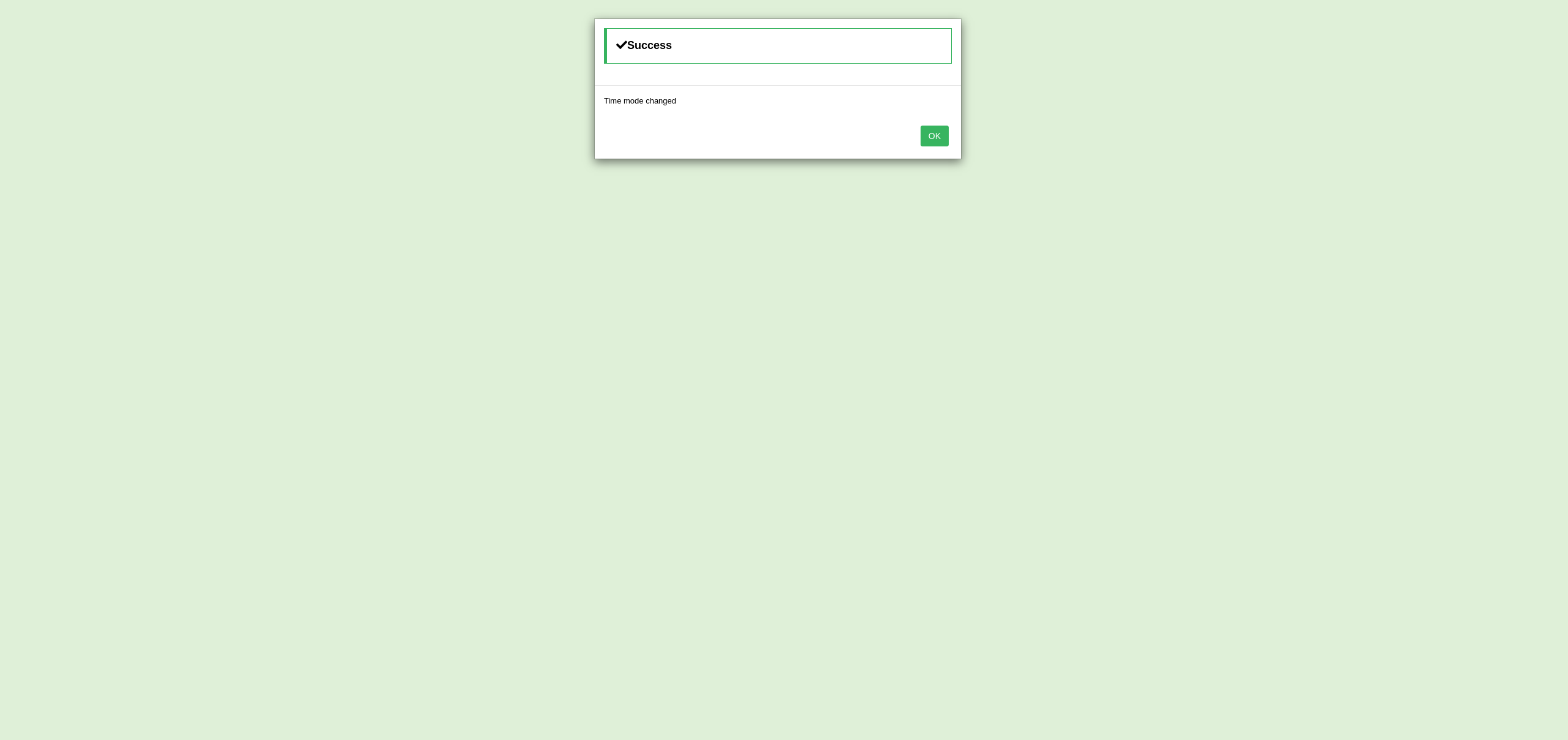
click at [929, 134] on button "OK" at bounding box center [934, 136] width 28 height 21
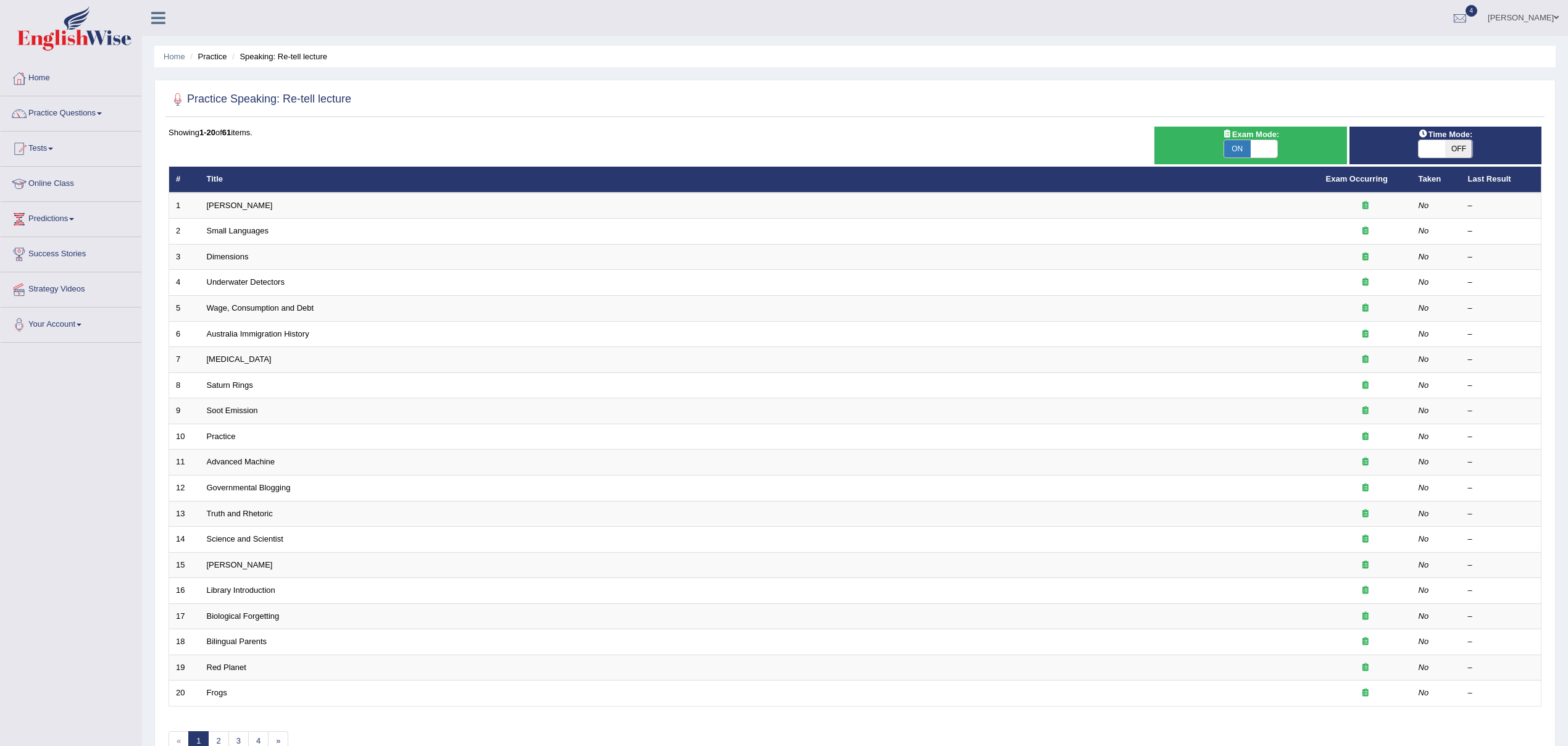
click at [1267, 153] on span at bounding box center [1264, 148] width 26 height 17
checkbox input "false"
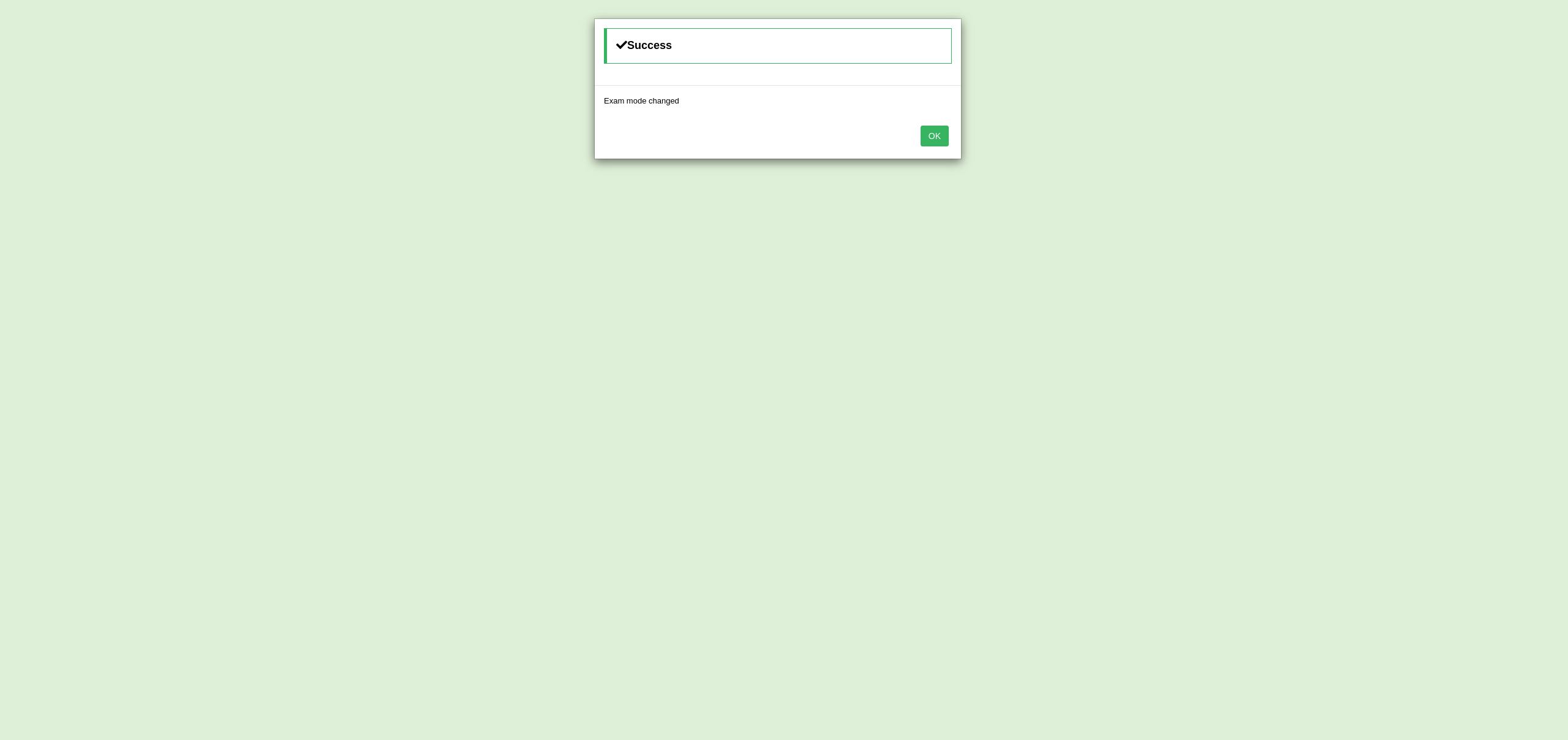
click at [942, 134] on button "OK" at bounding box center [934, 136] width 28 height 21
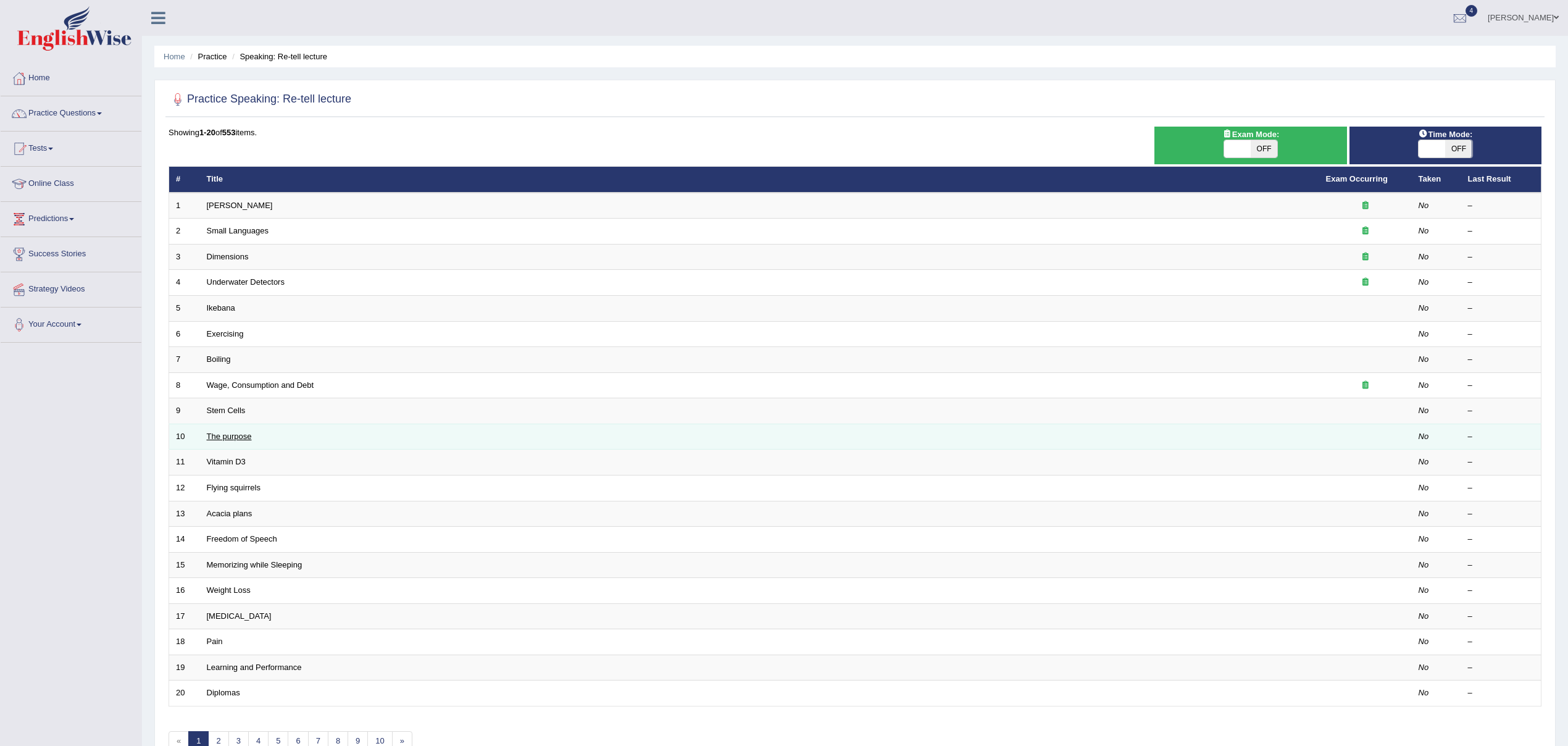
click at [230, 437] on link "The purpose" at bounding box center [228, 436] width 45 height 9
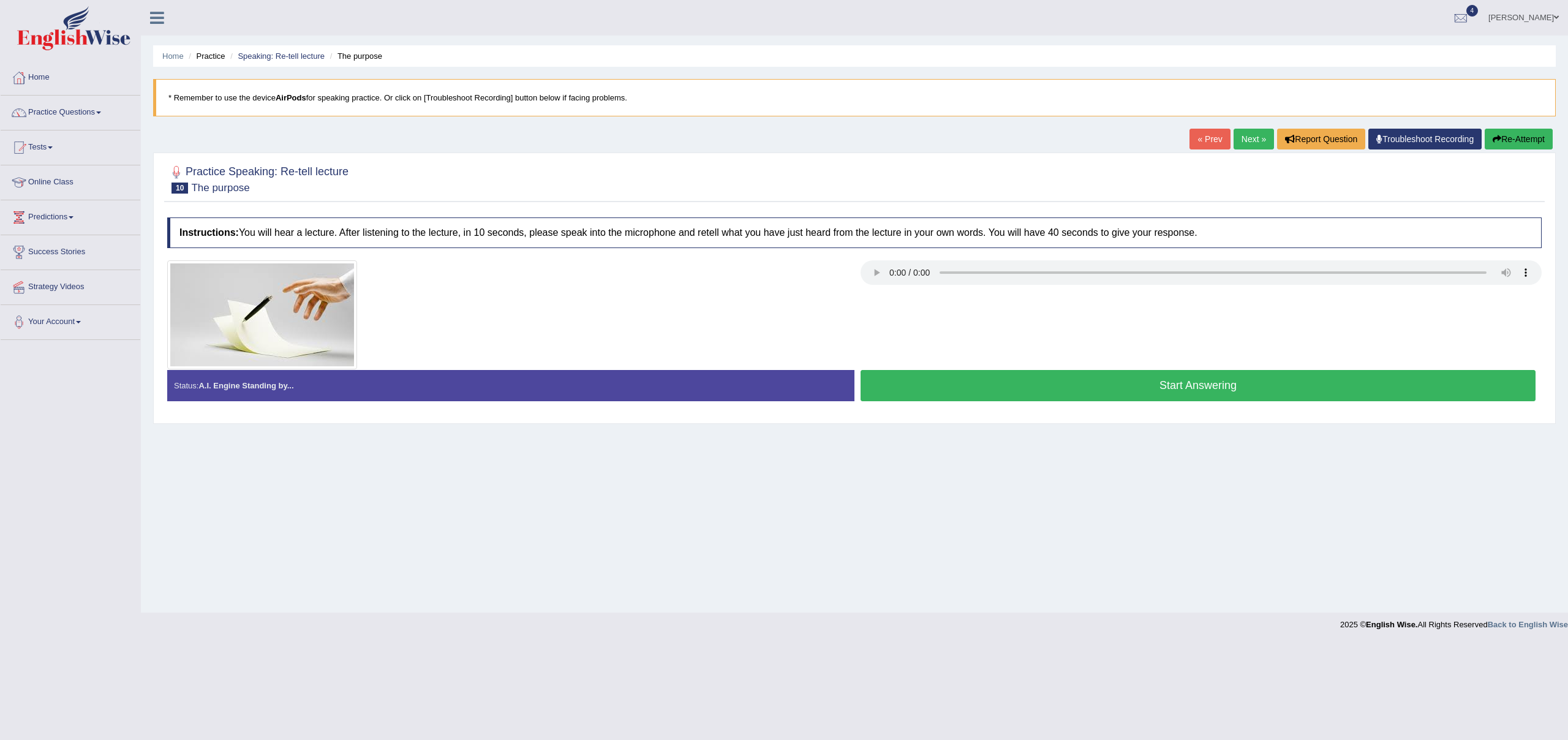
click at [1435, 189] on div at bounding box center [854, 178] width 1374 height 37
click at [1044, 392] on button "Start Answering" at bounding box center [1198, 385] width 675 height 31
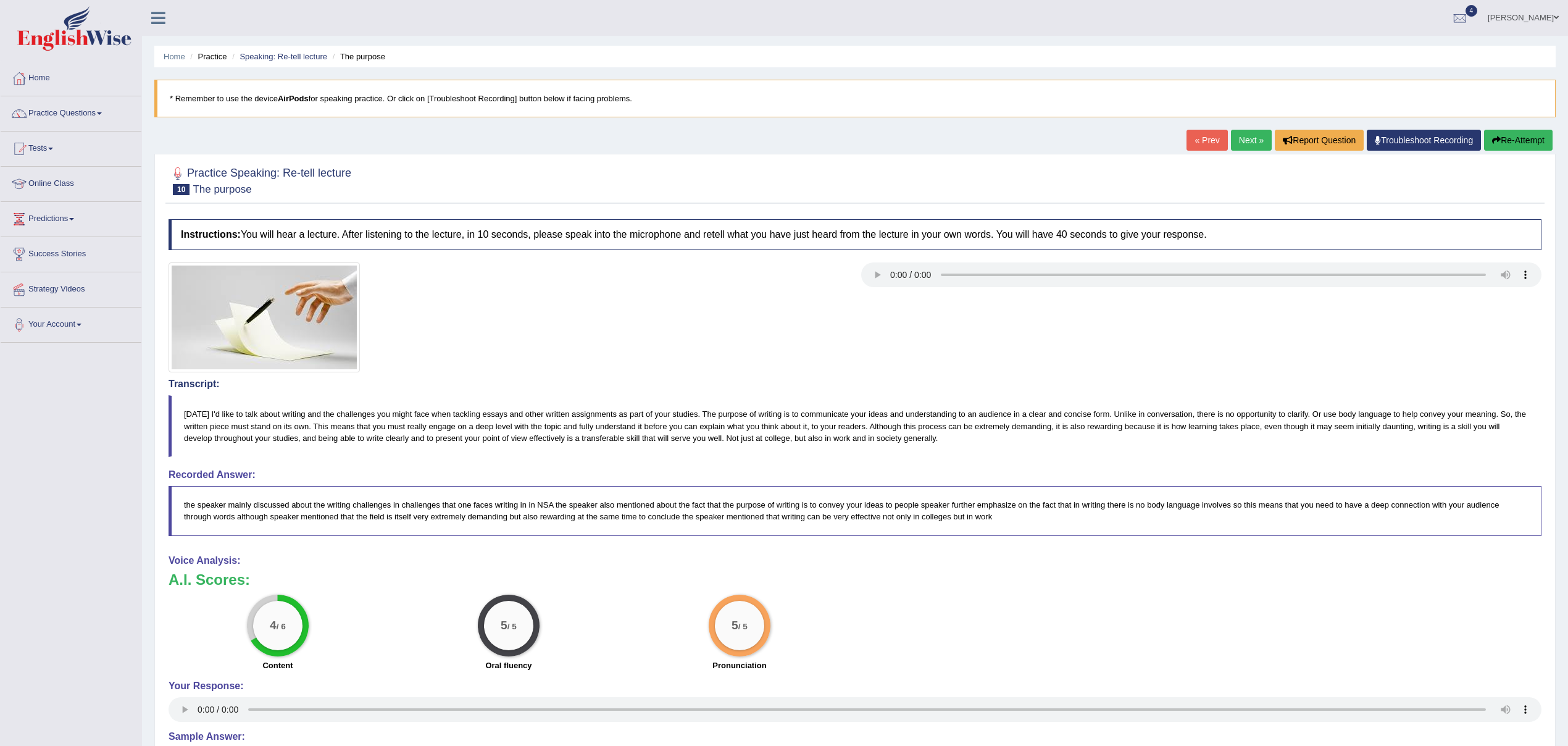
click at [1495, 142] on icon "button" at bounding box center [1496, 140] width 8 height 8
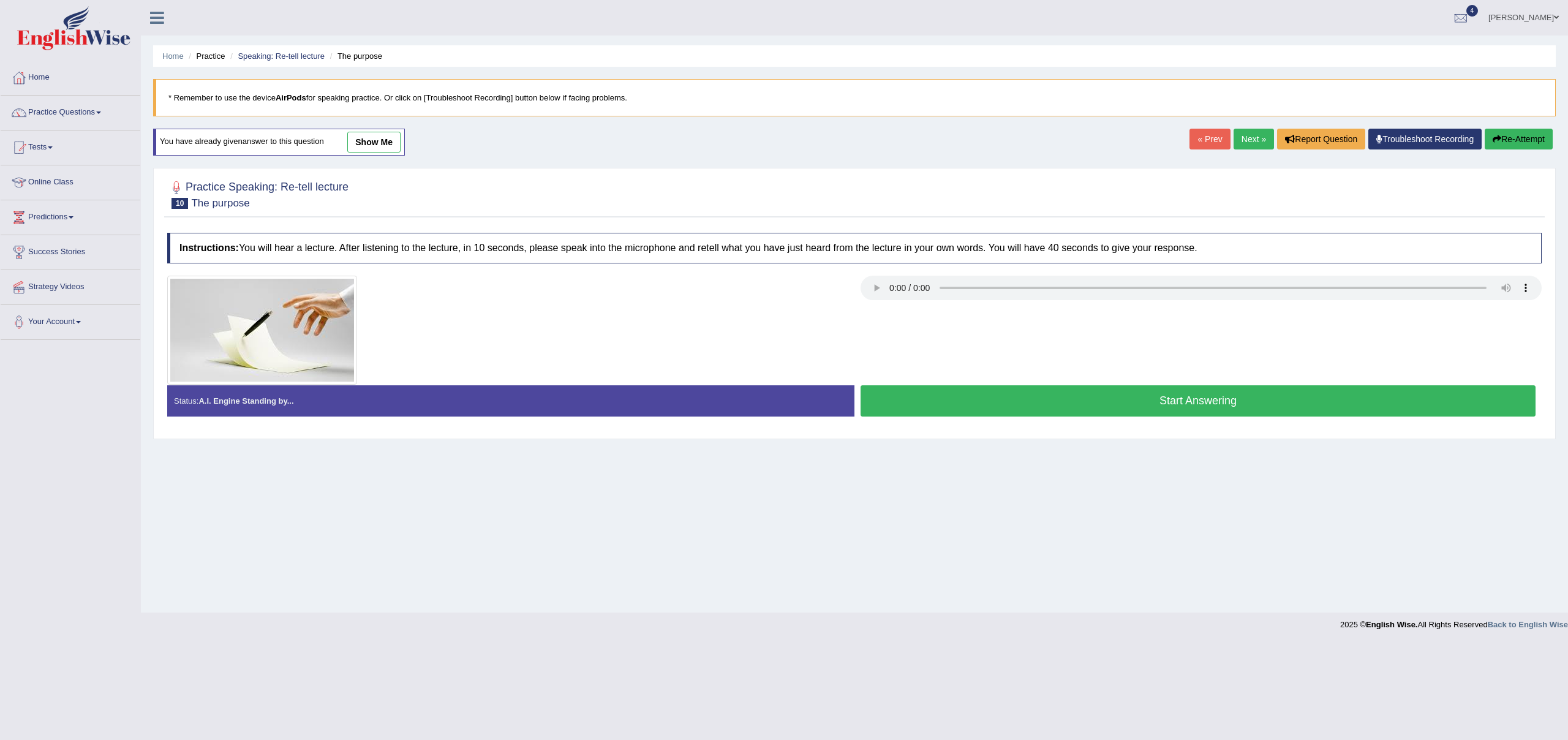
click at [996, 414] on button "Start Answering" at bounding box center [1198, 400] width 675 height 31
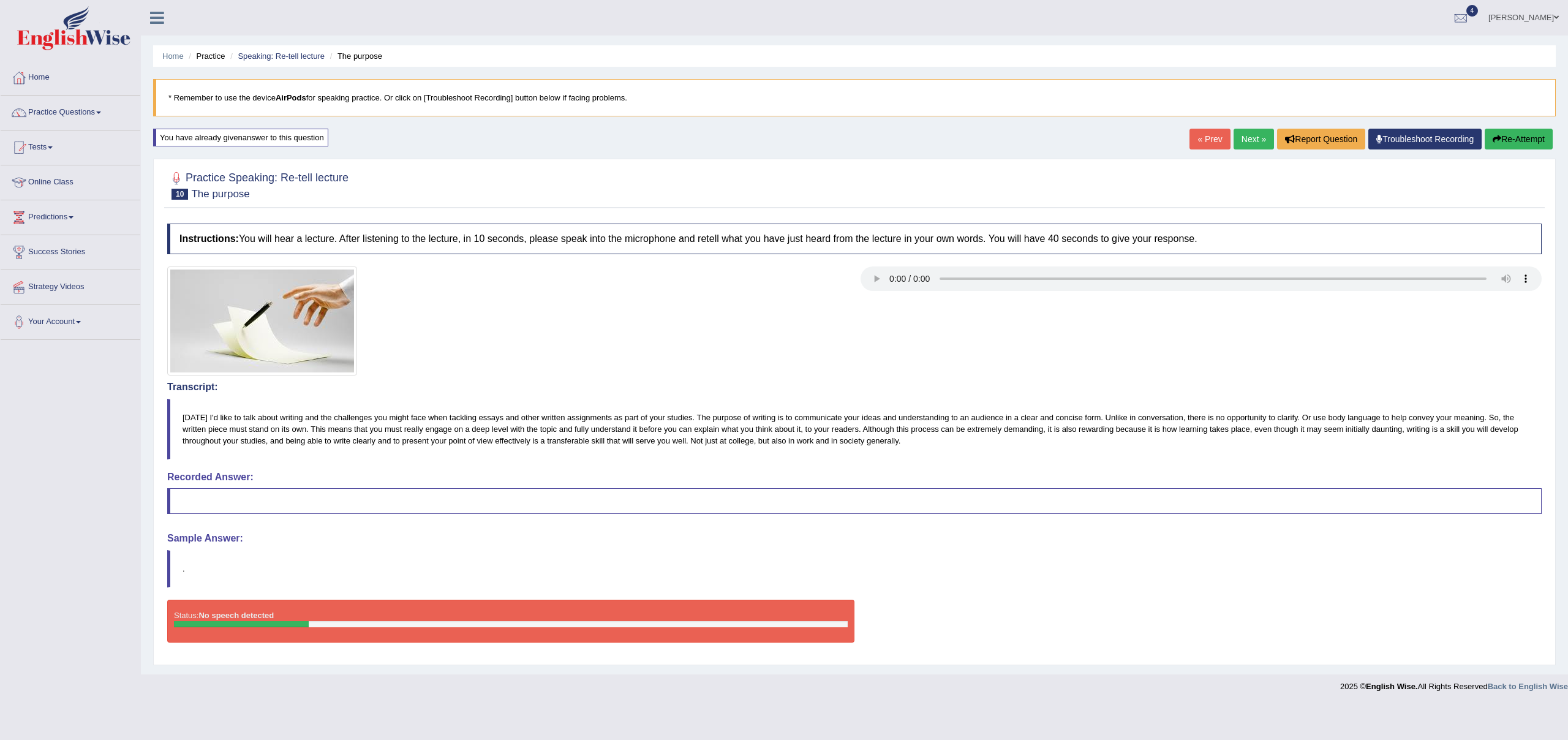
click at [1504, 142] on button "Re-Attempt" at bounding box center [1518, 139] width 68 height 21
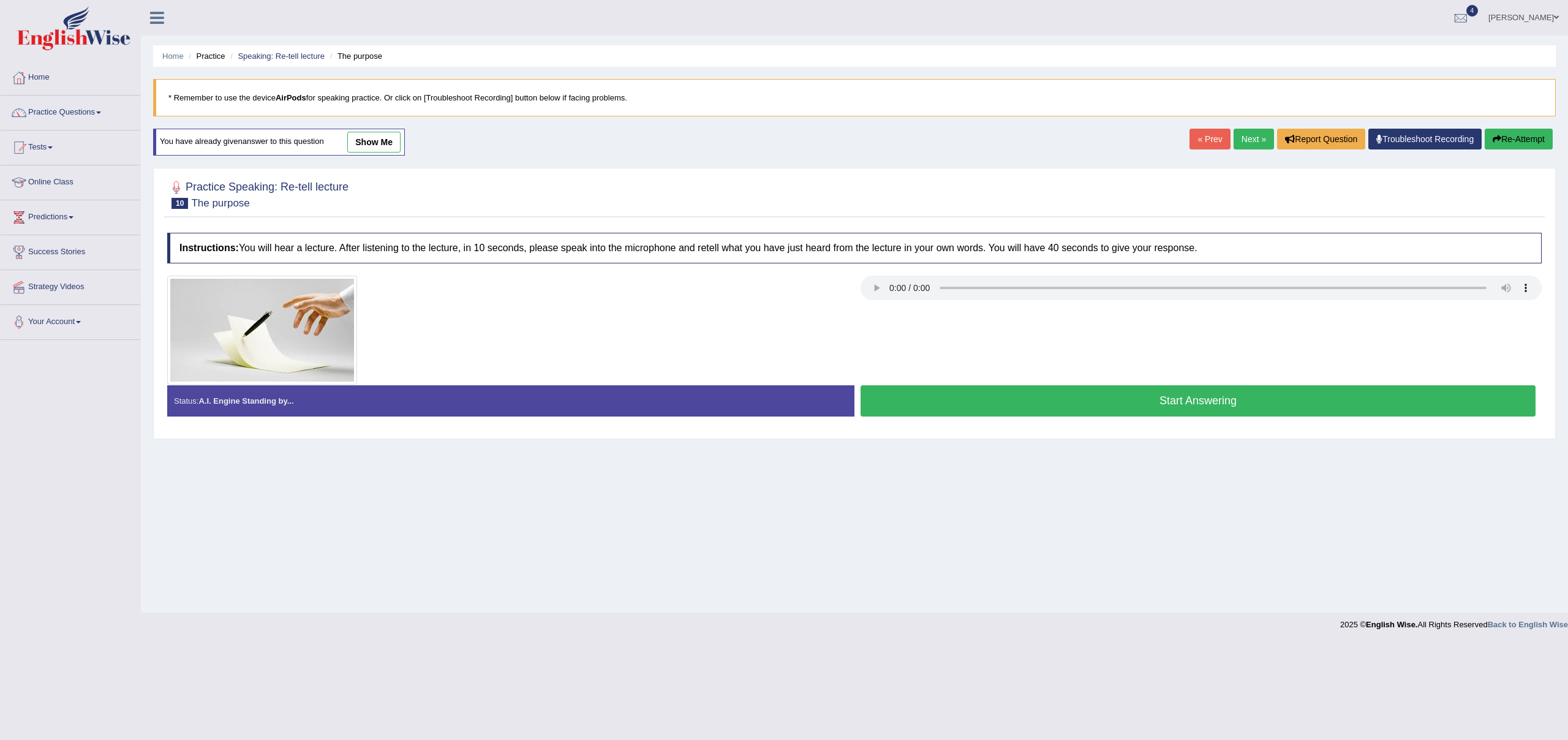
click at [1190, 400] on button "Start Answering" at bounding box center [1198, 400] width 675 height 31
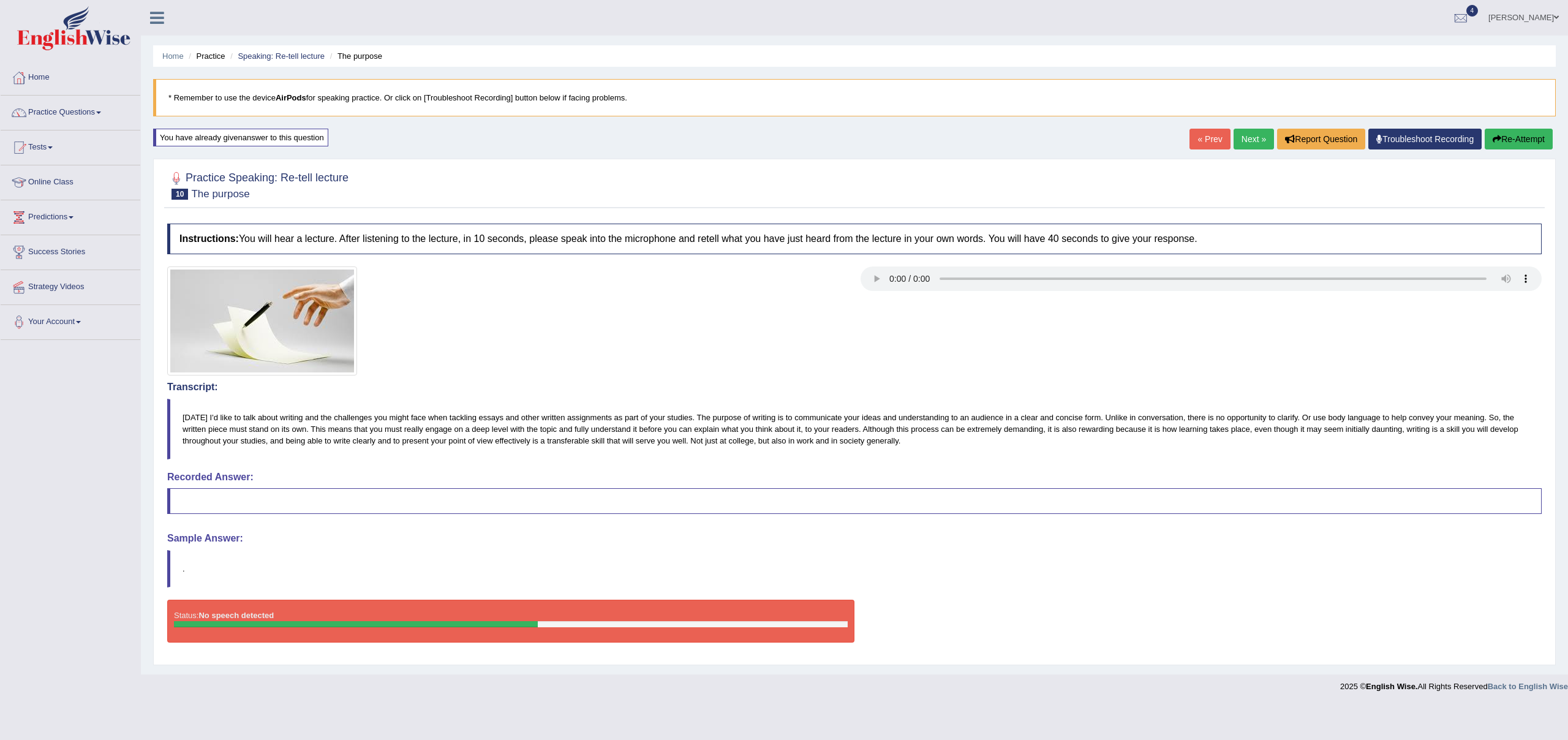
click at [1507, 140] on button "Re-Attempt" at bounding box center [1518, 139] width 68 height 21
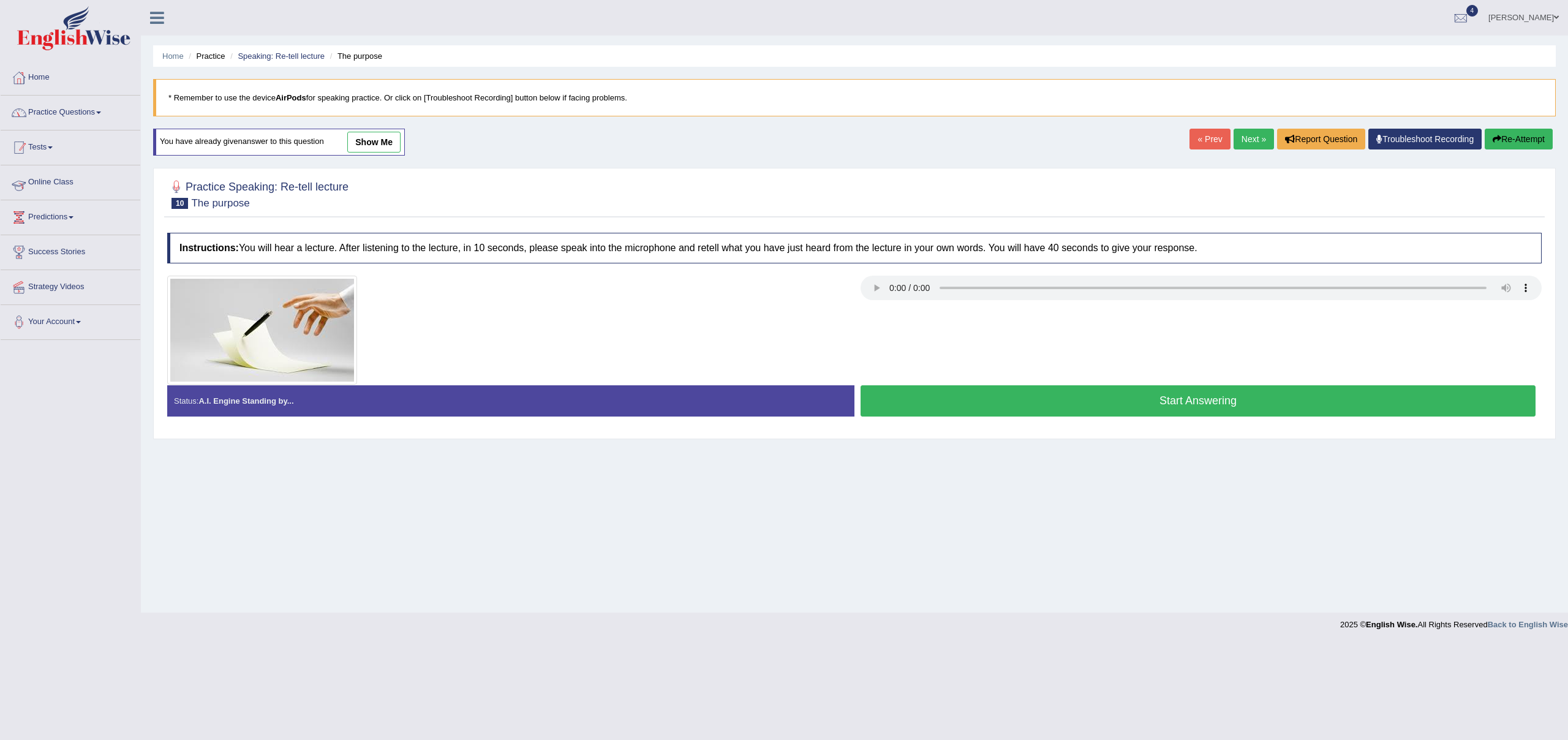
click at [95, 110] on link "Practice Questions" at bounding box center [71, 111] width 139 height 31
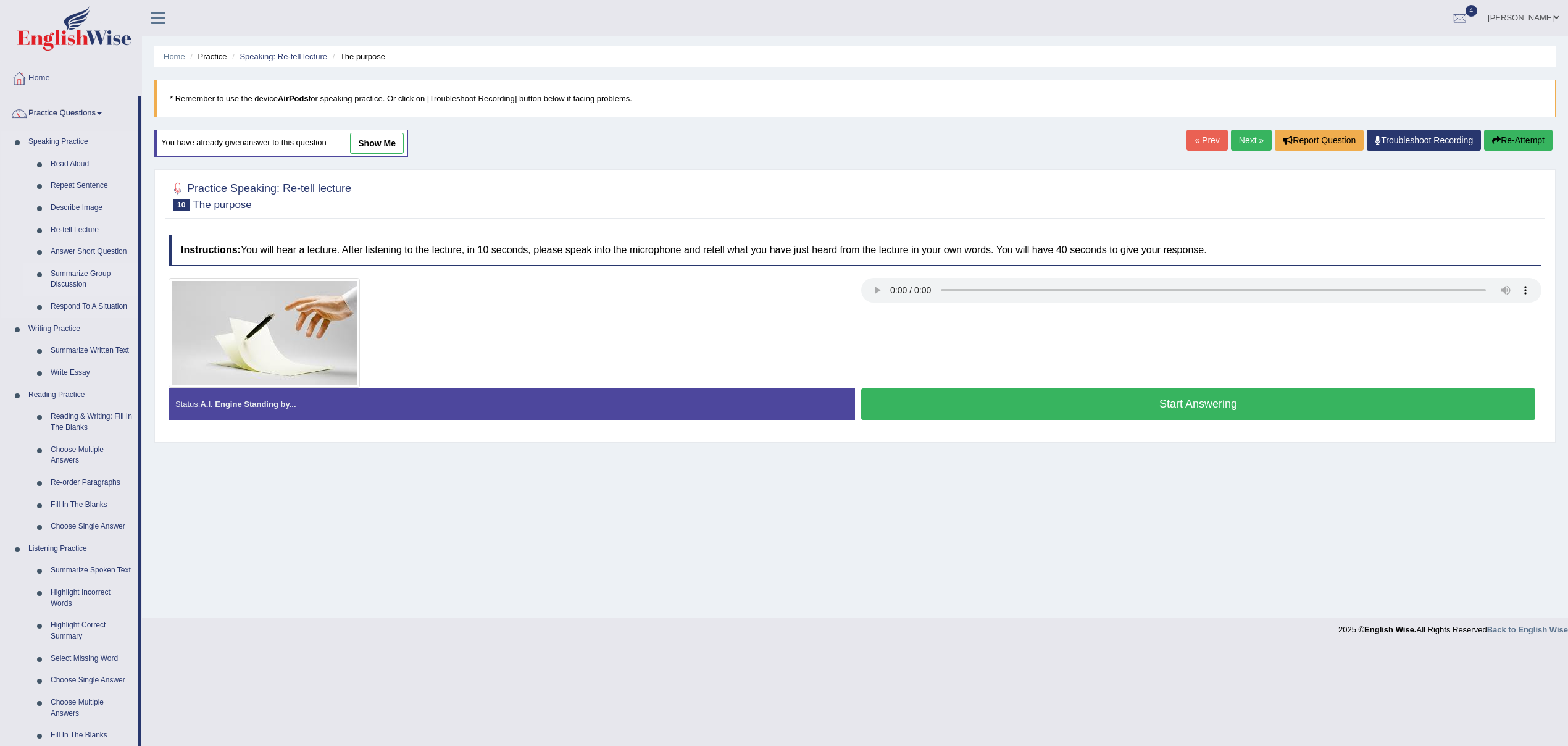
click at [85, 274] on link "Summarize Group Discussion" at bounding box center [91, 279] width 93 height 33
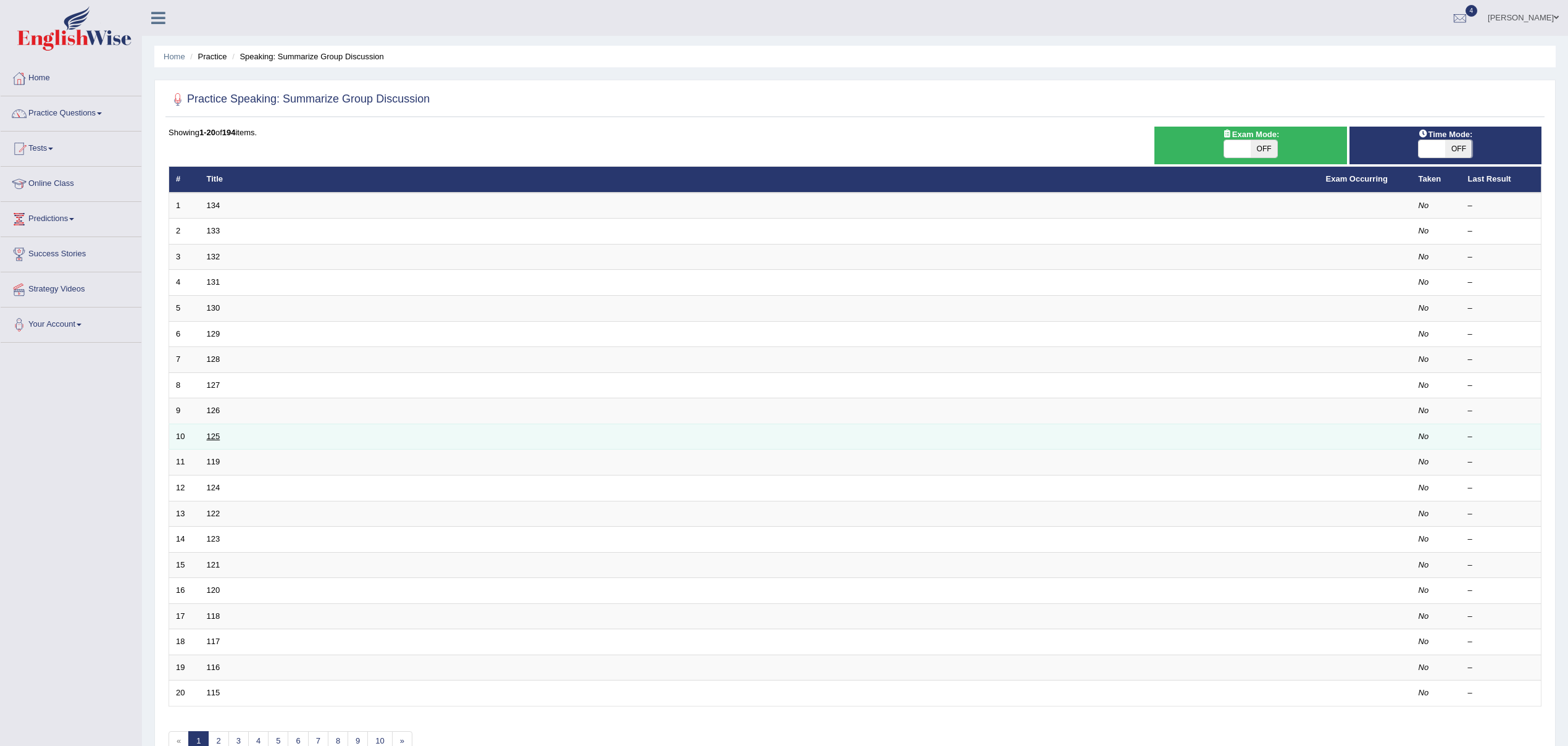
click at [208, 436] on link "125" at bounding box center [213, 436] width 14 height 9
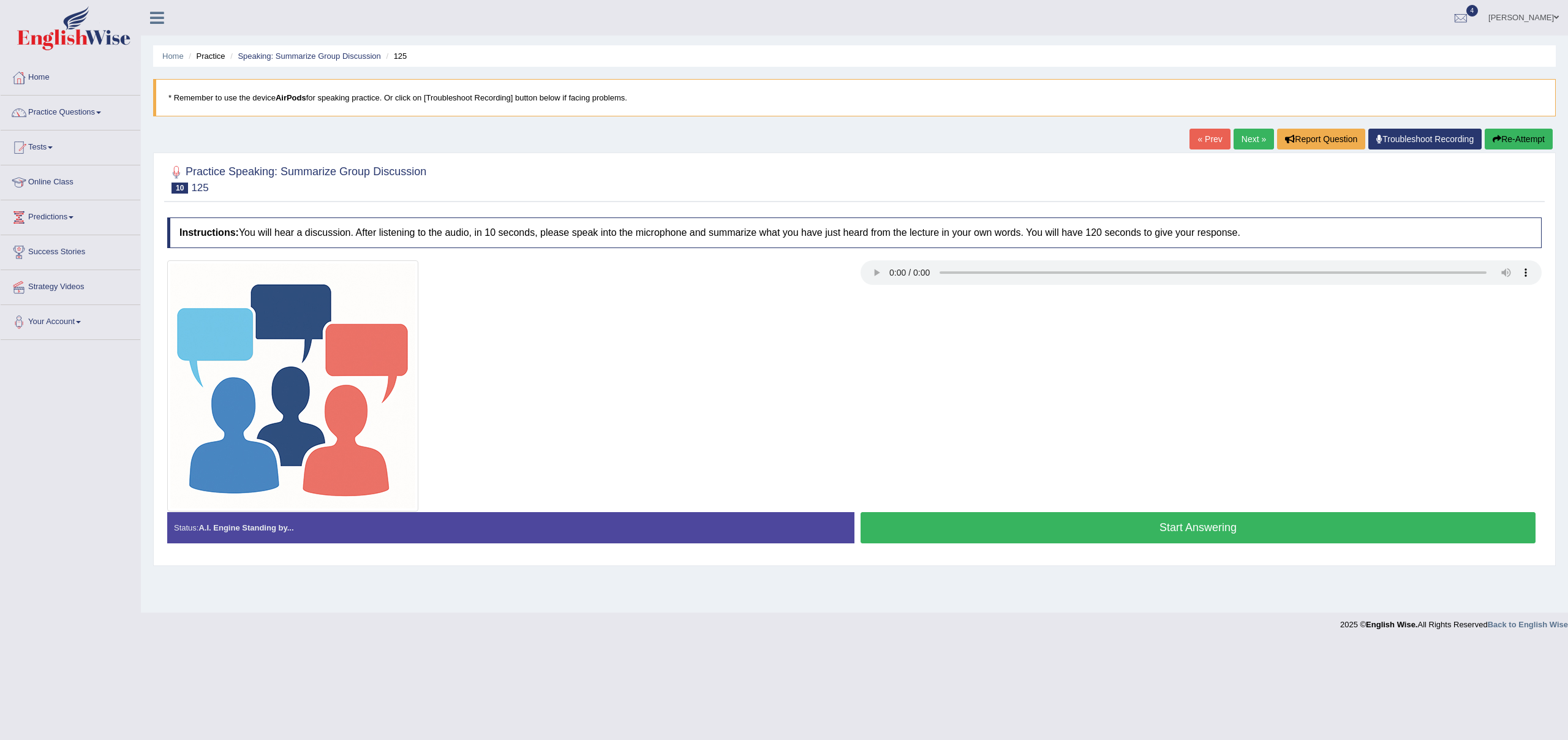
click at [1125, 523] on button "Start Answering" at bounding box center [1198, 527] width 675 height 31
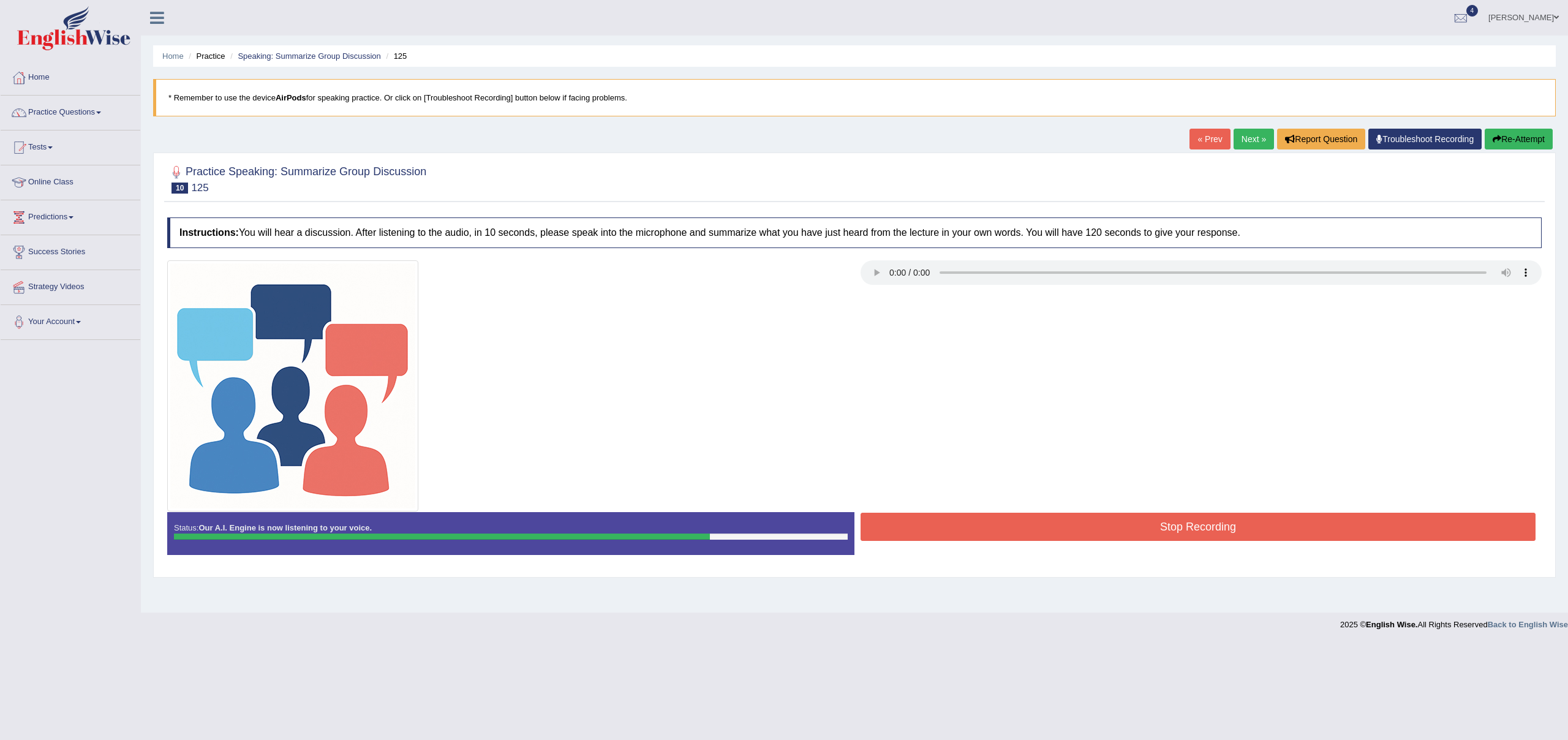
click at [1125, 523] on button "Stop Recording" at bounding box center [1198, 526] width 675 height 28
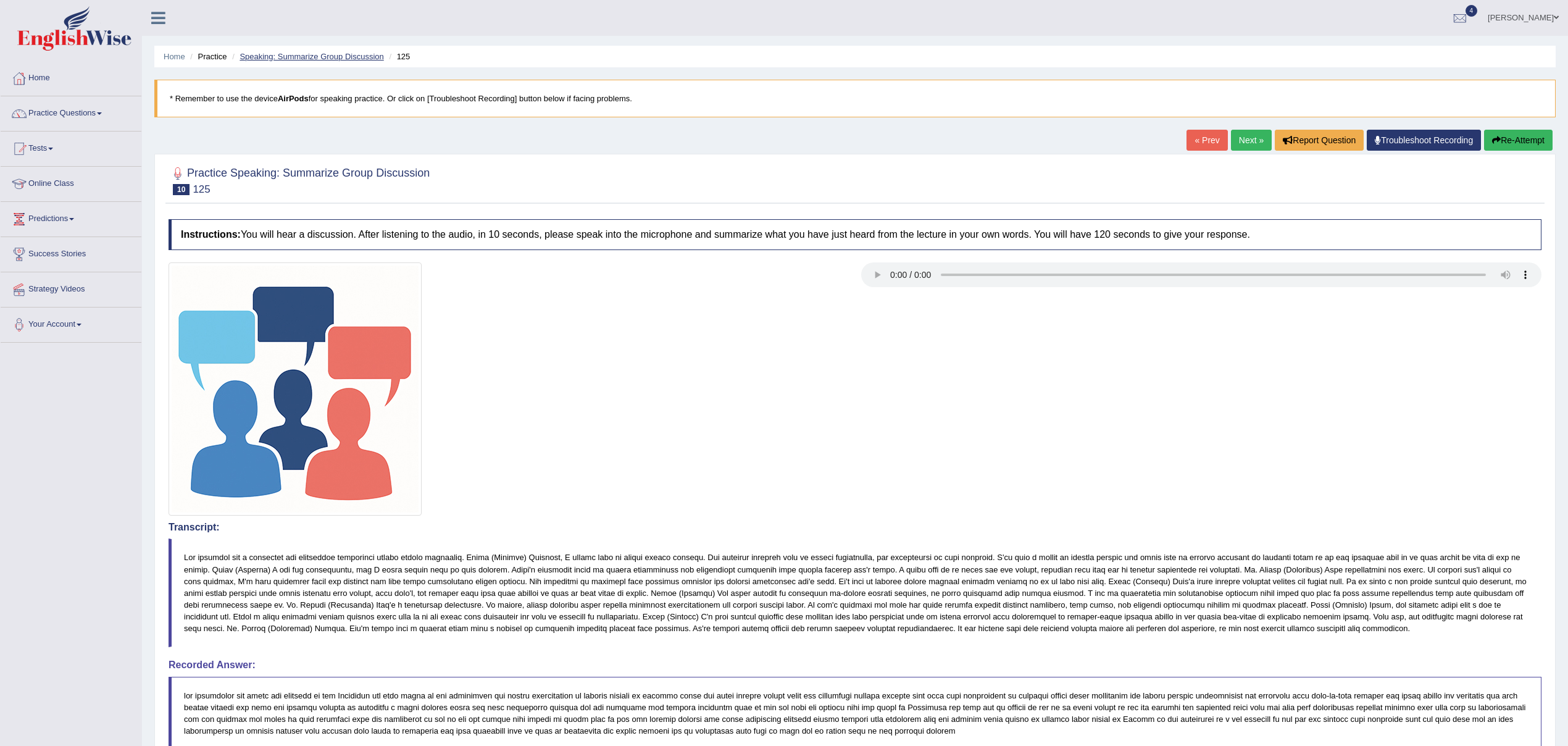
scroll to position [34, 0]
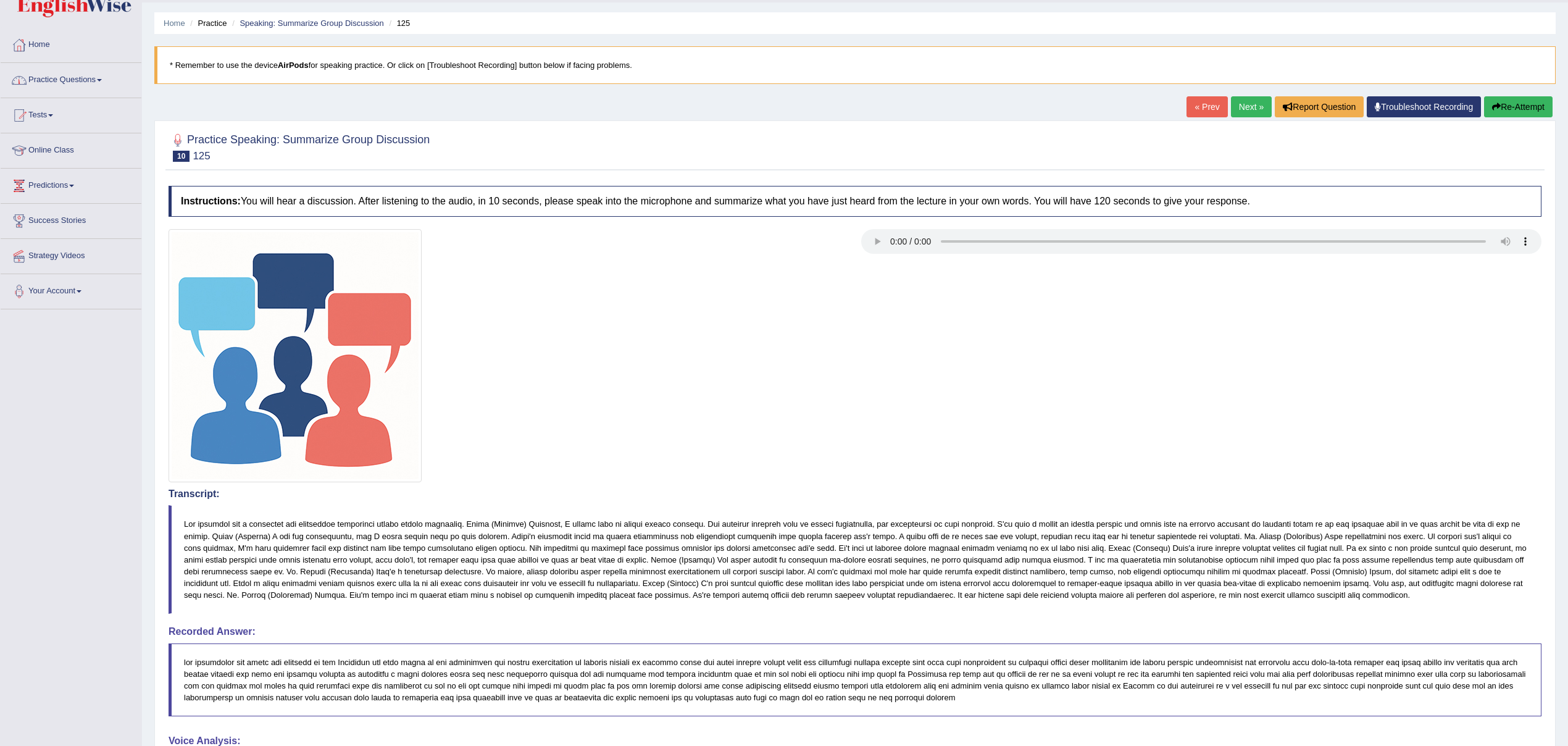
click at [99, 78] on link "Practice Questions" at bounding box center [71, 79] width 141 height 31
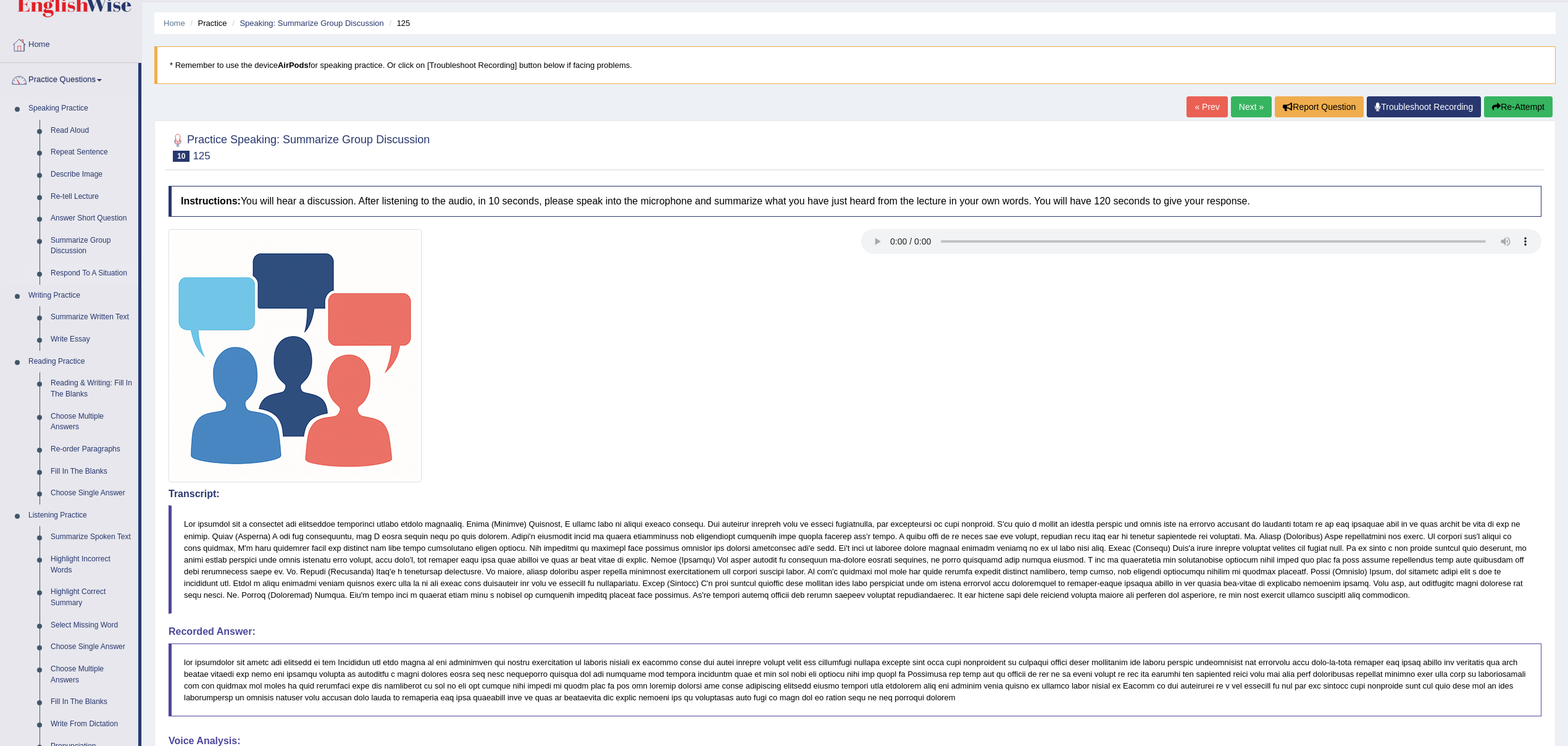
click at [91, 274] on link "Respond To A Situation" at bounding box center [91, 273] width 93 height 22
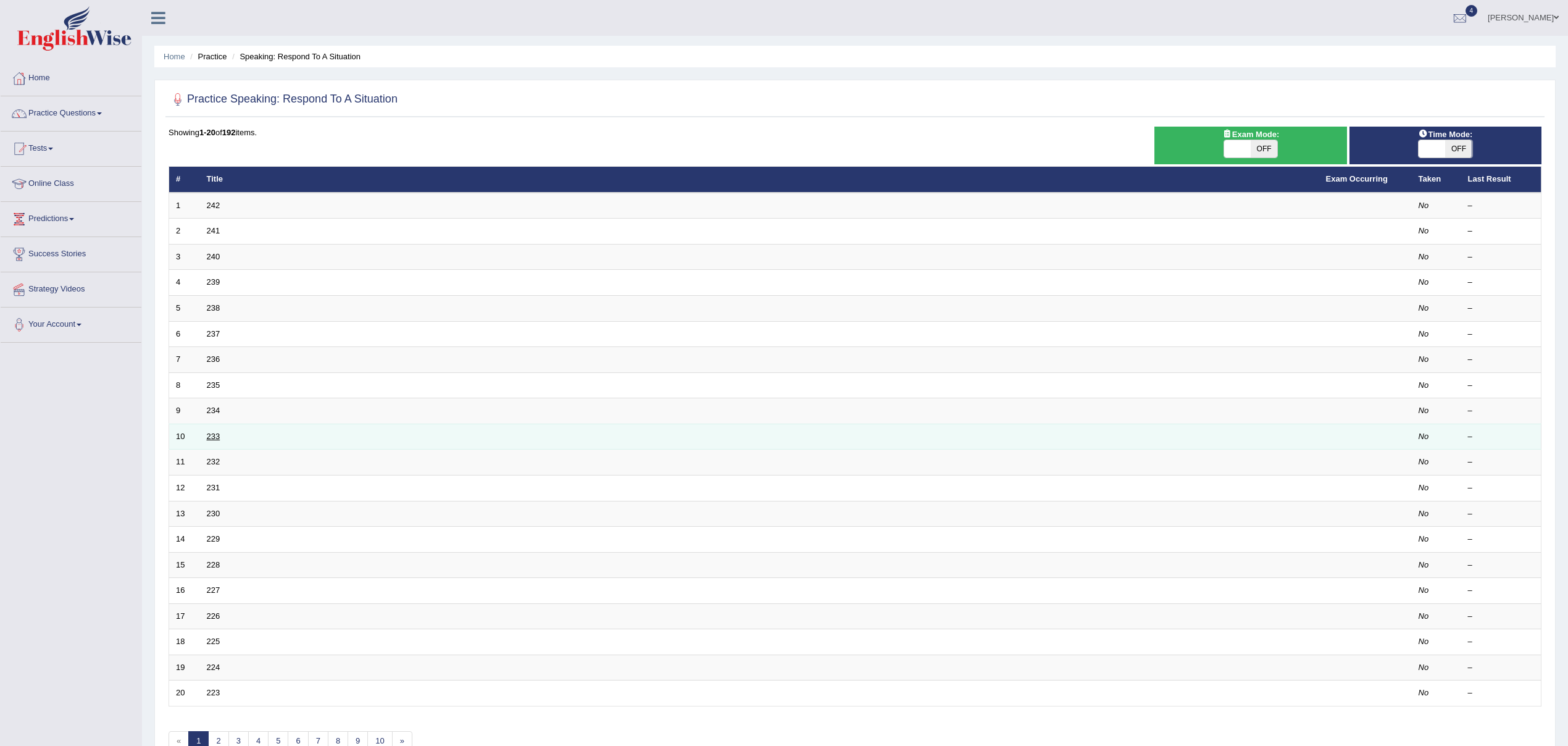
click at [213, 435] on link "233" at bounding box center [213, 436] width 14 height 9
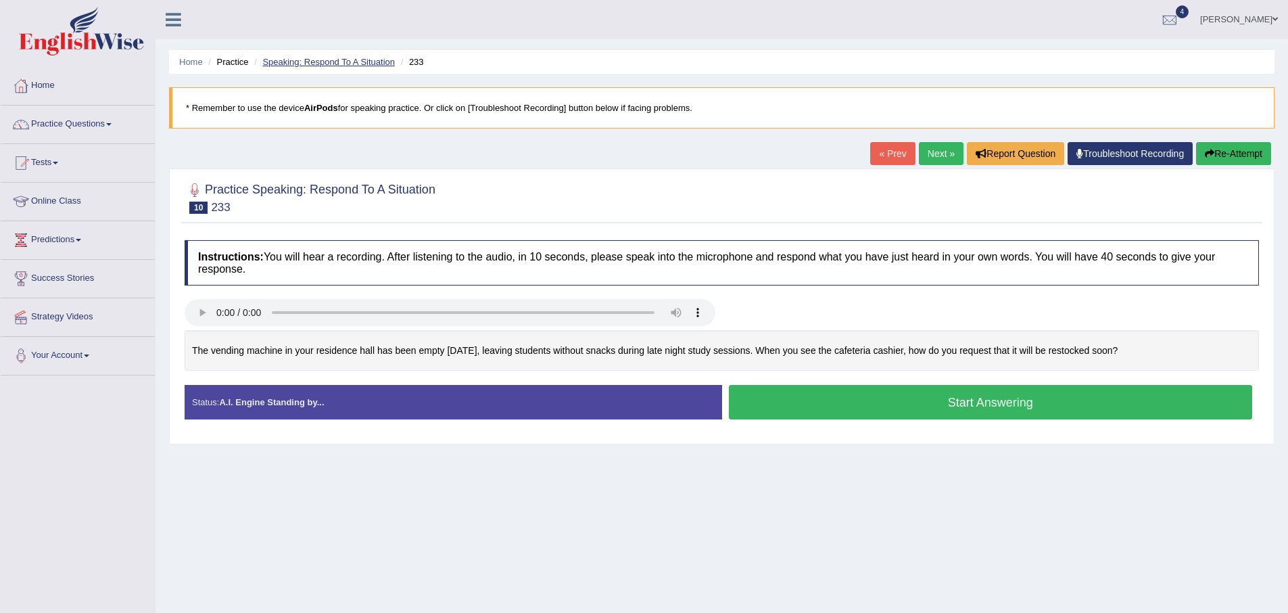
click at [301, 59] on link "Speaking: Respond To A Situation" at bounding box center [328, 62] width 133 height 10
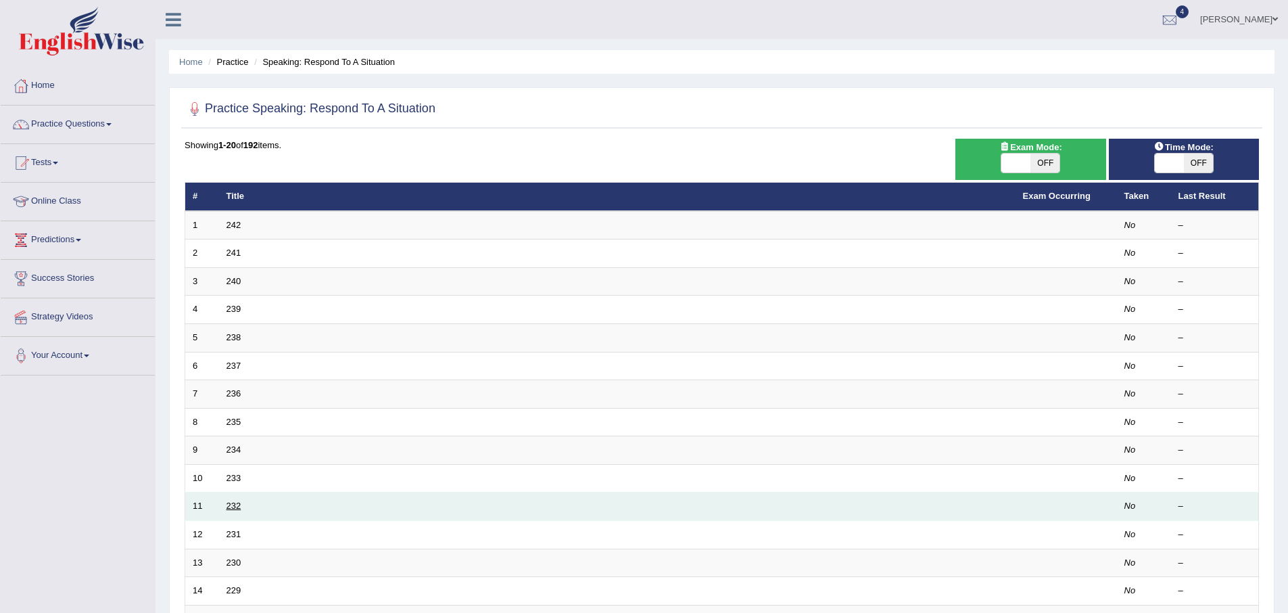
click at [234, 508] on link "232" at bounding box center [233, 505] width 15 height 10
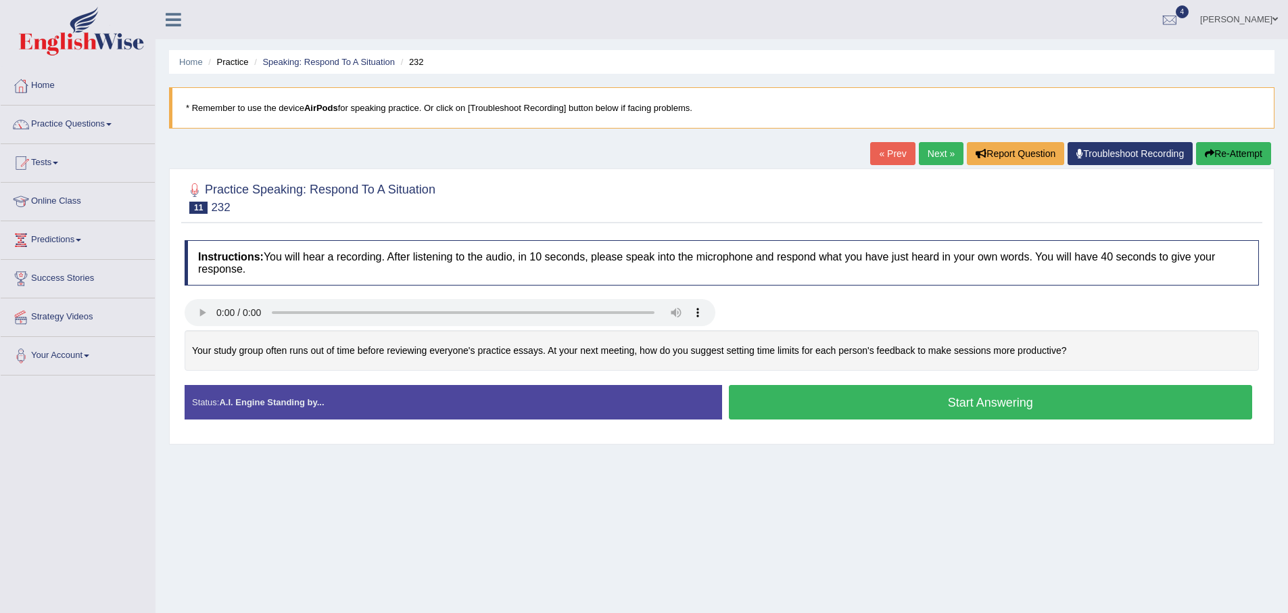
click at [792, 403] on button "Start Answering" at bounding box center [991, 402] width 524 height 34
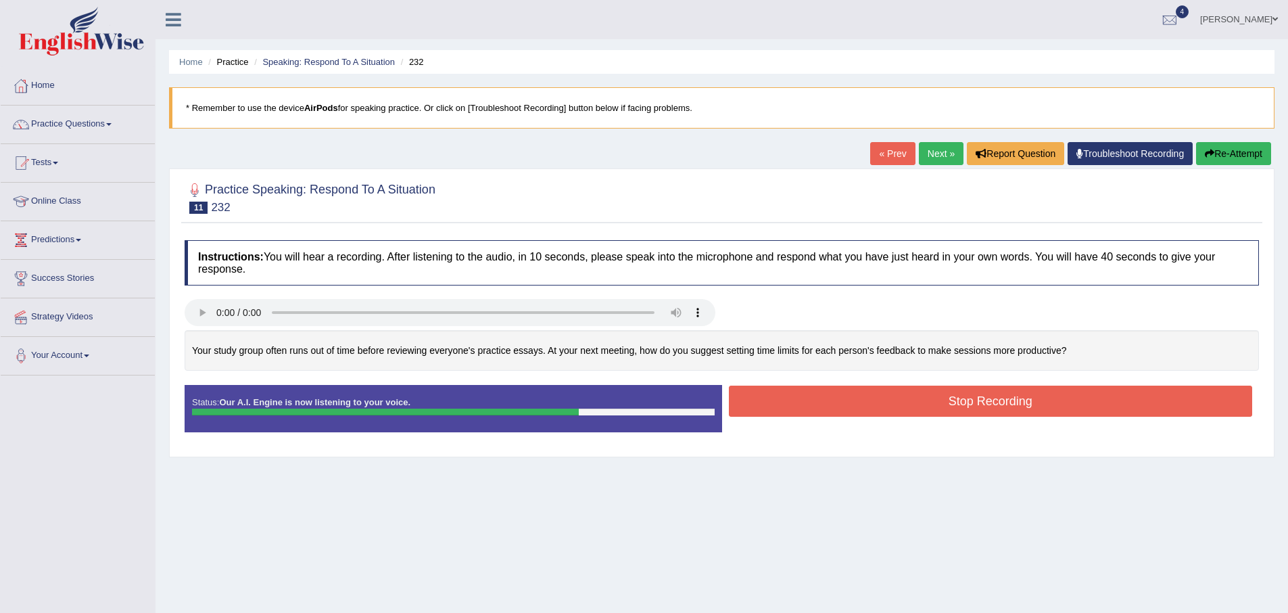
click at [825, 412] on button "Stop Recording" at bounding box center [991, 400] width 524 height 31
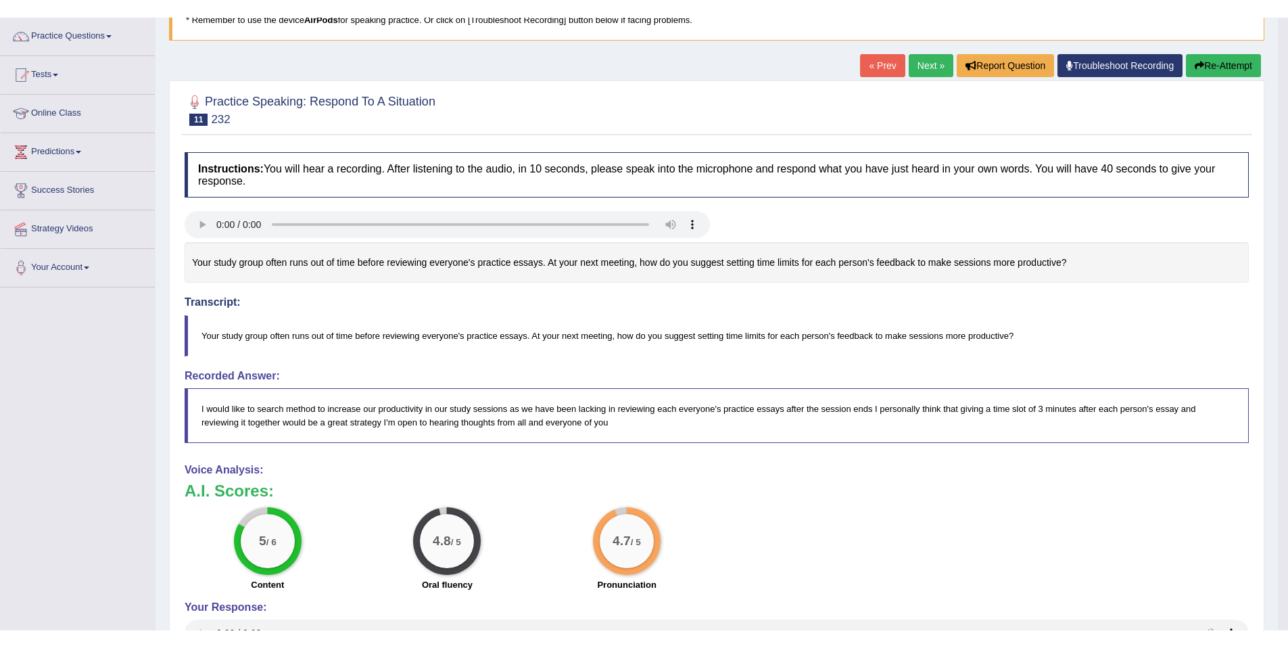
scroll to position [110, 0]
